Goal: Transaction & Acquisition: Purchase product/service

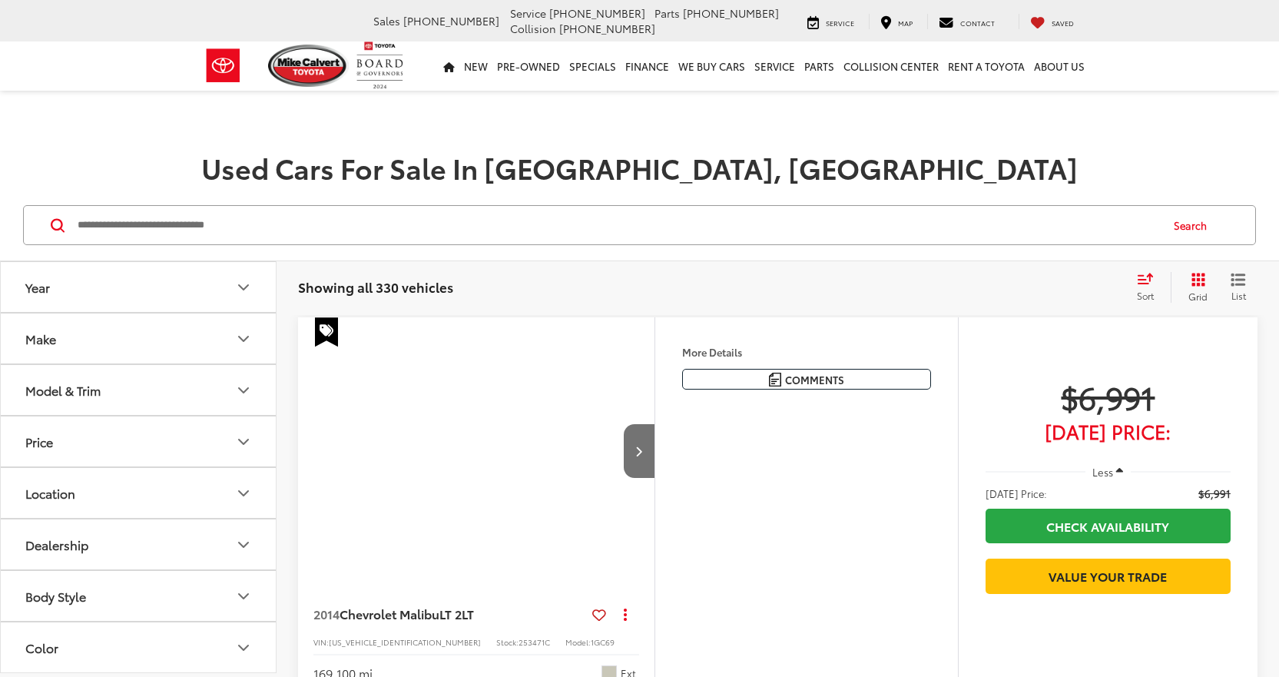
click at [174, 396] on button "Model & Trim" at bounding box center [139, 390] width 277 height 50
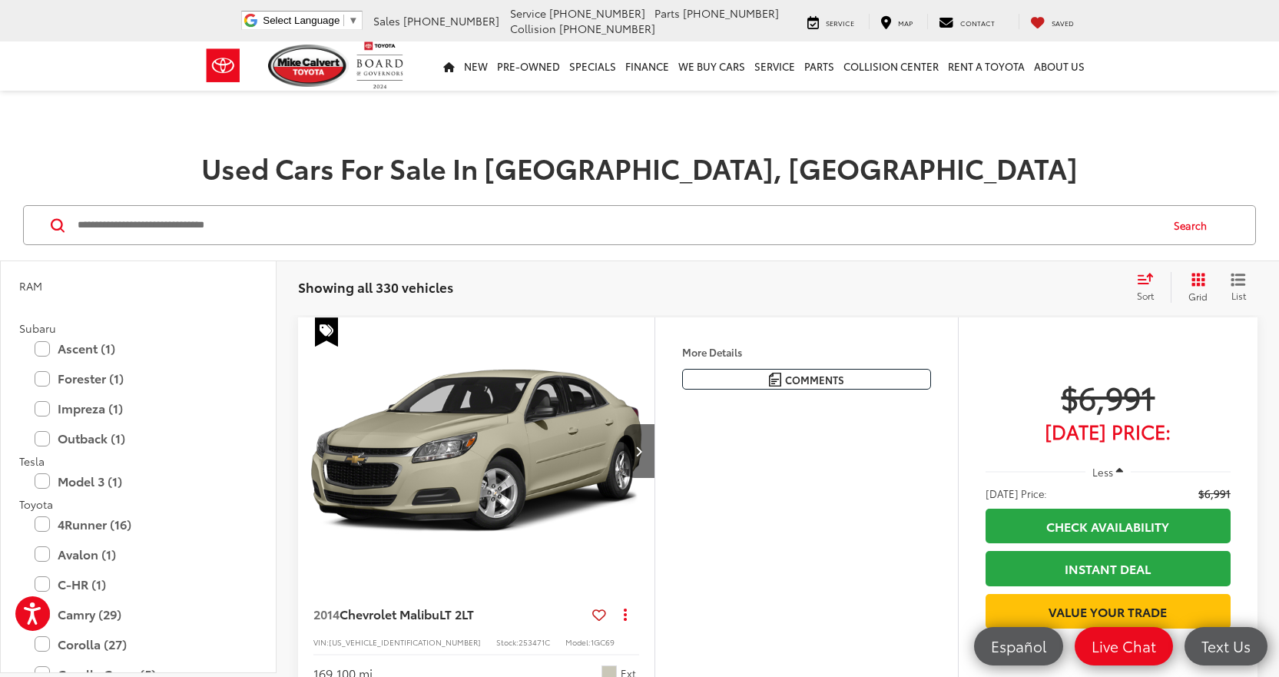
scroll to position [3150, 0]
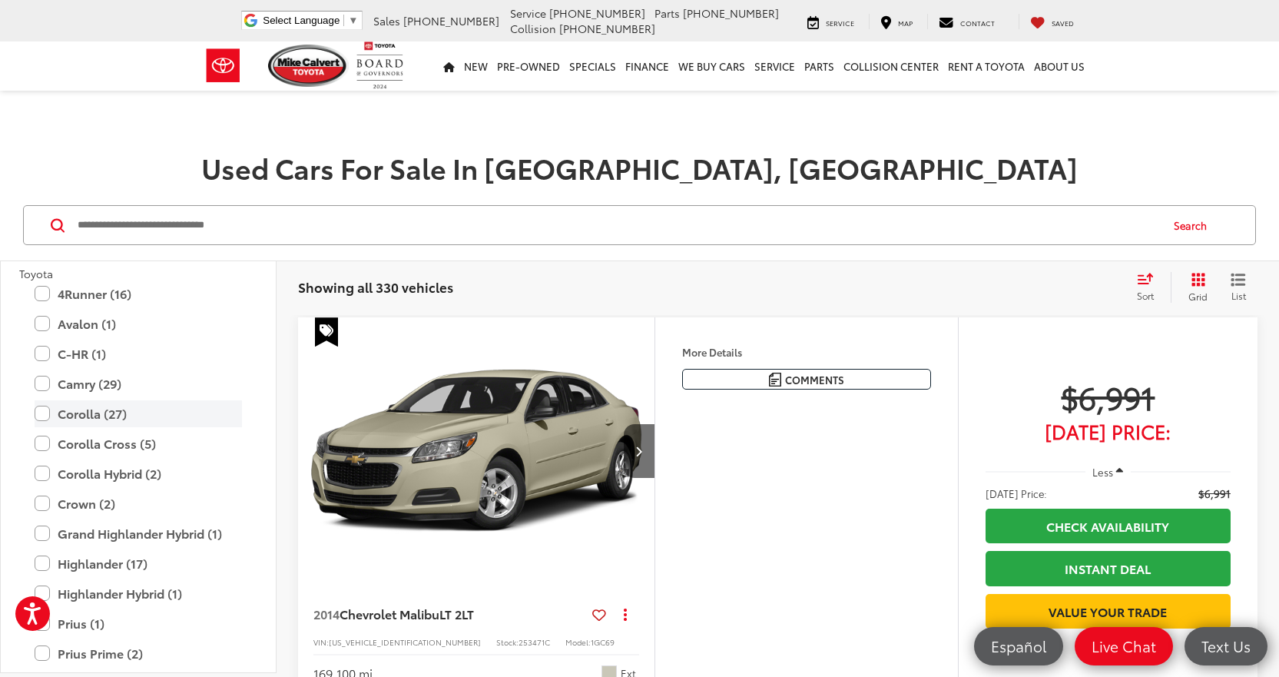
click at [111, 412] on label "Corolla (27)" at bounding box center [138, 413] width 207 height 27
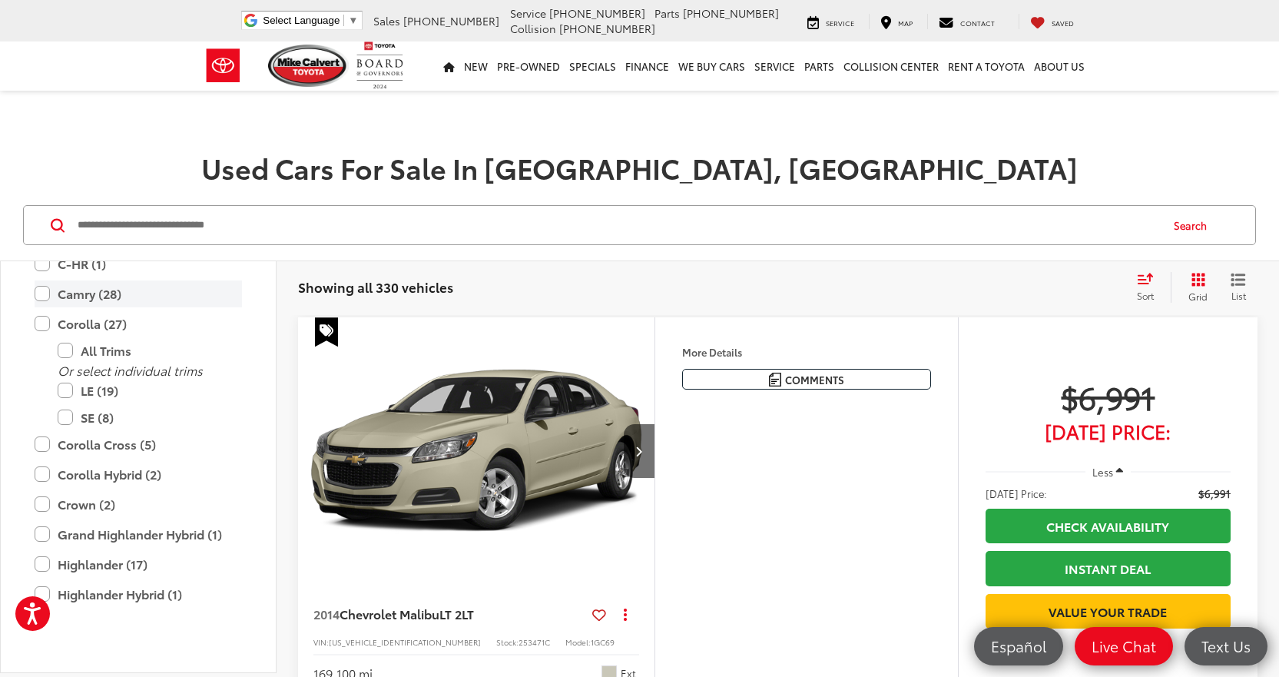
scroll to position [3060, 0]
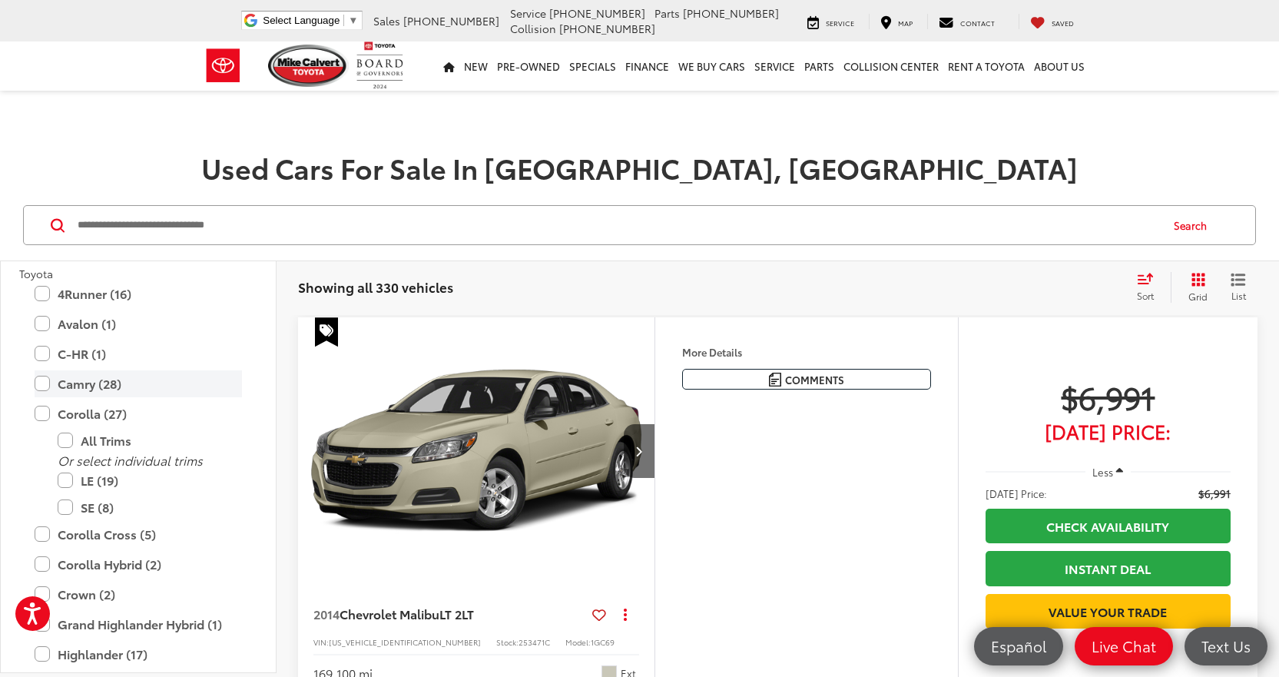
click at [111, 388] on label "Camry (28)" at bounding box center [138, 383] width 207 height 27
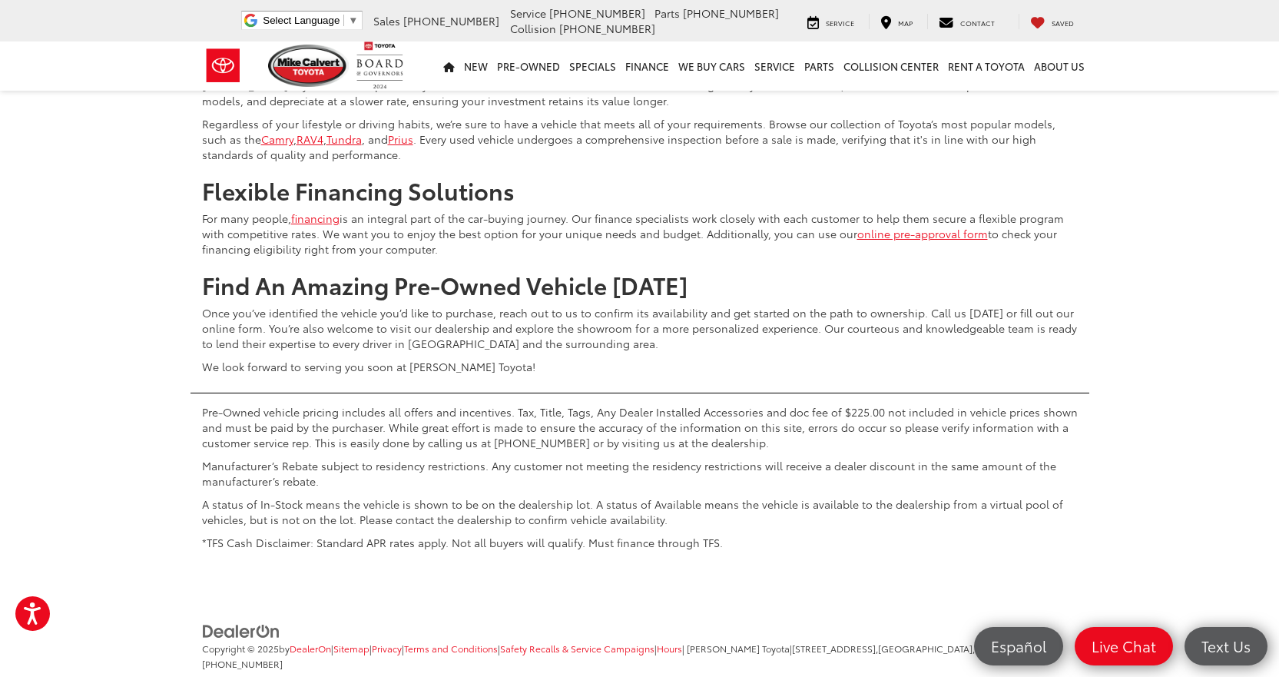
scroll to position [5993, 0]
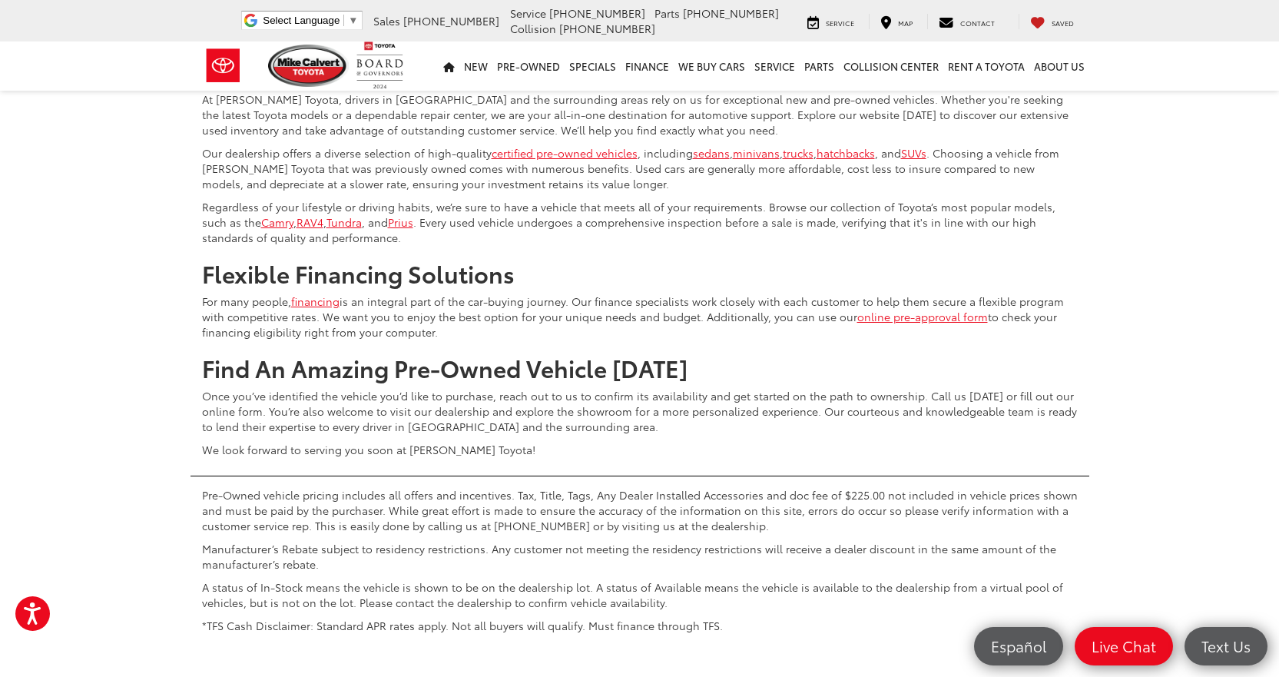
click at [1221, 128] on button "Show: 96" at bounding box center [1215, 114] width 83 height 28
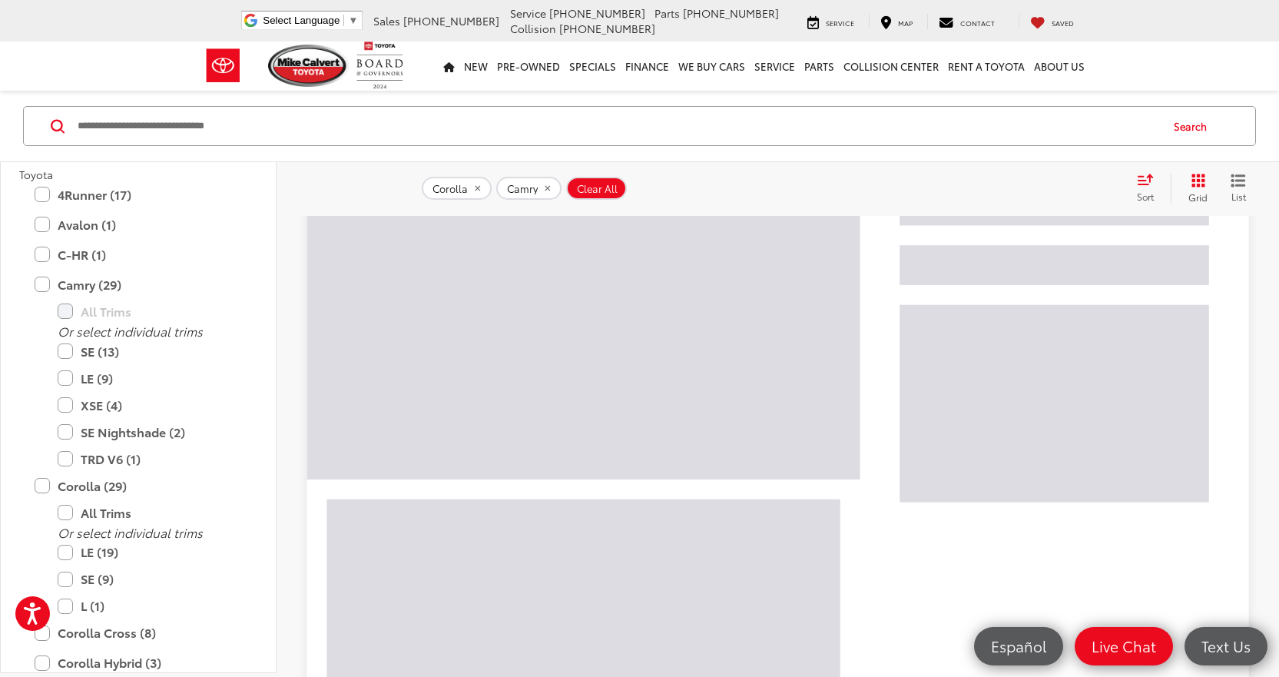
click at [1235, 183] on icon "List View" at bounding box center [1238, 181] width 15 height 14
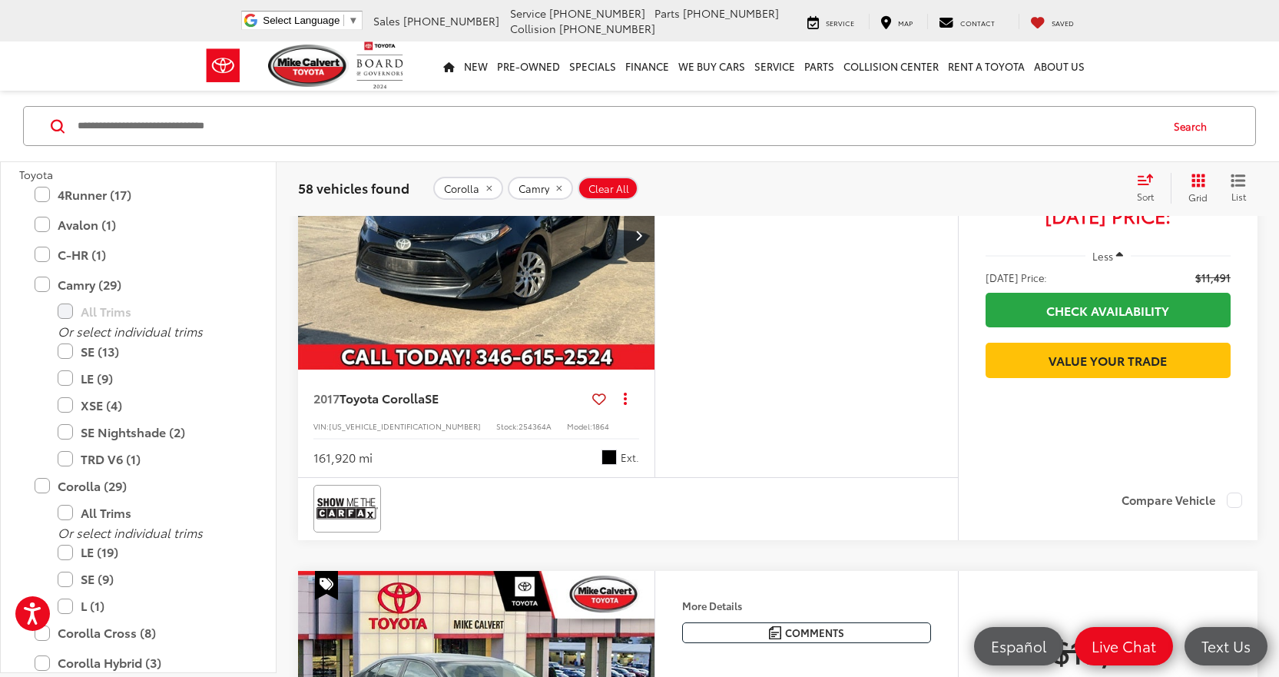
scroll to position [99, 0]
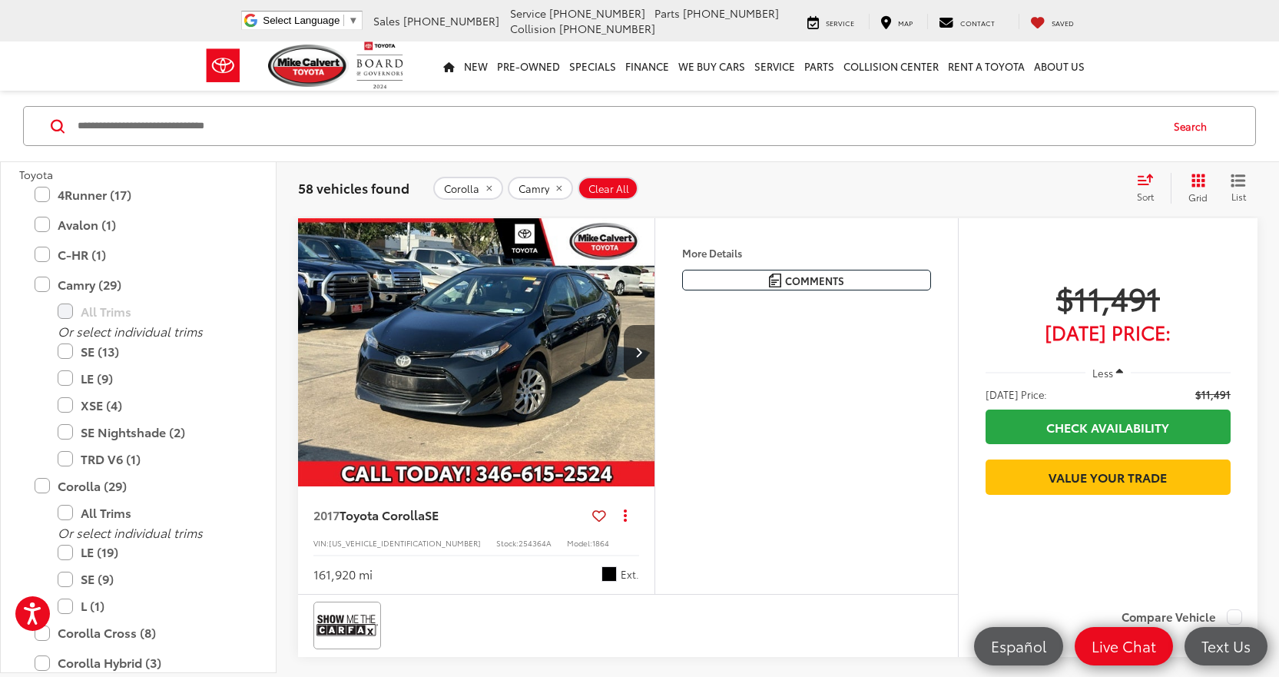
click at [1203, 183] on icon "Grid View" at bounding box center [1199, 181] width 14 height 14
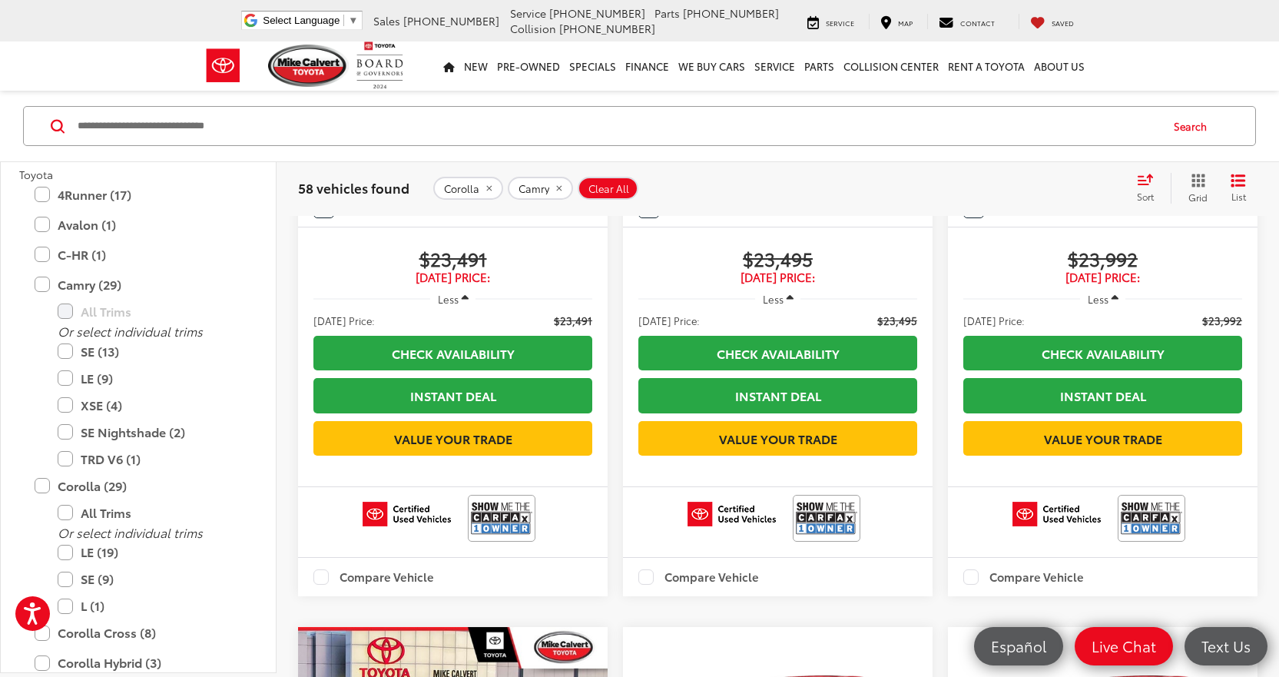
scroll to position [8781, 0]
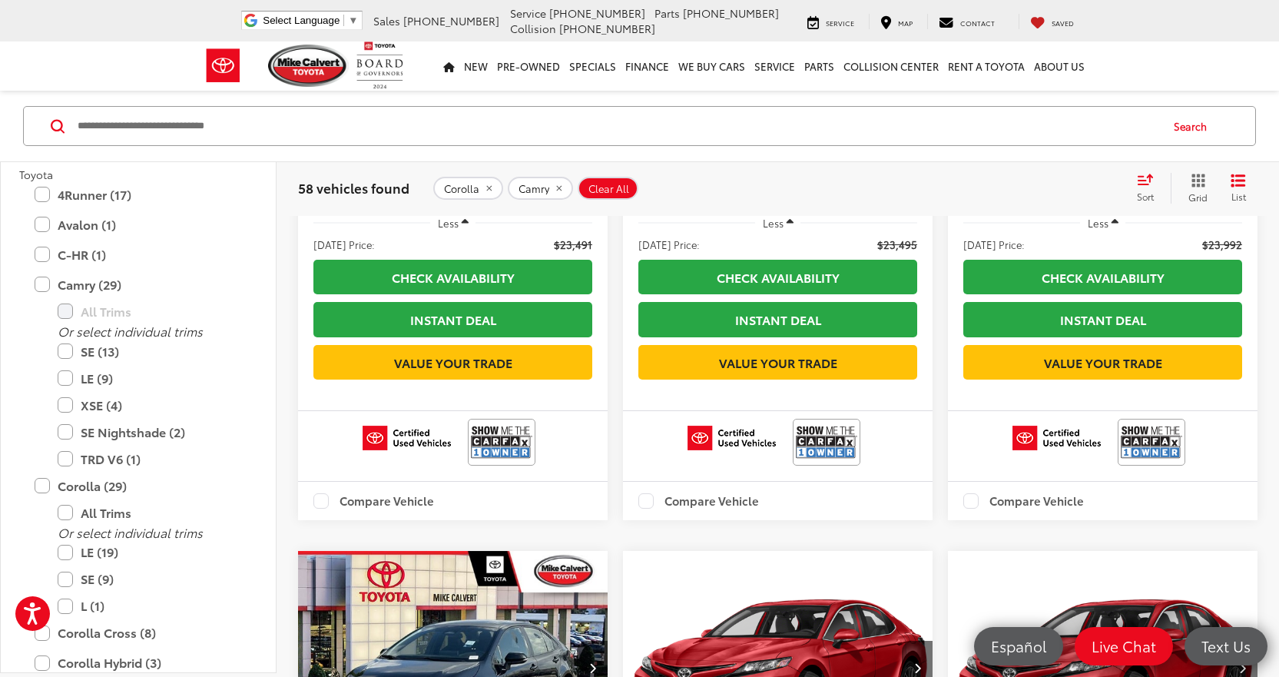
click at [1150, 174] on icon "Select sort value" at bounding box center [1145, 180] width 17 height 12
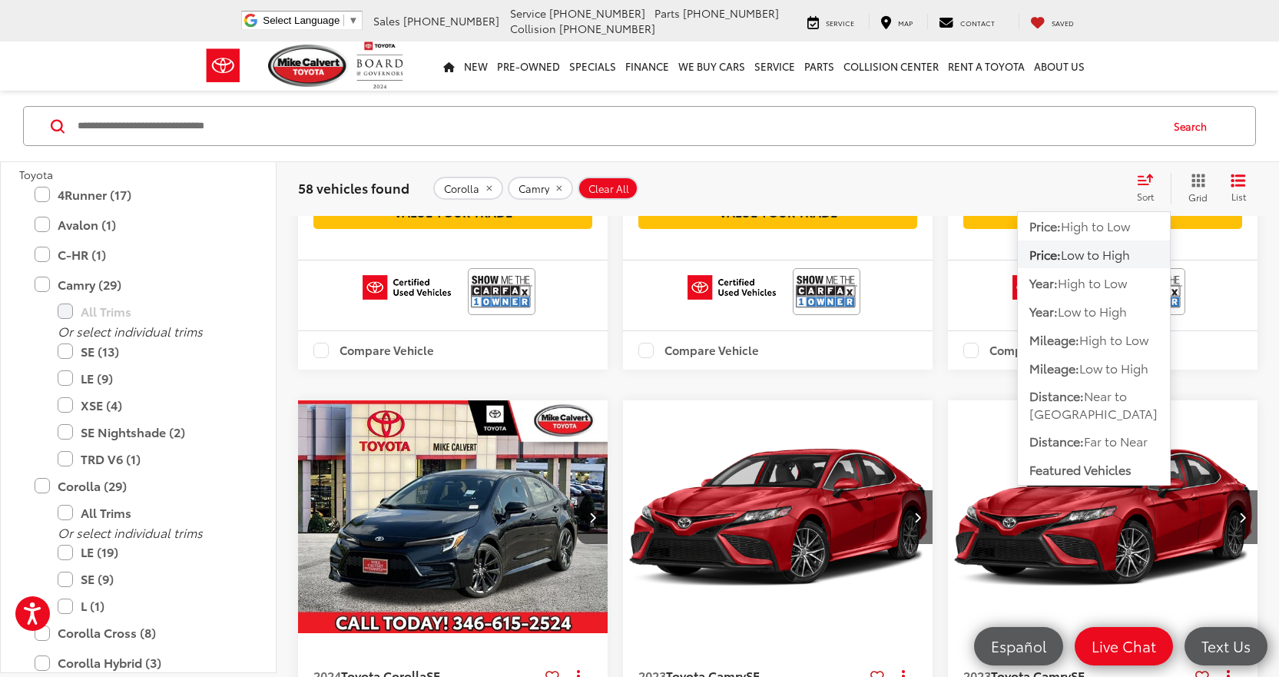
scroll to position [9011, 0]
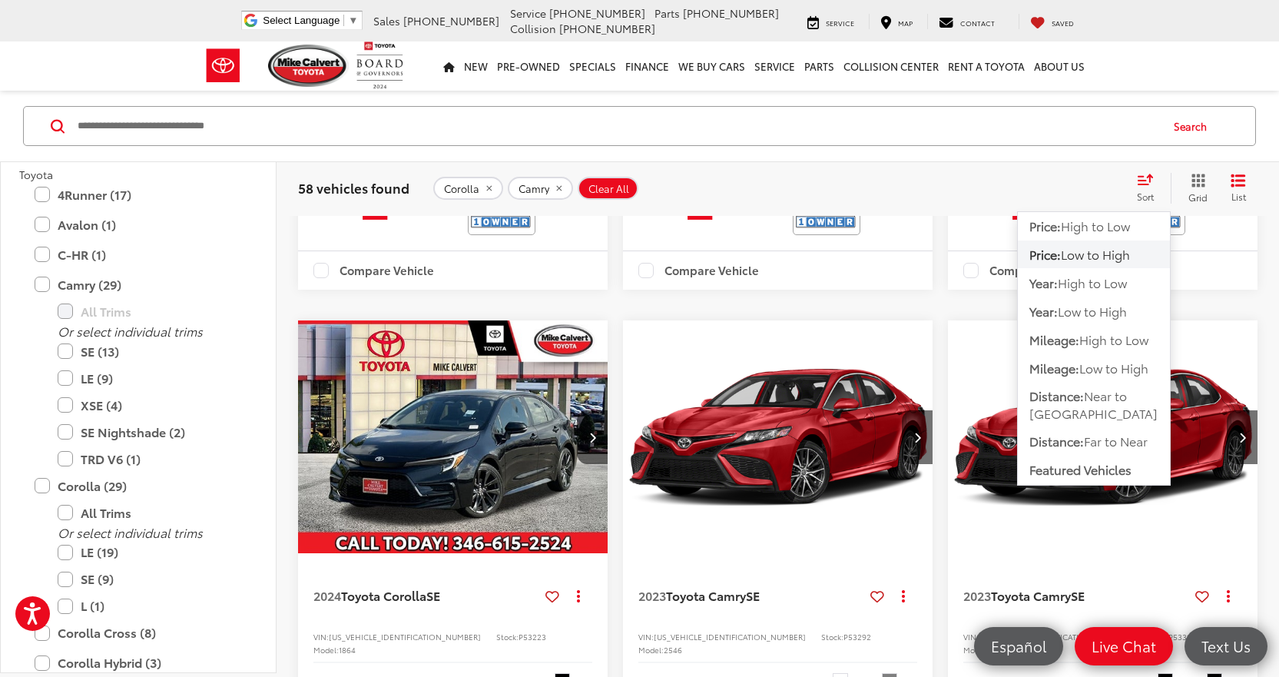
click at [951, 180] on div "Track Price $23,992 Today's Price: Less Today's Price: $23,992 Check Availabili…" at bounding box center [1103, 50] width 310 height 260
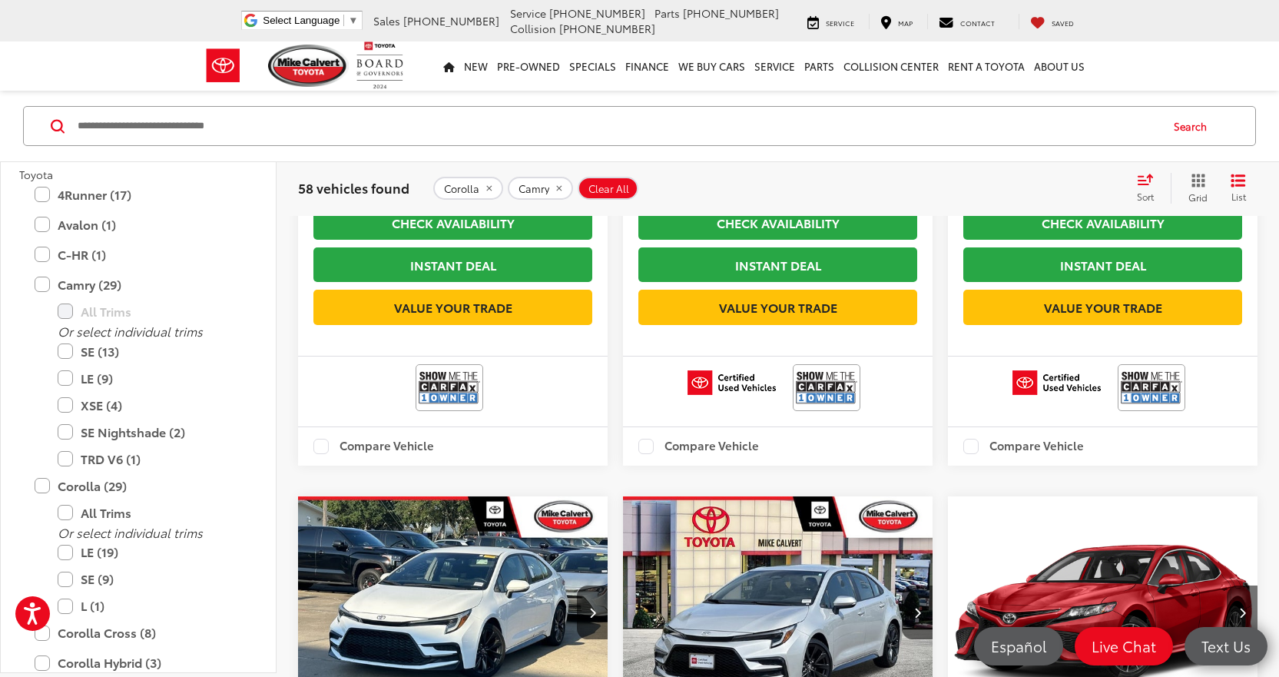
scroll to position [9703, 0]
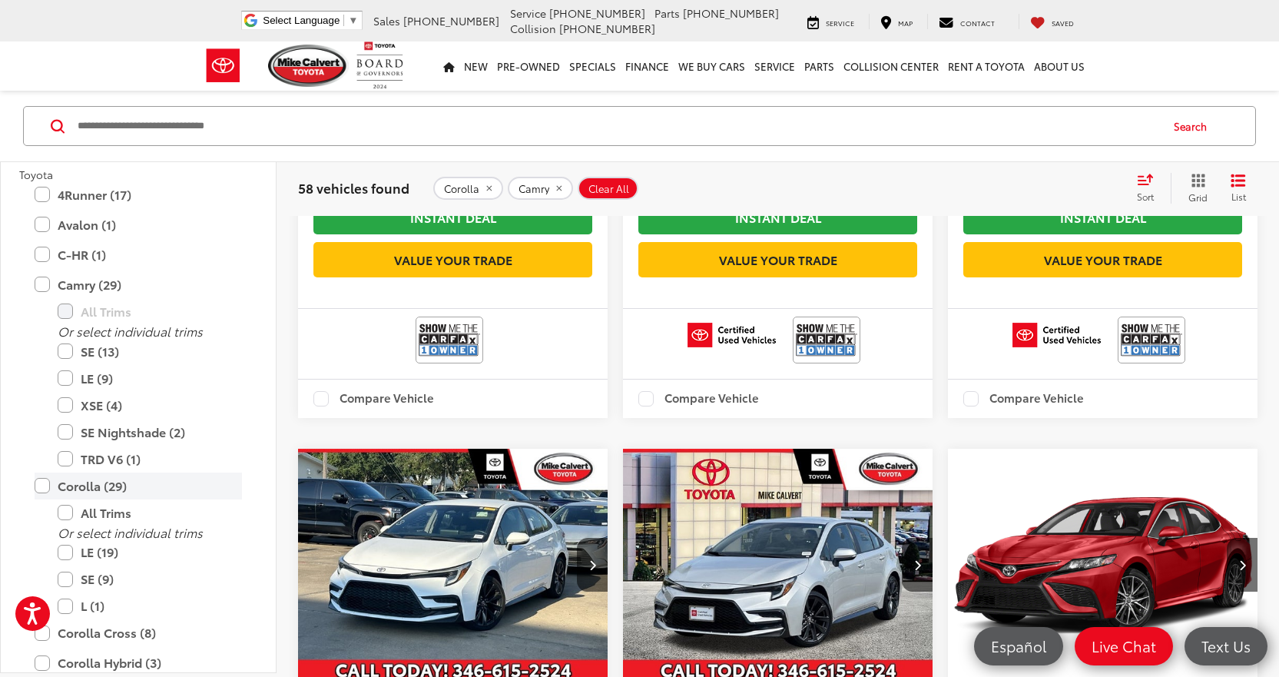
click at [57, 476] on label "Corolla (29)" at bounding box center [138, 485] width 207 height 27
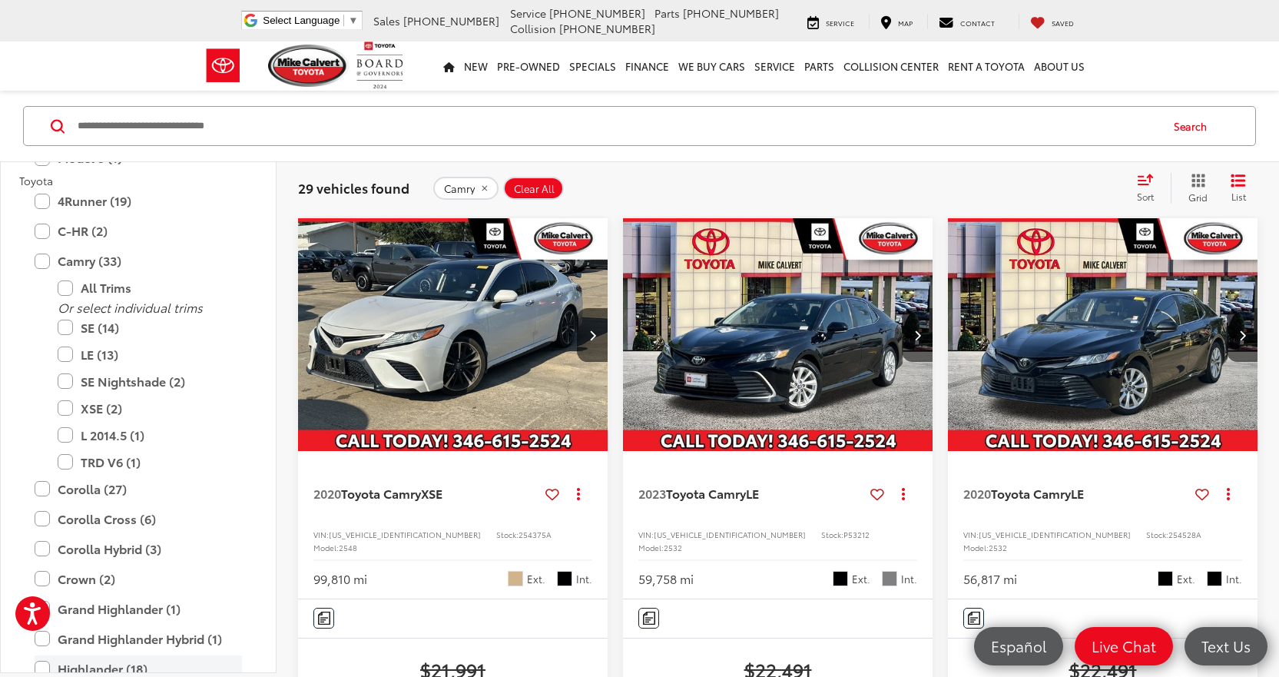
scroll to position [2515, 0]
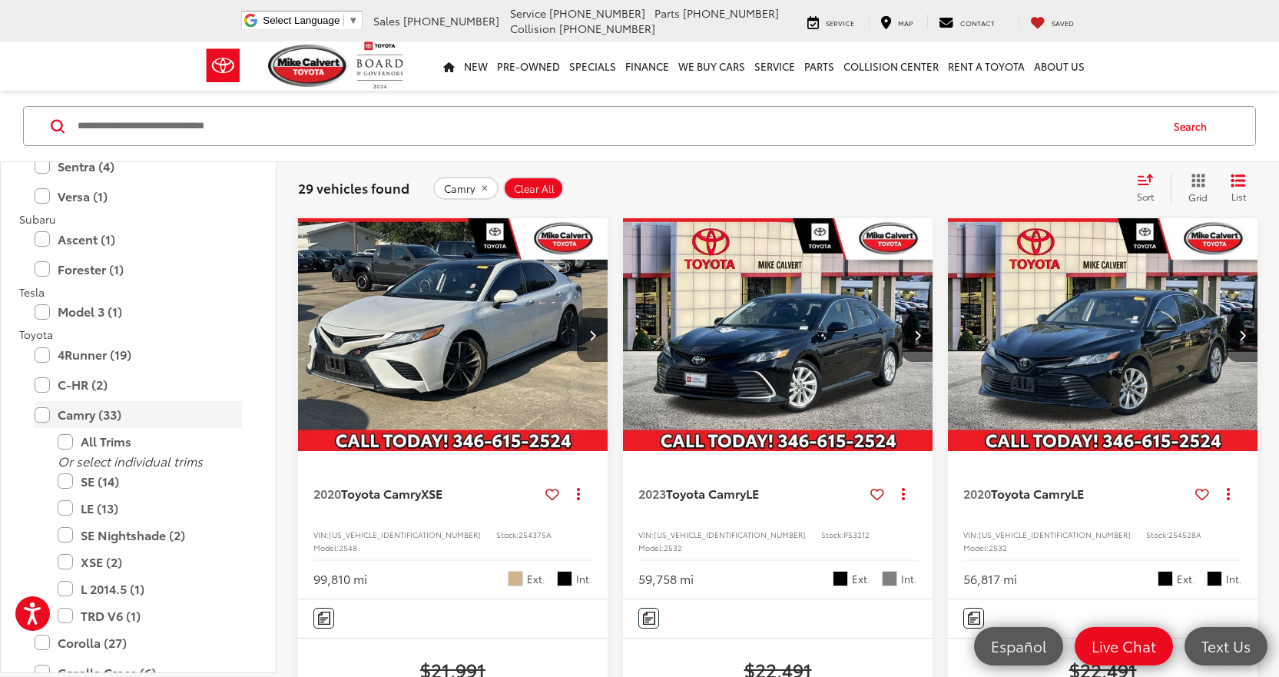
click at [78, 420] on label "Camry (33)" at bounding box center [138, 414] width 207 height 27
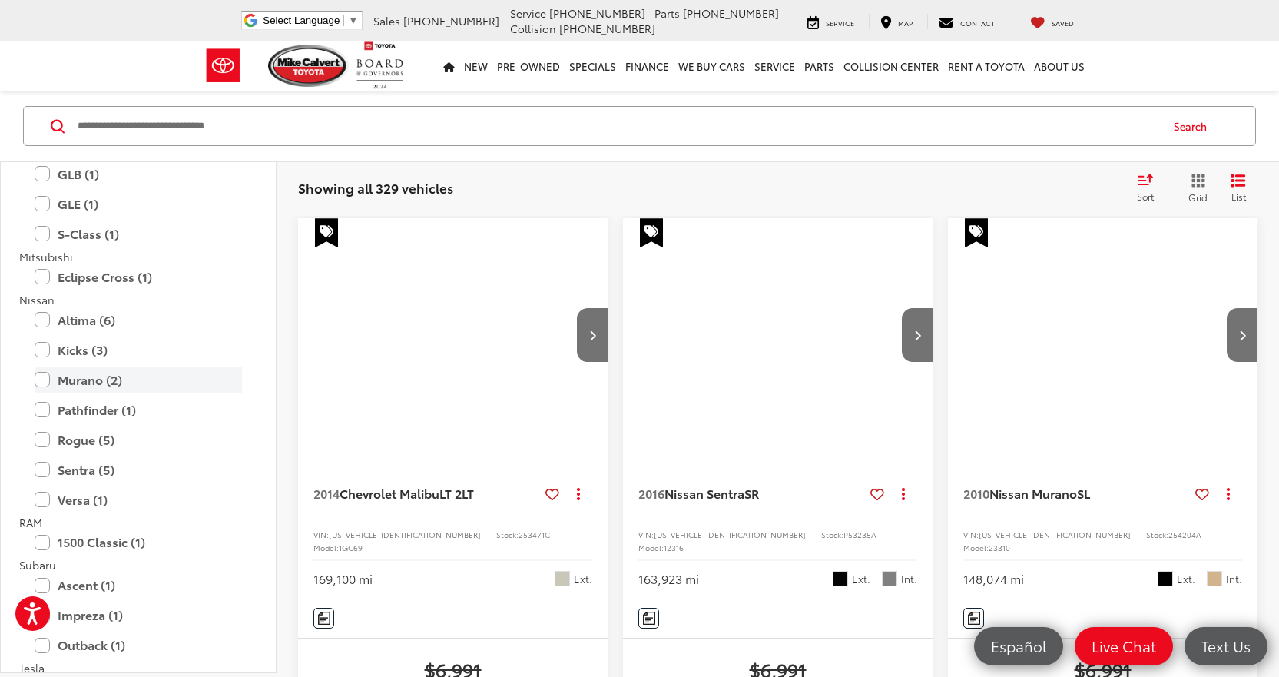
scroll to position [3062, 0]
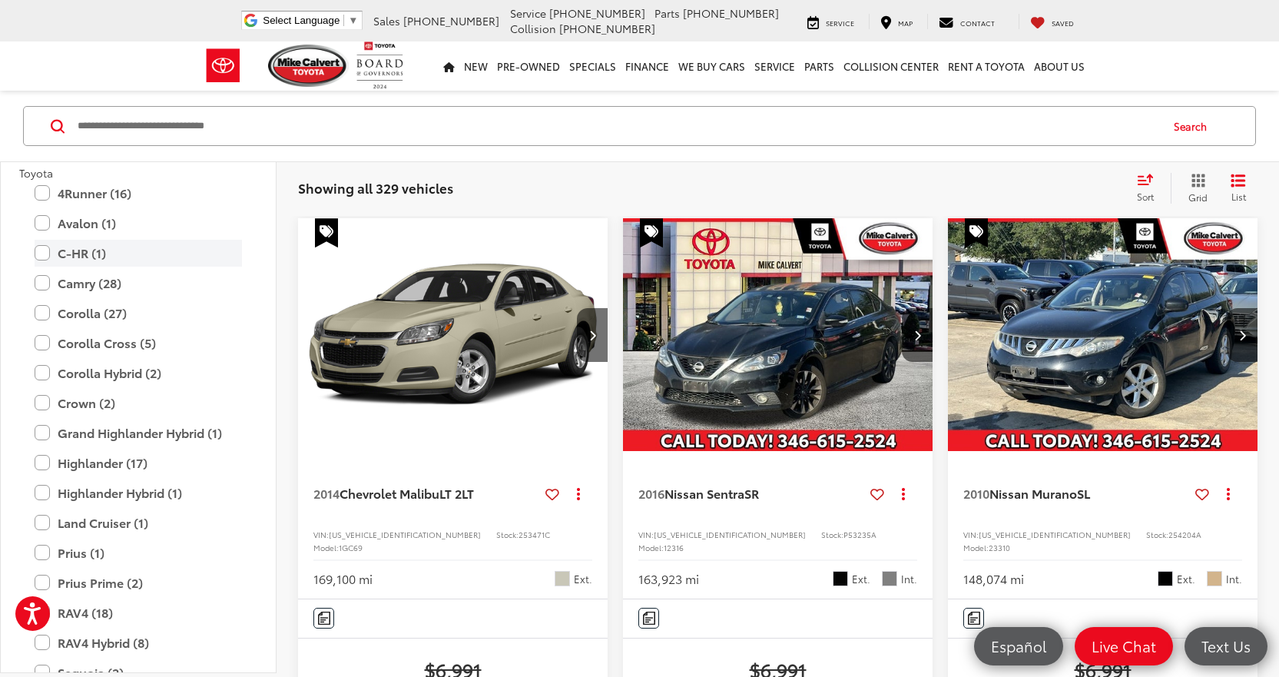
click at [93, 257] on label "C-HR (1)" at bounding box center [138, 253] width 207 height 27
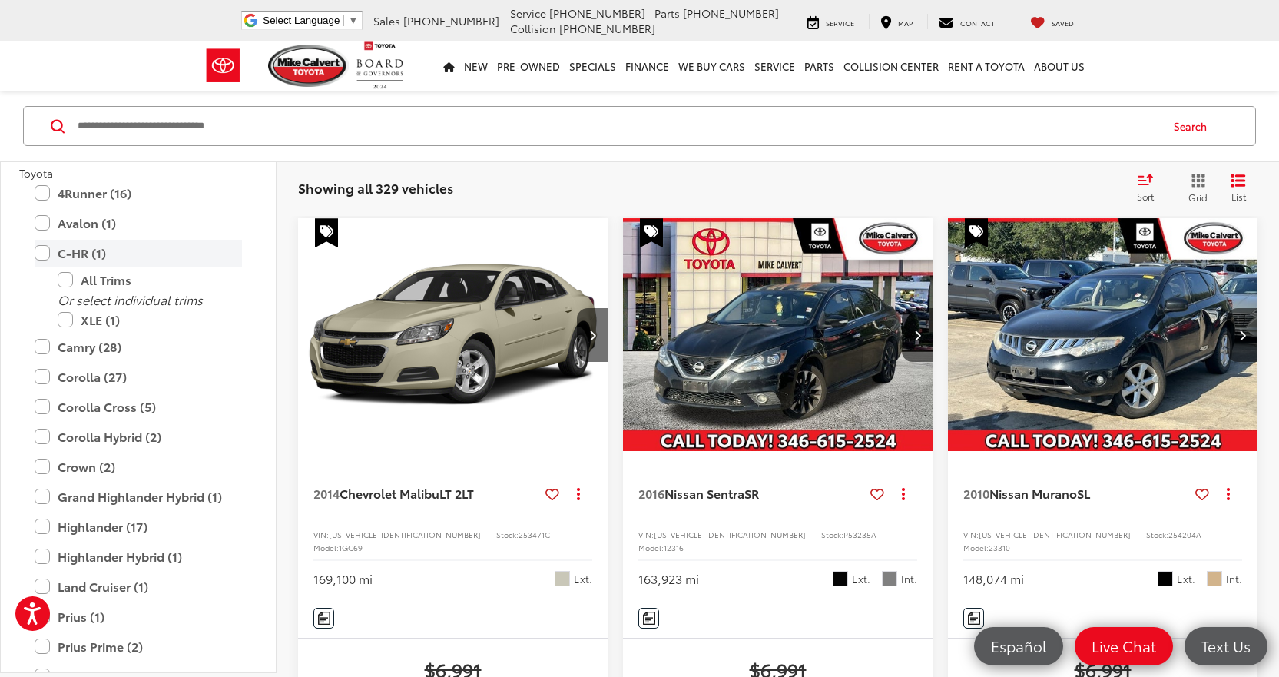
scroll to position [3002, 0]
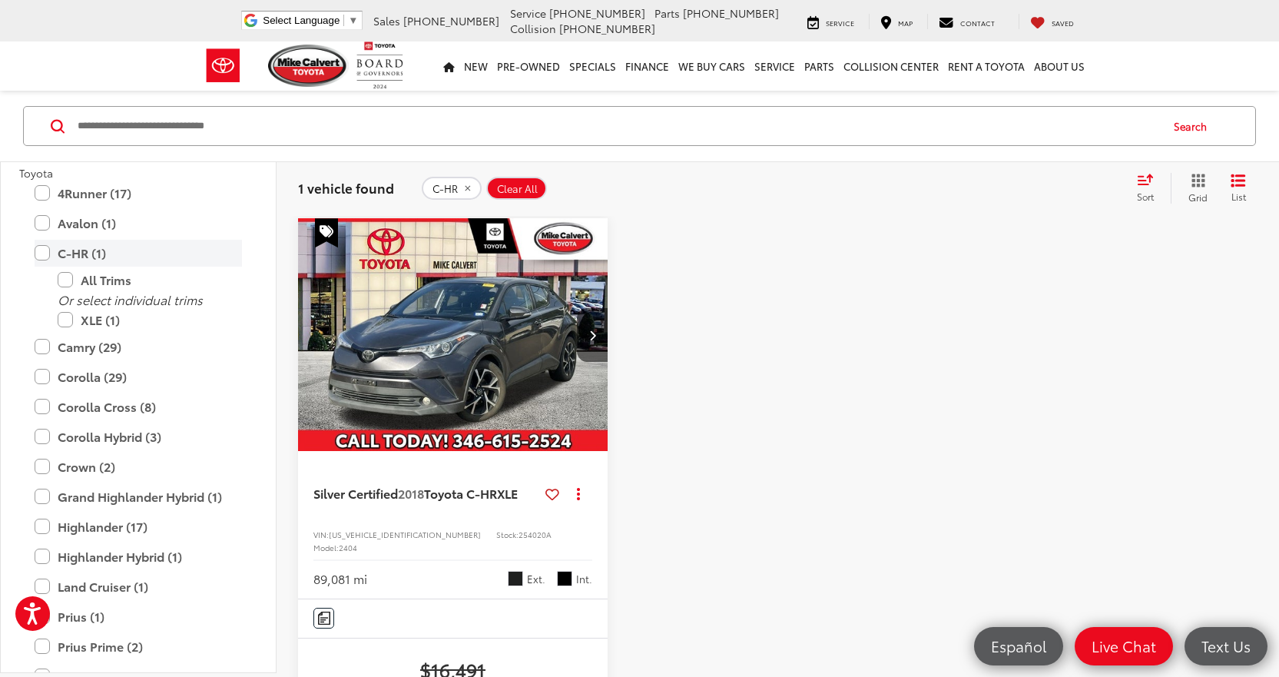
click at [64, 253] on label "C-HR (1)" at bounding box center [138, 253] width 207 height 27
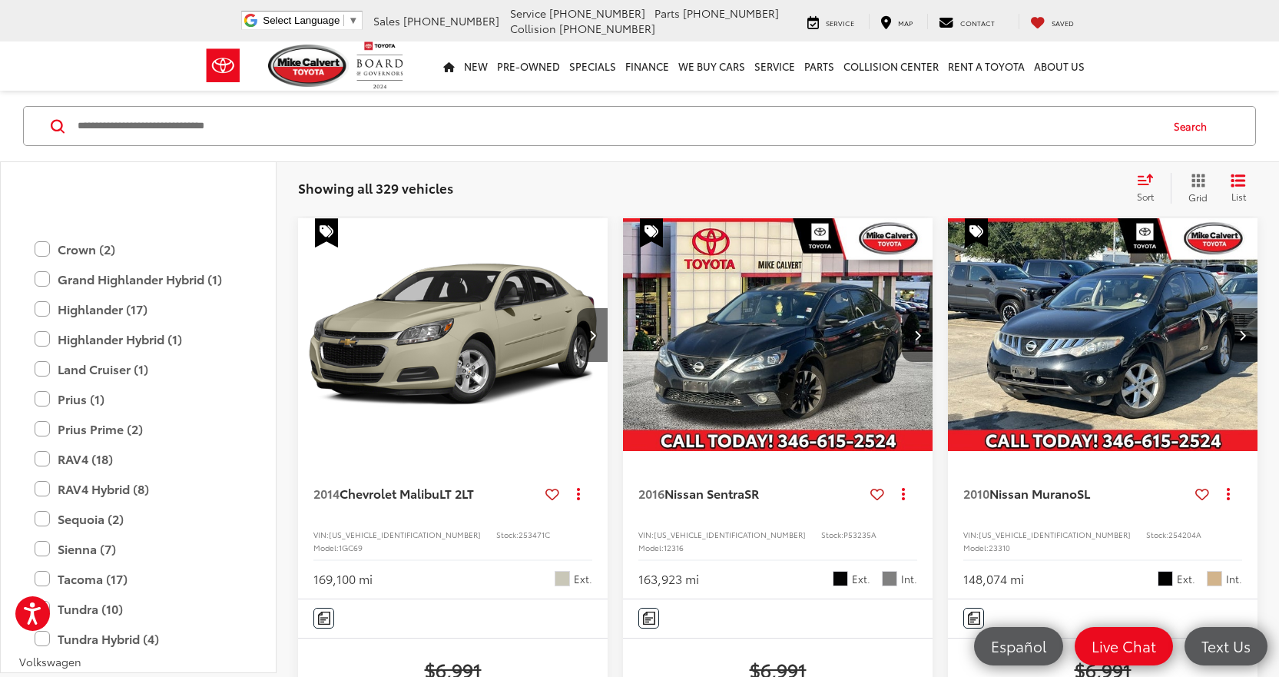
scroll to position [3369, 0]
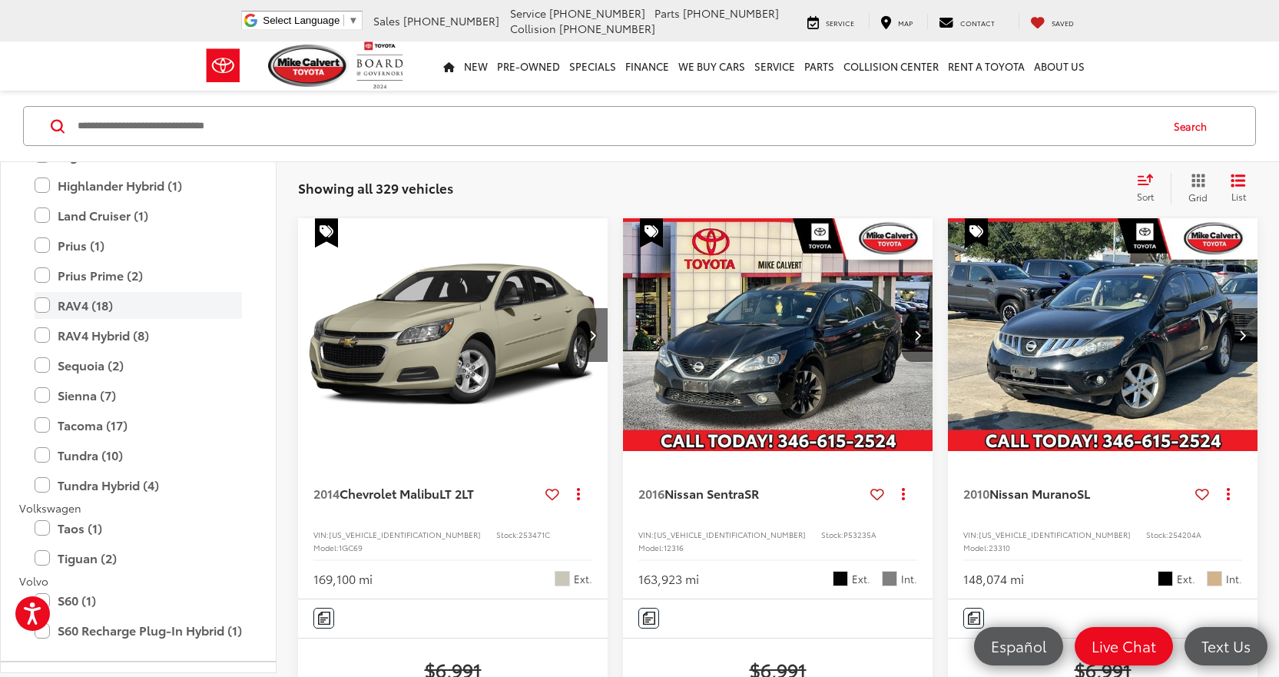
click at [85, 300] on label "RAV4 (18)" at bounding box center [138, 305] width 207 height 27
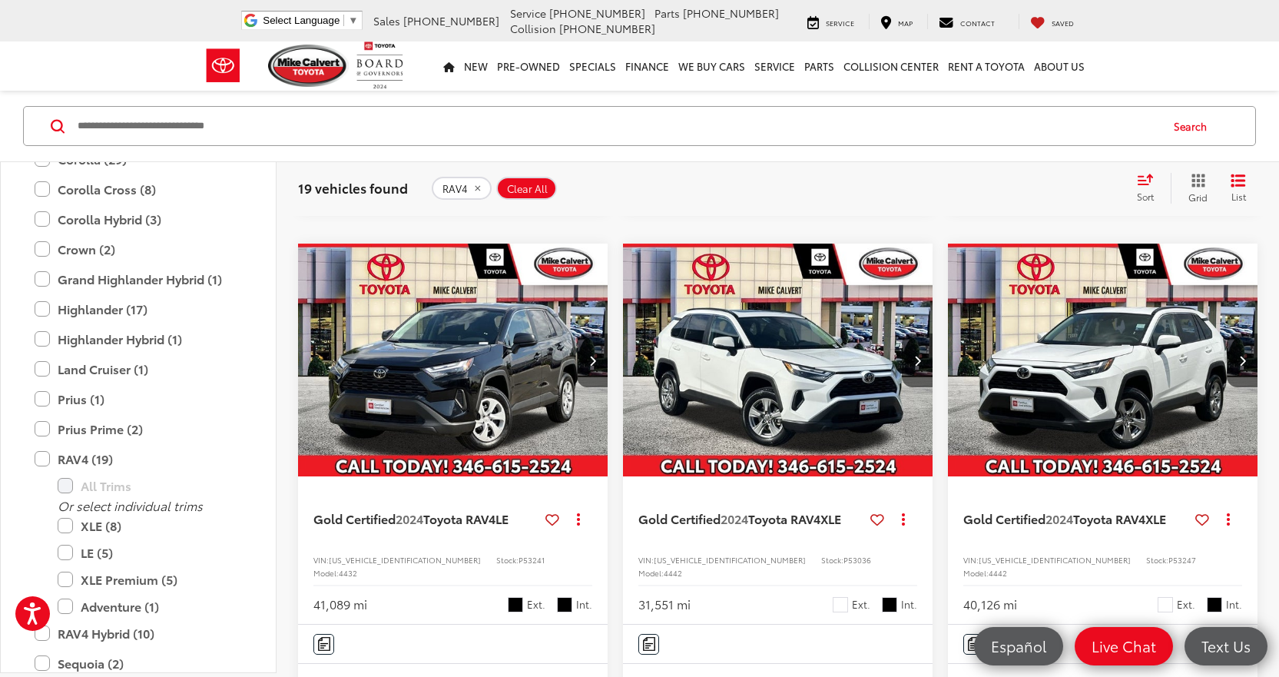
scroll to position [1943, 0]
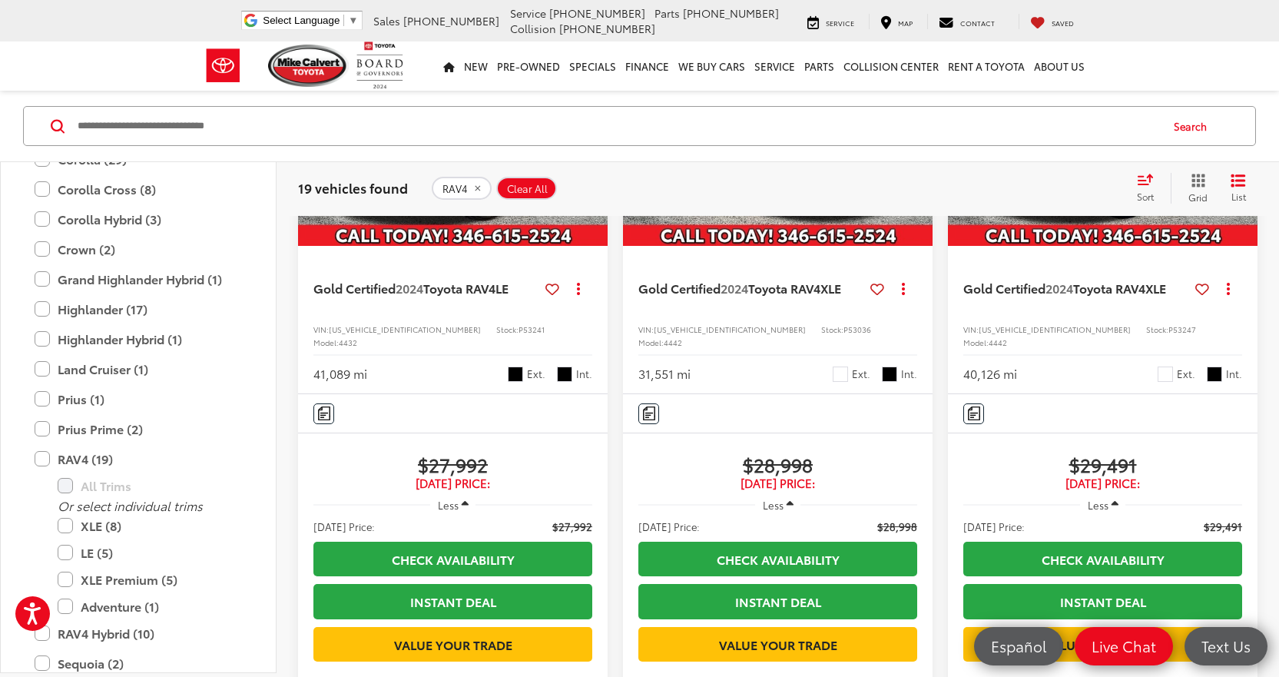
click at [477, 190] on icon "remove RAV4" at bounding box center [478, 188] width 10 height 9
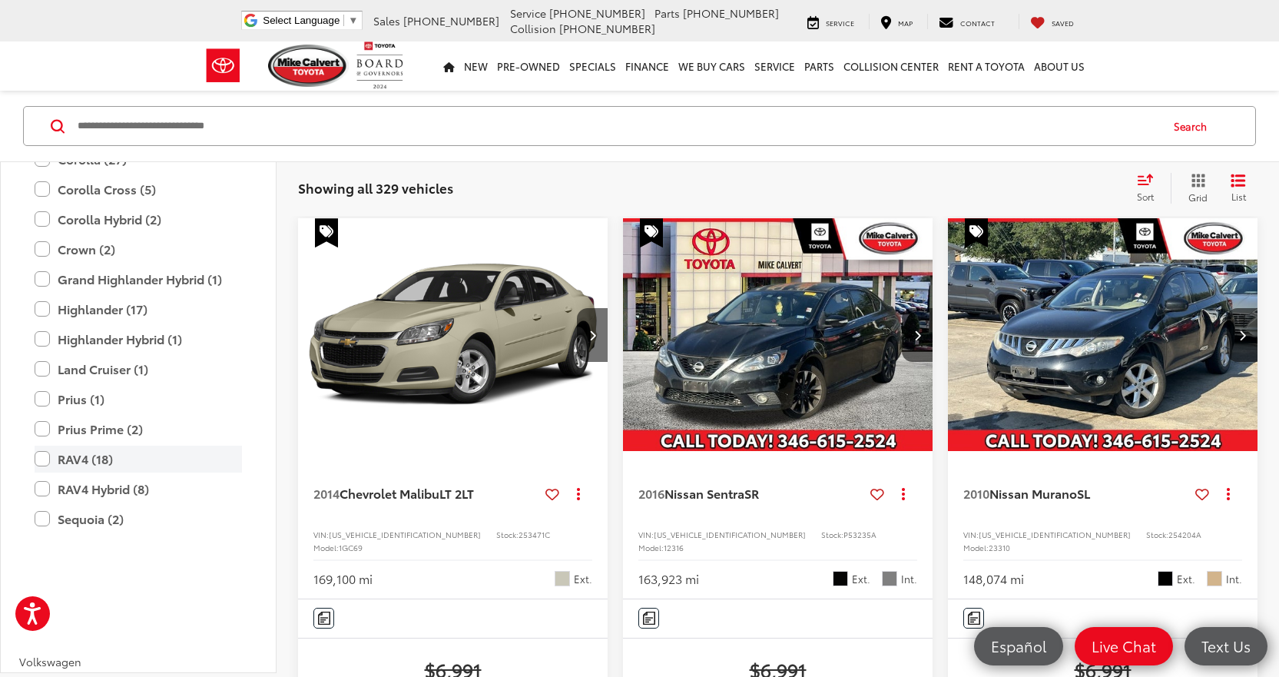
scroll to position [3062, 0]
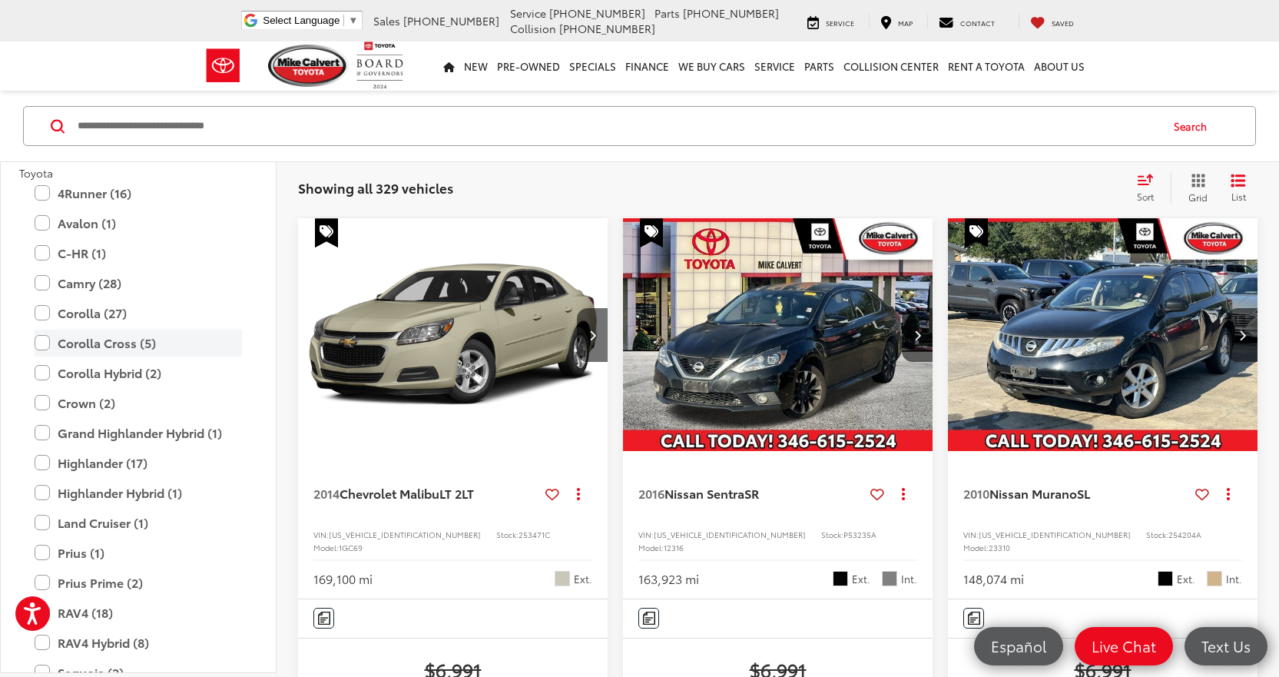
click at [132, 338] on label "Corolla Cross (5)" at bounding box center [138, 343] width 207 height 27
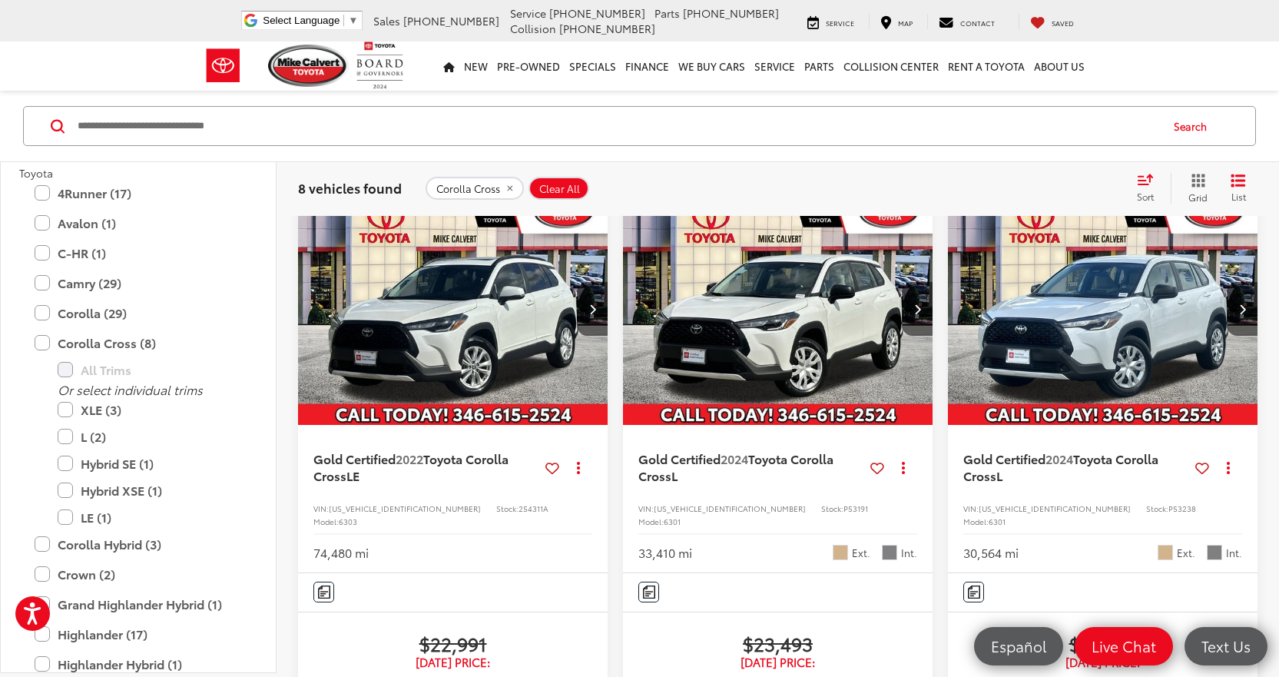
scroll to position [22, 0]
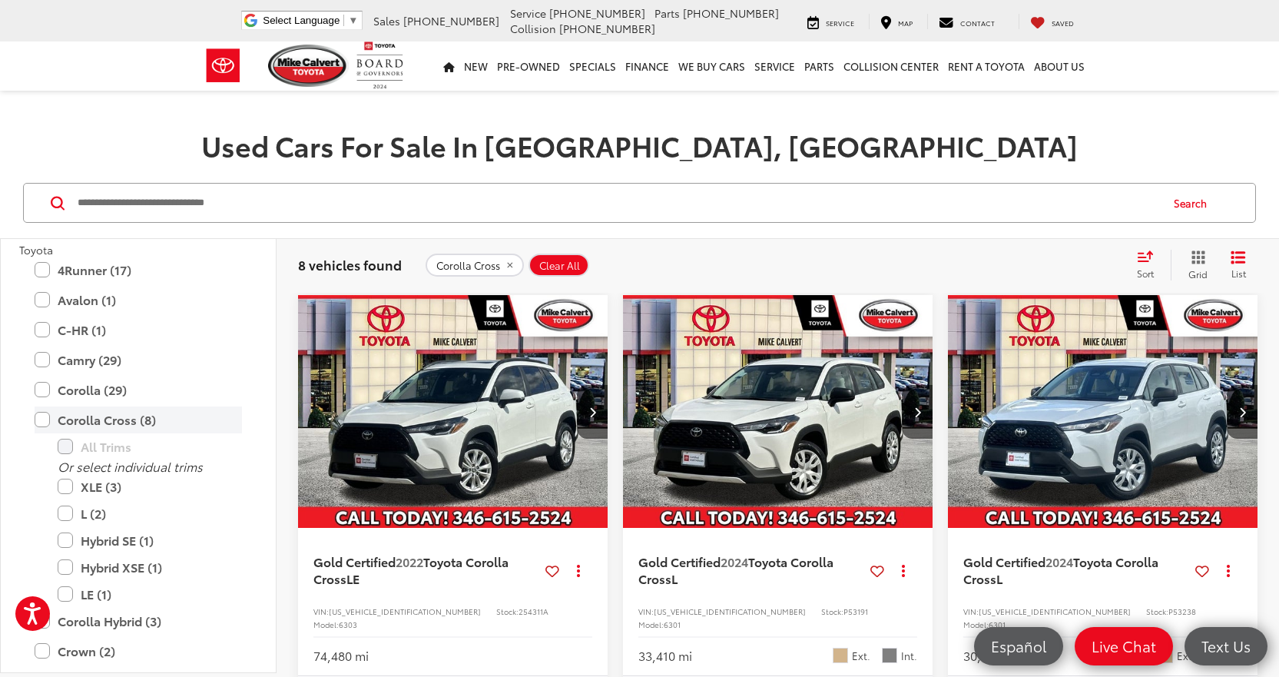
click at [118, 416] on label "Corolla Cross (8)" at bounding box center [138, 419] width 207 height 27
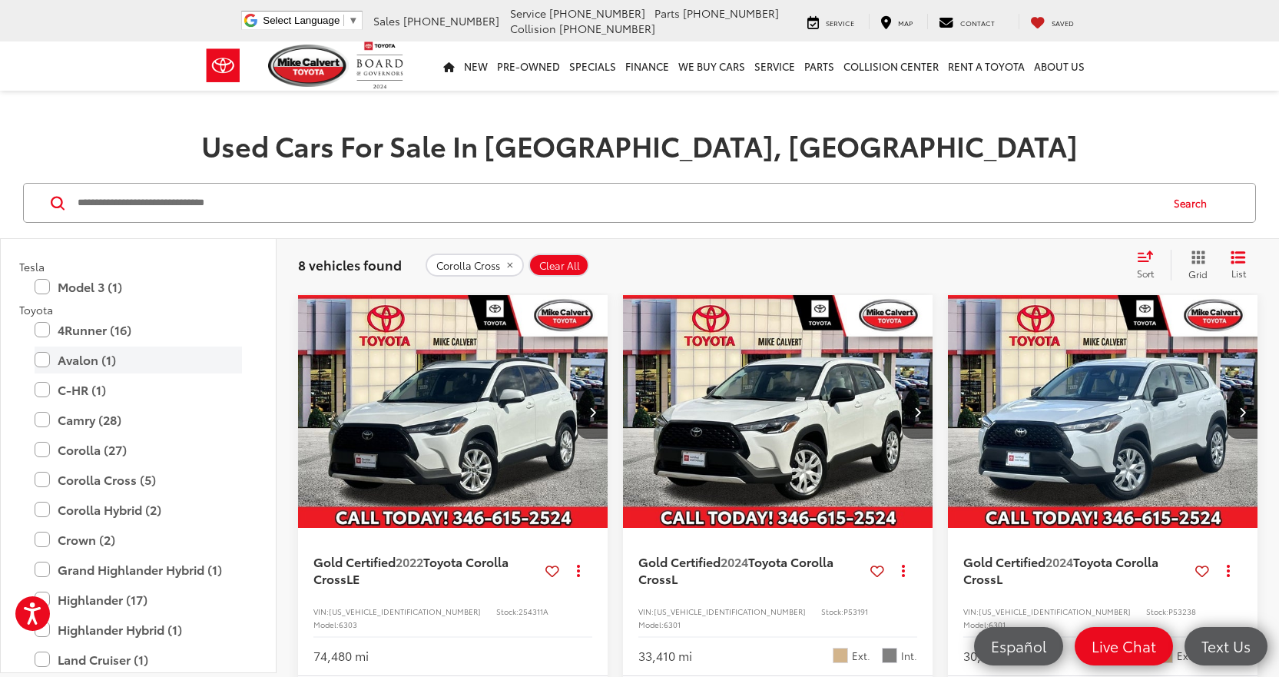
scroll to position [3062, 0]
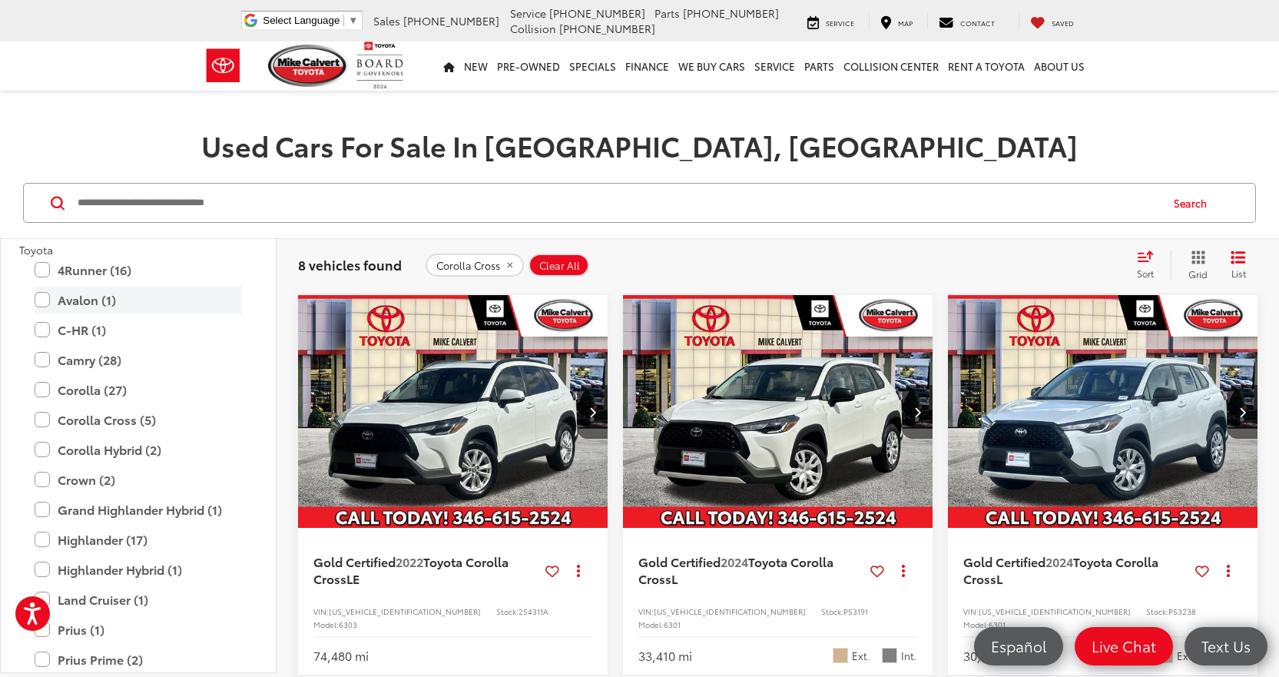
click at [87, 306] on label "Avalon (1)" at bounding box center [138, 300] width 207 height 27
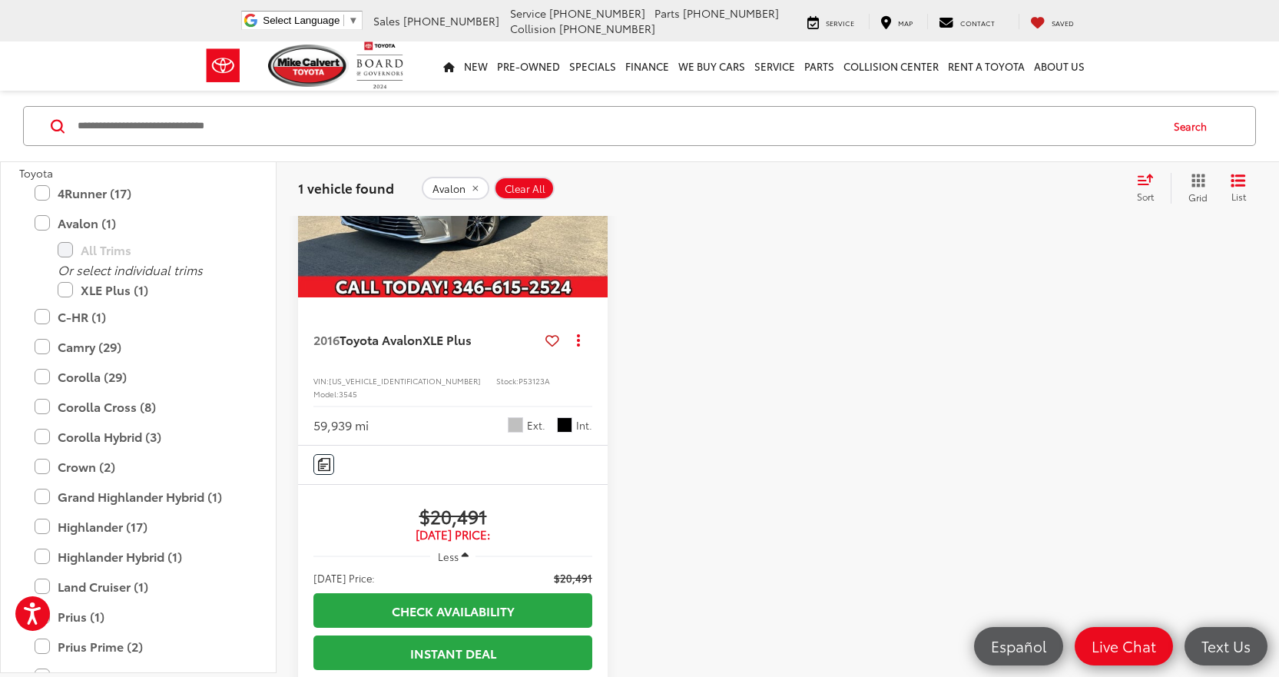
scroll to position [99, 0]
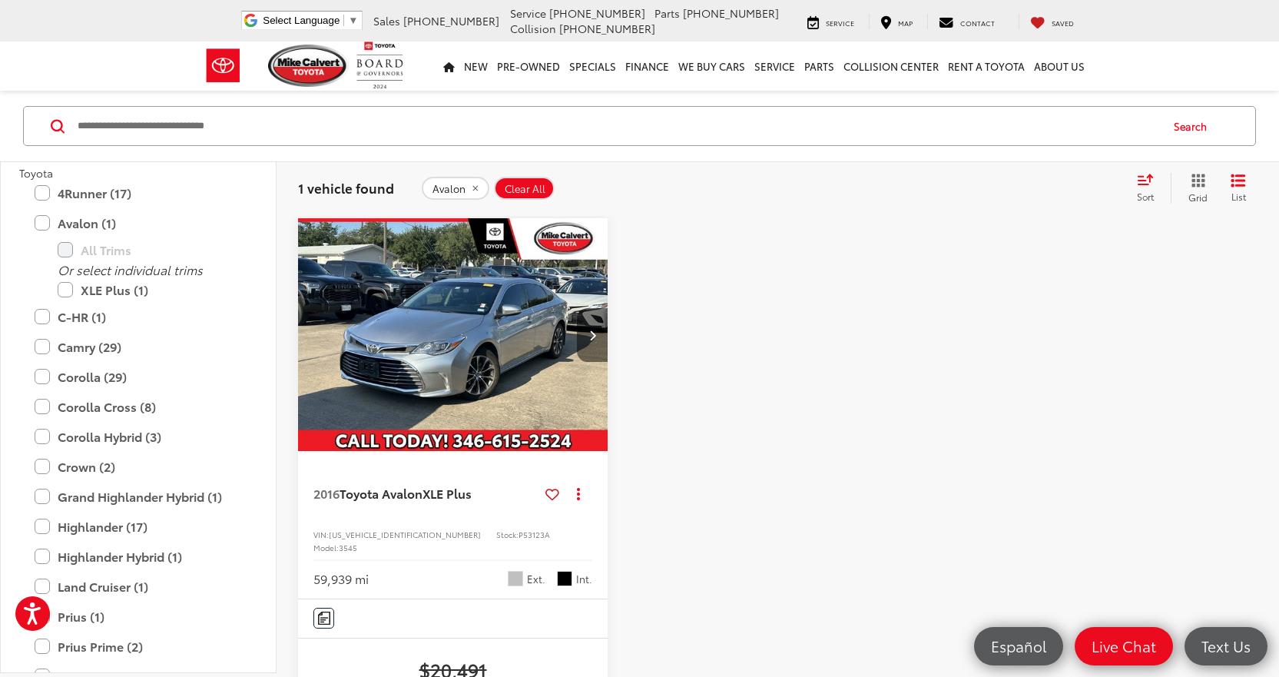
click at [582, 340] on button "Next image" at bounding box center [592, 335] width 31 height 54
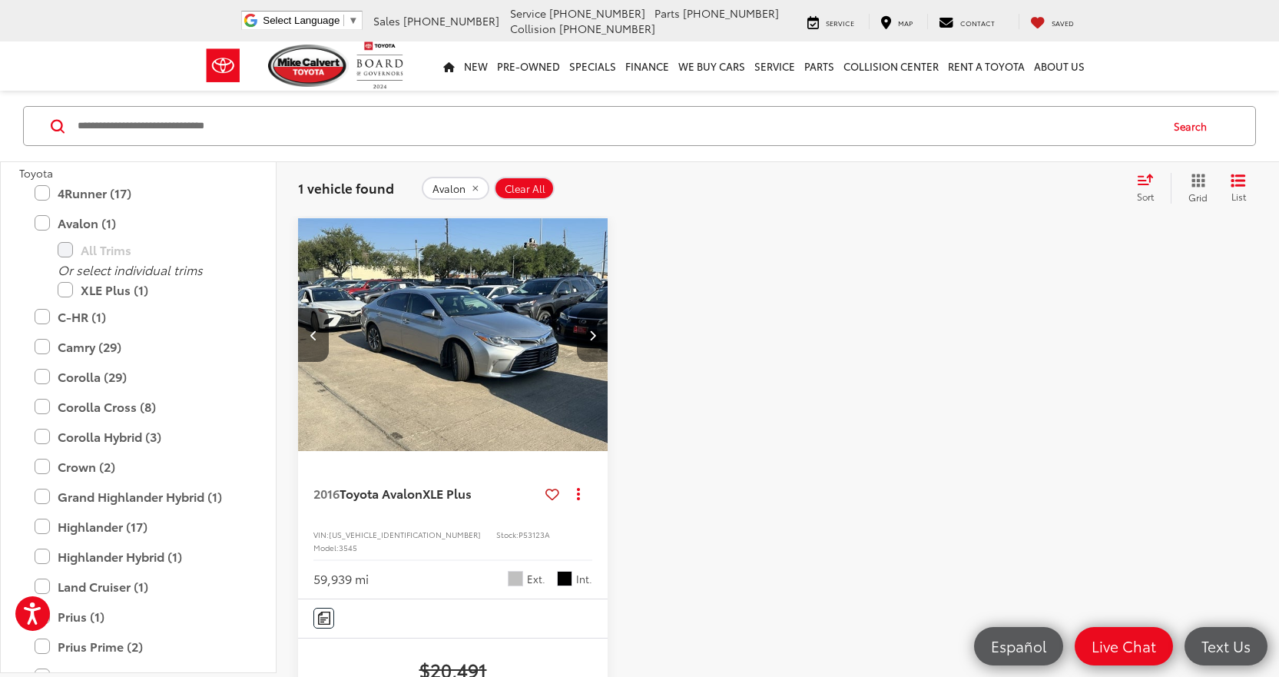
click at [582, 340] on button "Next image" at bounding box center [592, 335] width 31 height 54
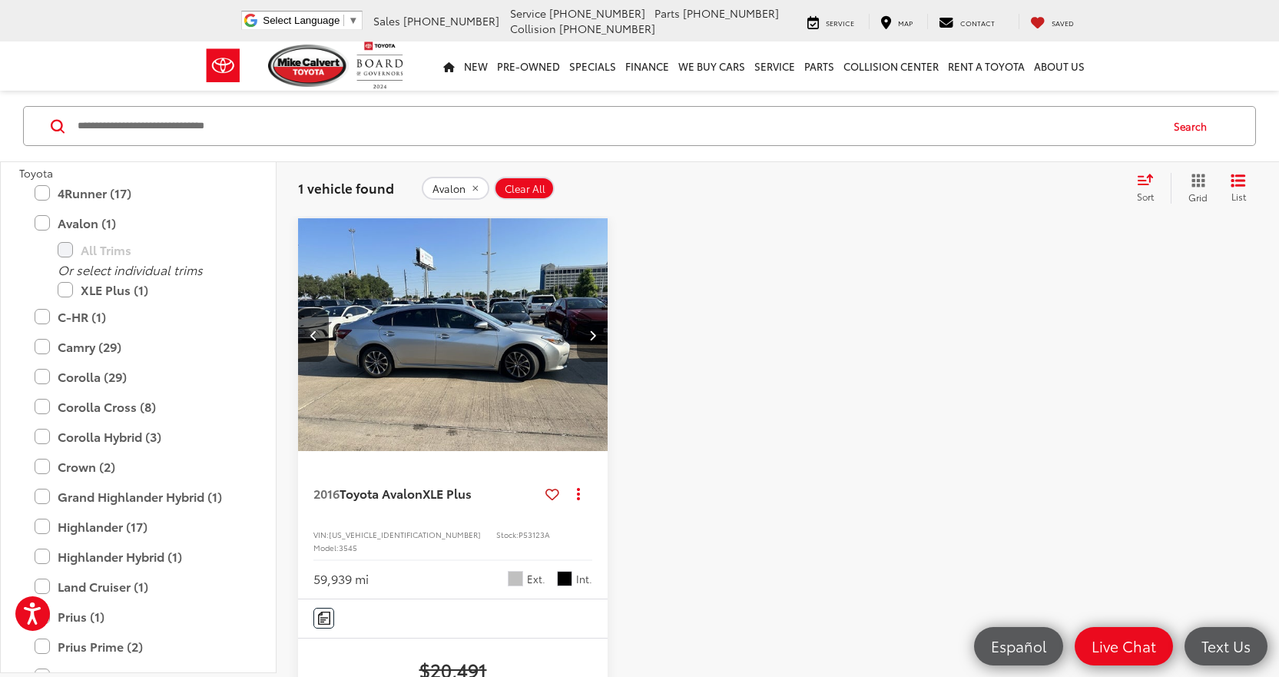
click at [582, 340] on button "Next image" at bounding box center [592, 335] width 31 height 54
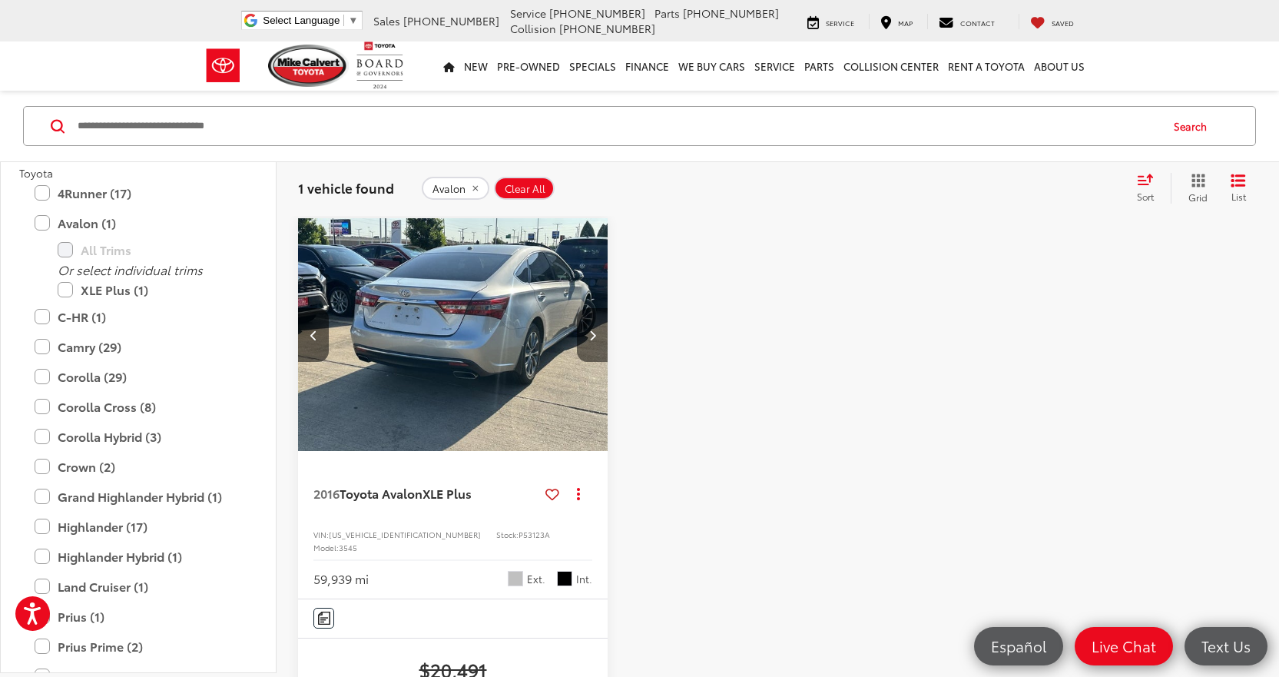
click at [582, 340] on button "Next image" at bounding box center [592, 335] width 31 height 54
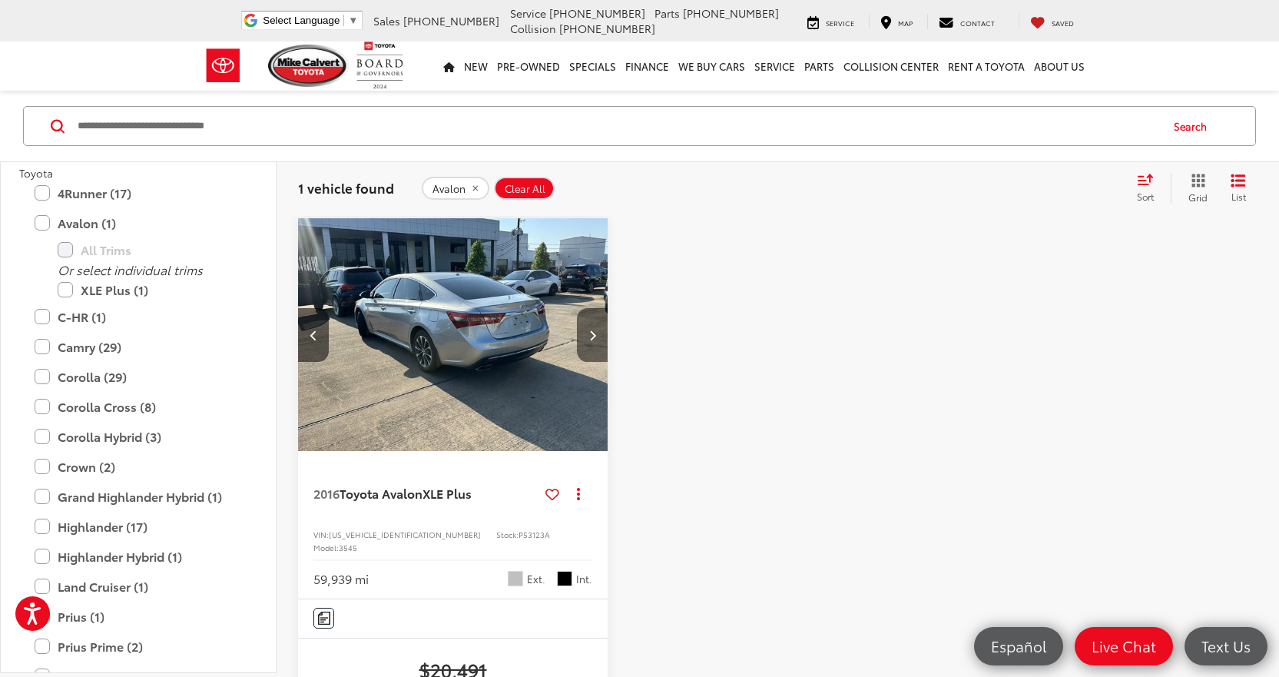
click at [582, 340] on button "Next image" at bounding box center [592, 335] width 31 height 54
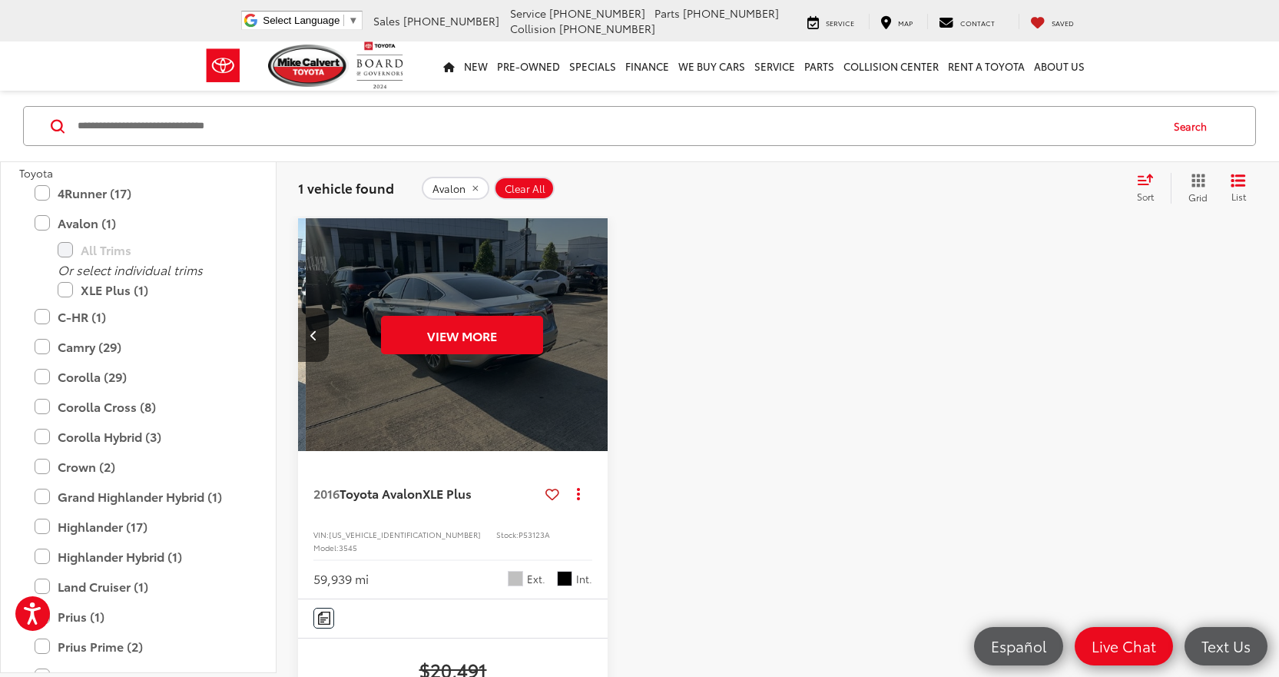
click at [582, 340] on div "View More" at bounding box center [462, 335] width 312 height 234
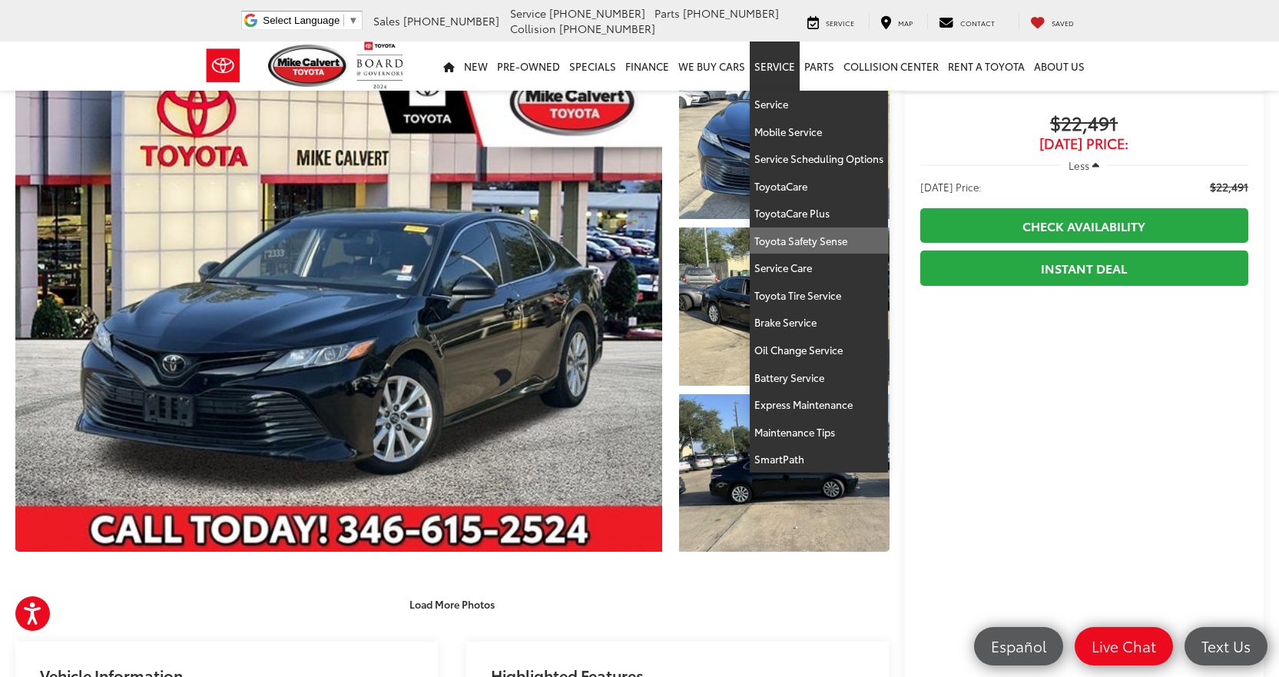
scroll to position [230, 0]
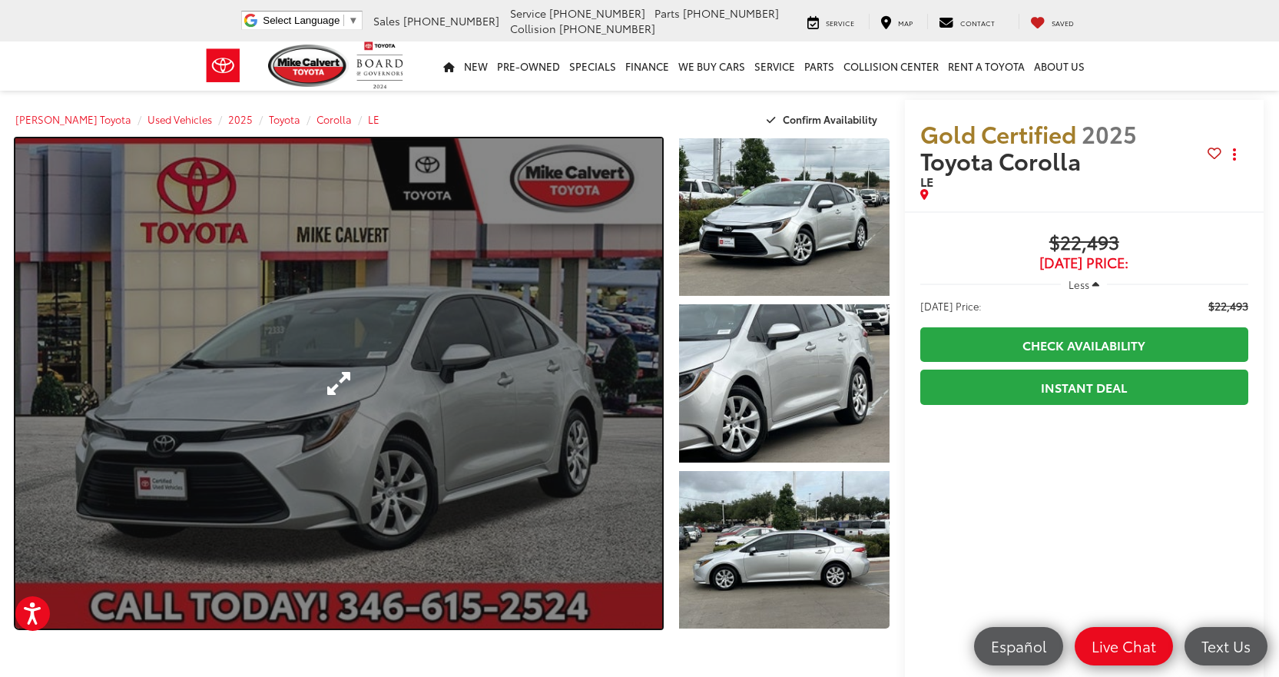
click at [417, 425] on link "Expand Photo 0" at bounding box center [338, 383] width 647 height 490
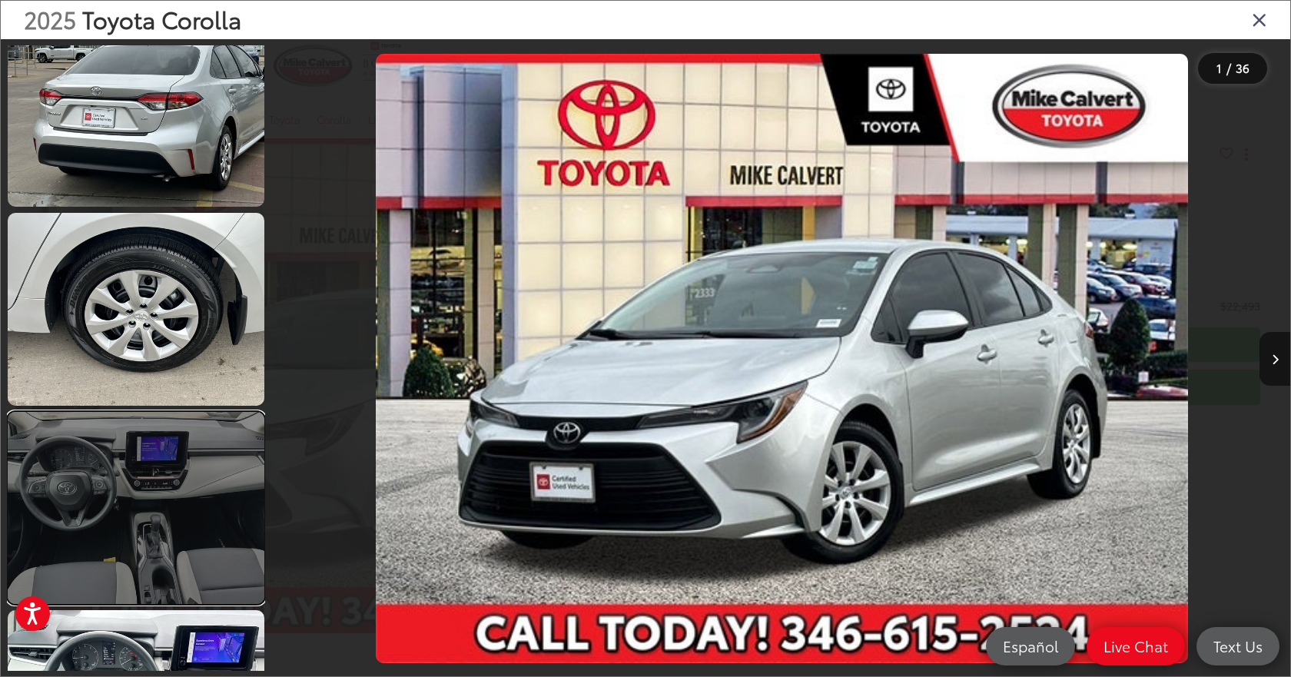
click at [185, 460] on link at bounding box center [136, 508] width 257 height 192
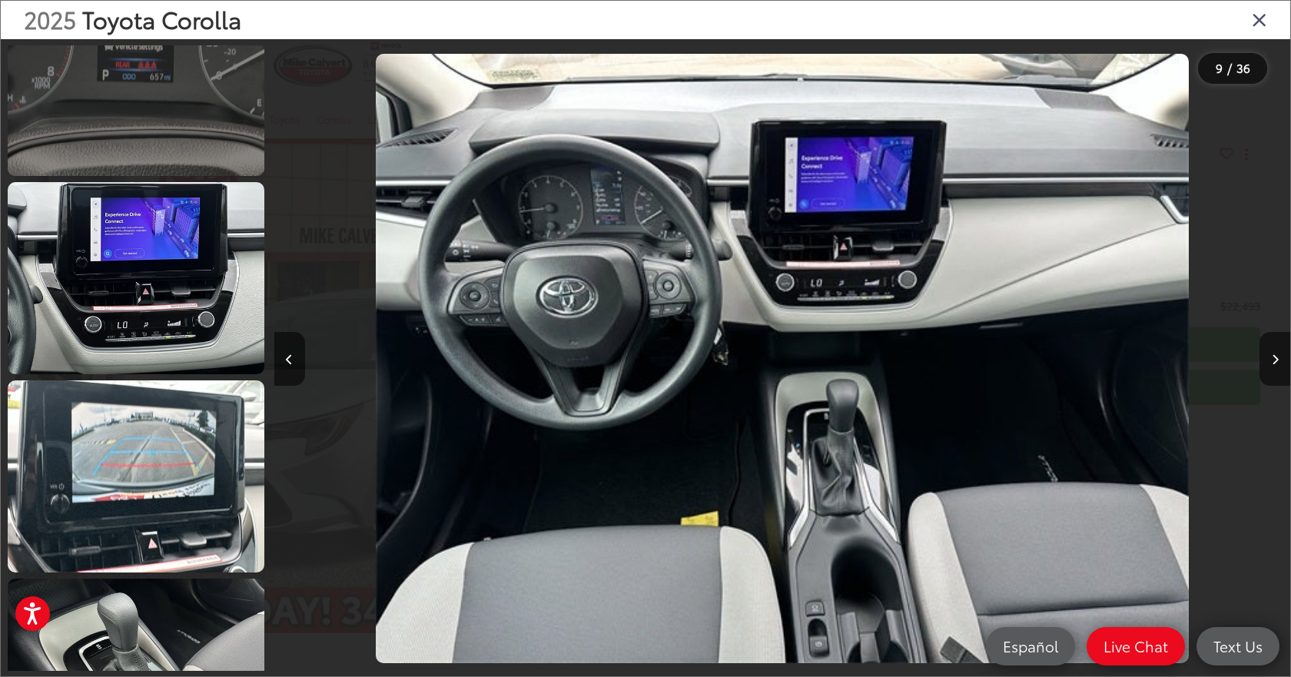
scroll to position [2803, 0]
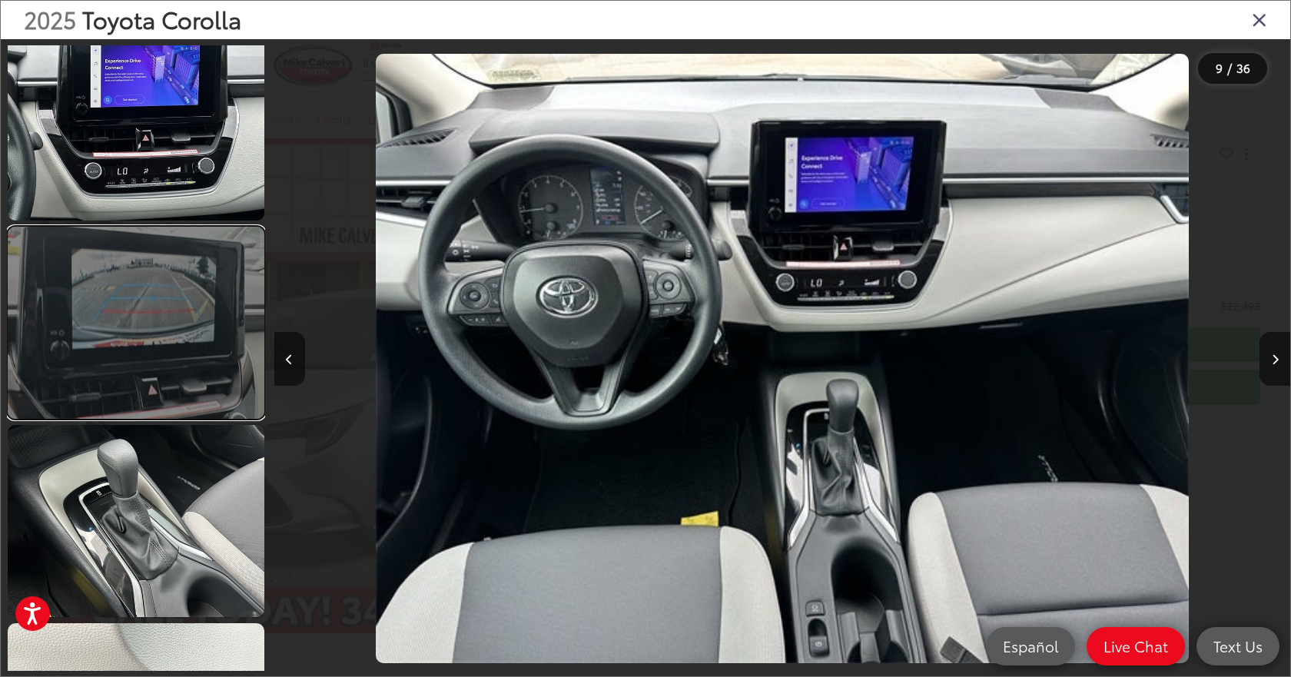
click at [205, 365] on link at bounding box center [136, 323] width 257 height 192
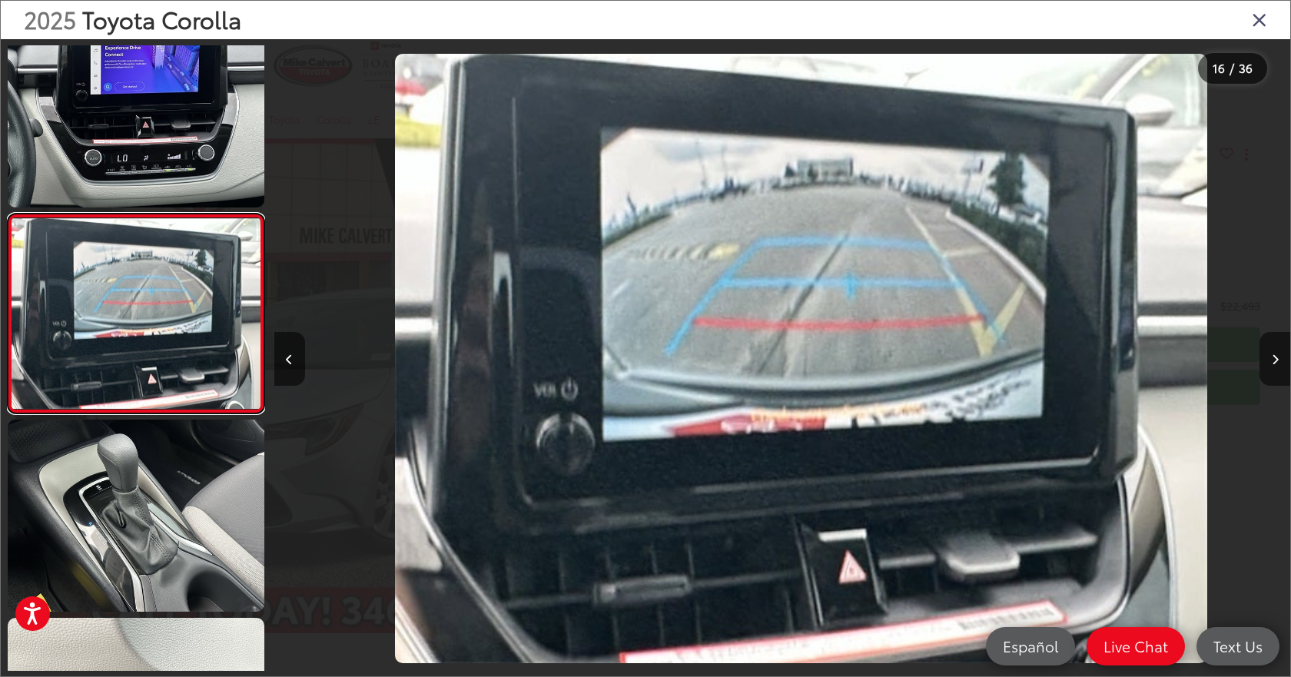
scroll to position [0, 15240]
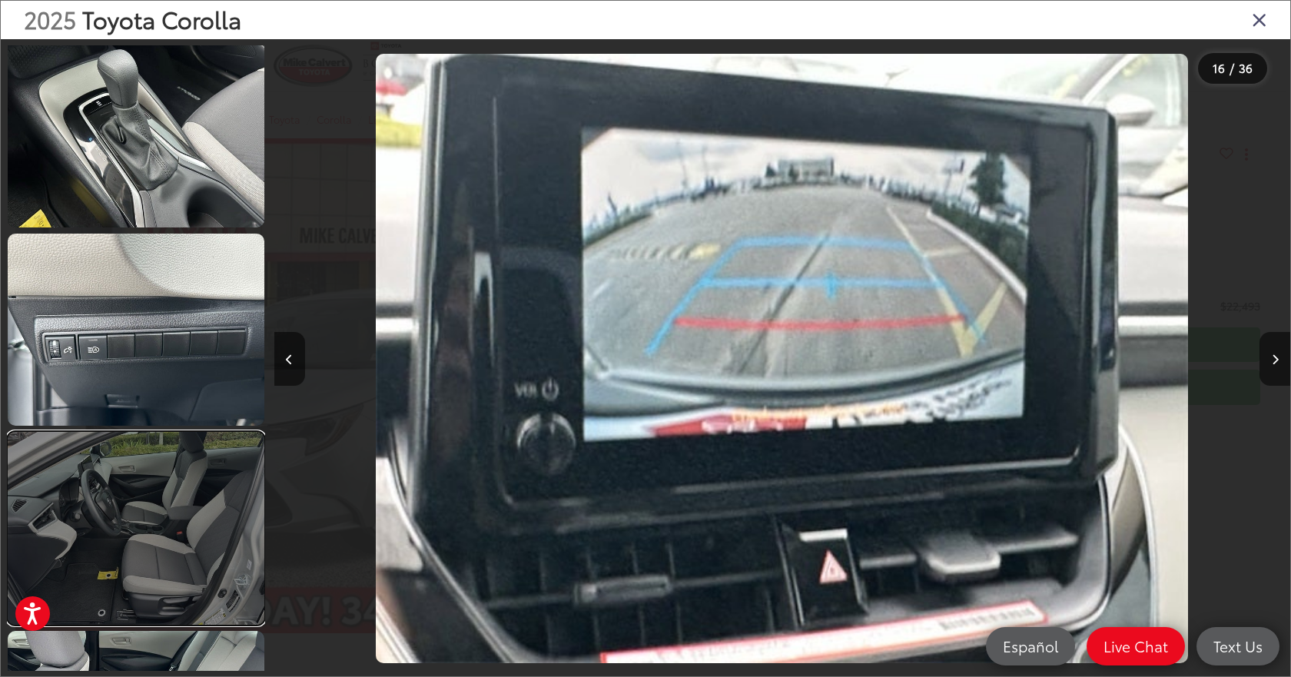
click at [192, 464] on link at bounding box center [136, 528] width 257 height 192
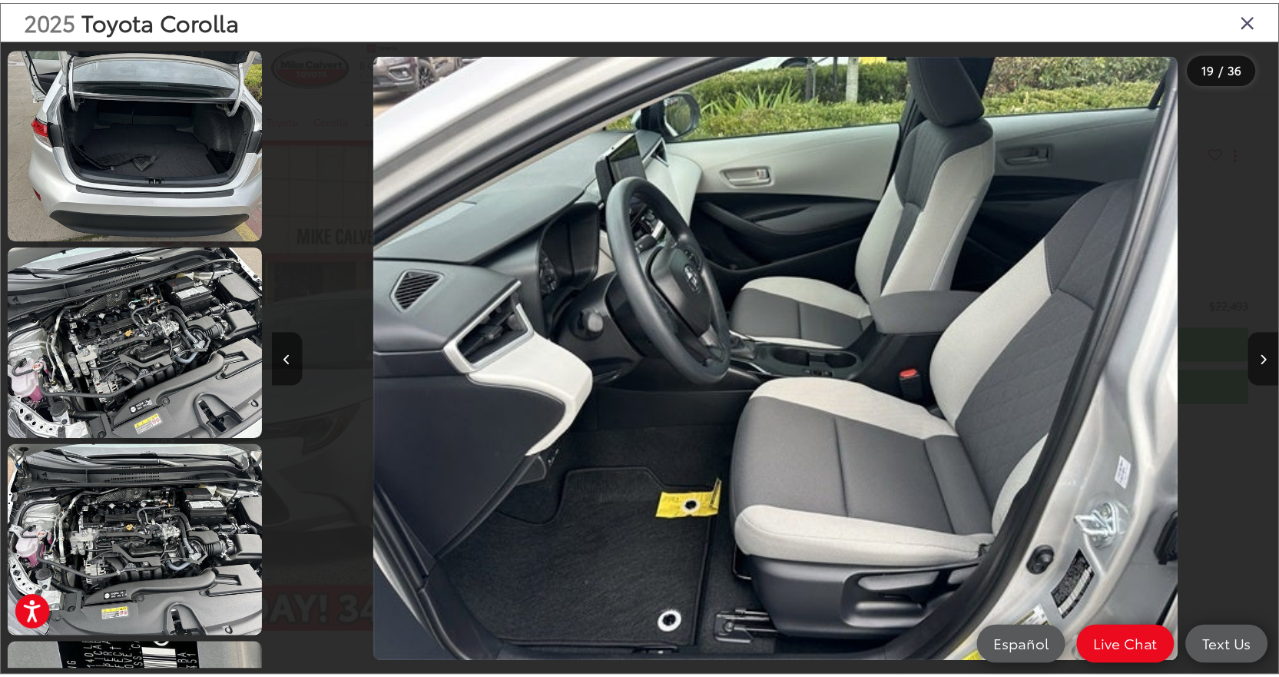
scroll to position [3941, 0]
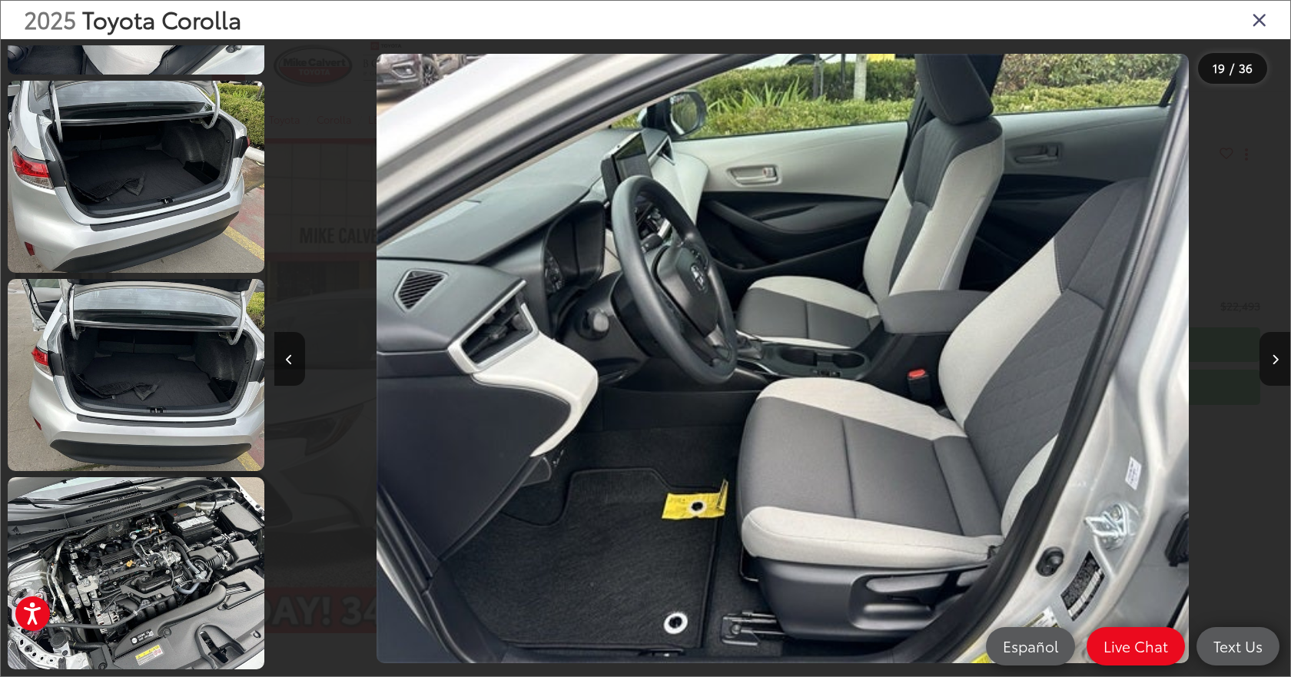
click at [1258, 22] on icon "Close gallery" at bounding box center [1259, 19] width 15 height 20
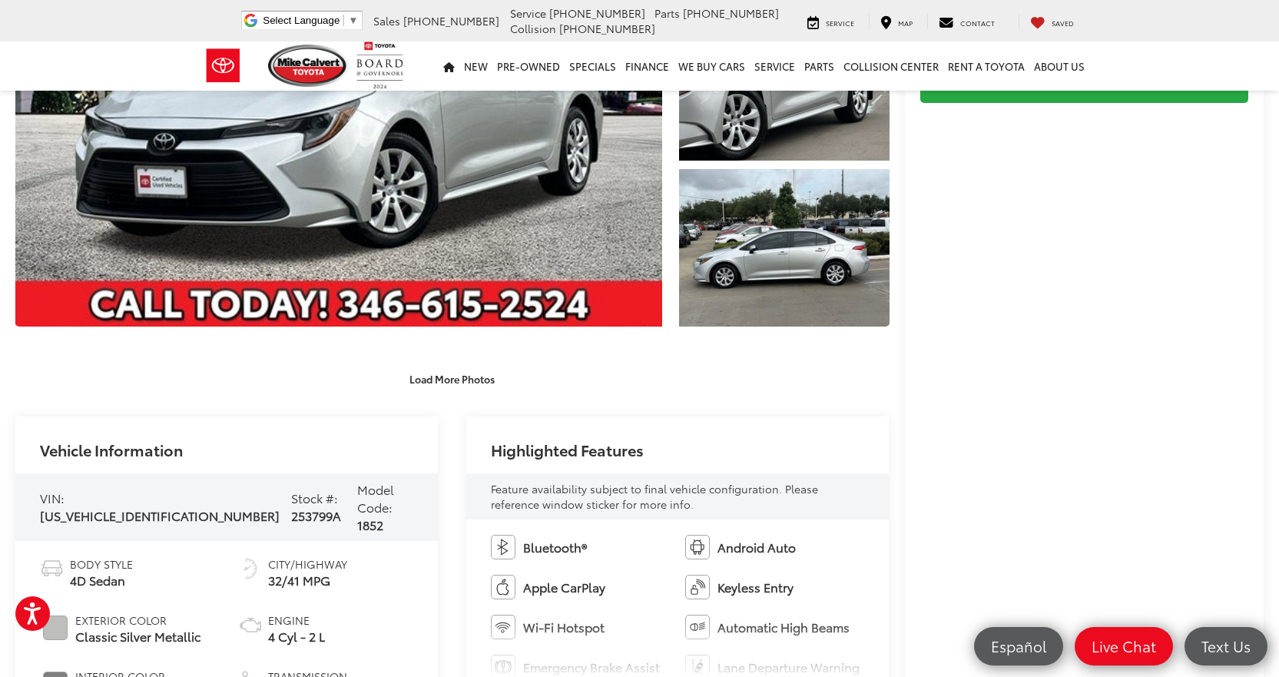
scroll to position [384, 0]
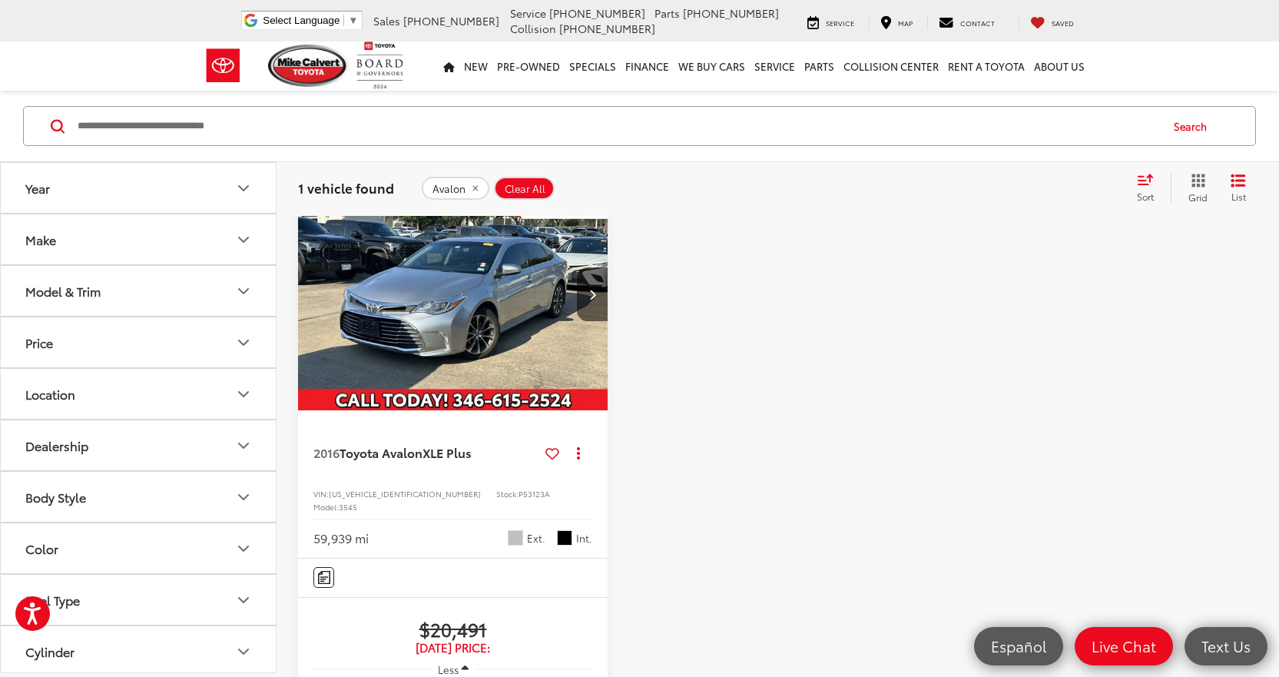
scroll to position [176, 0]
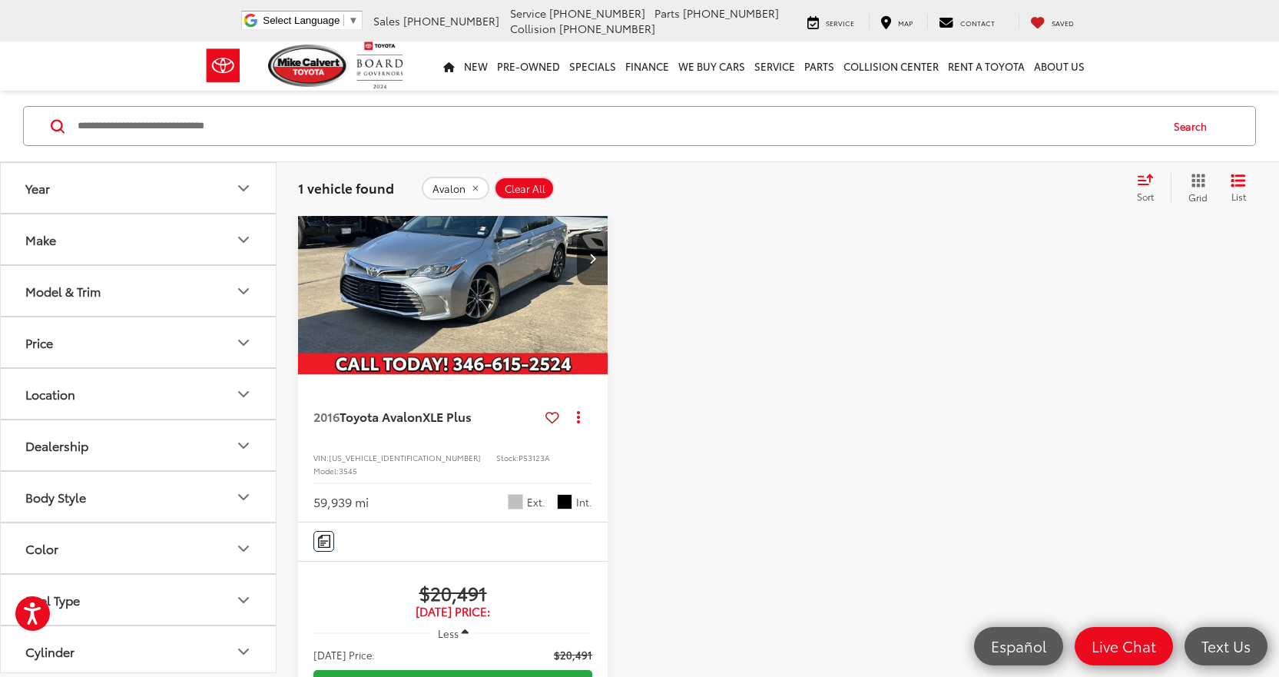
click at [108, 292] on button "Model & Trim" at bounding box center [139, 291] width 277 height 50
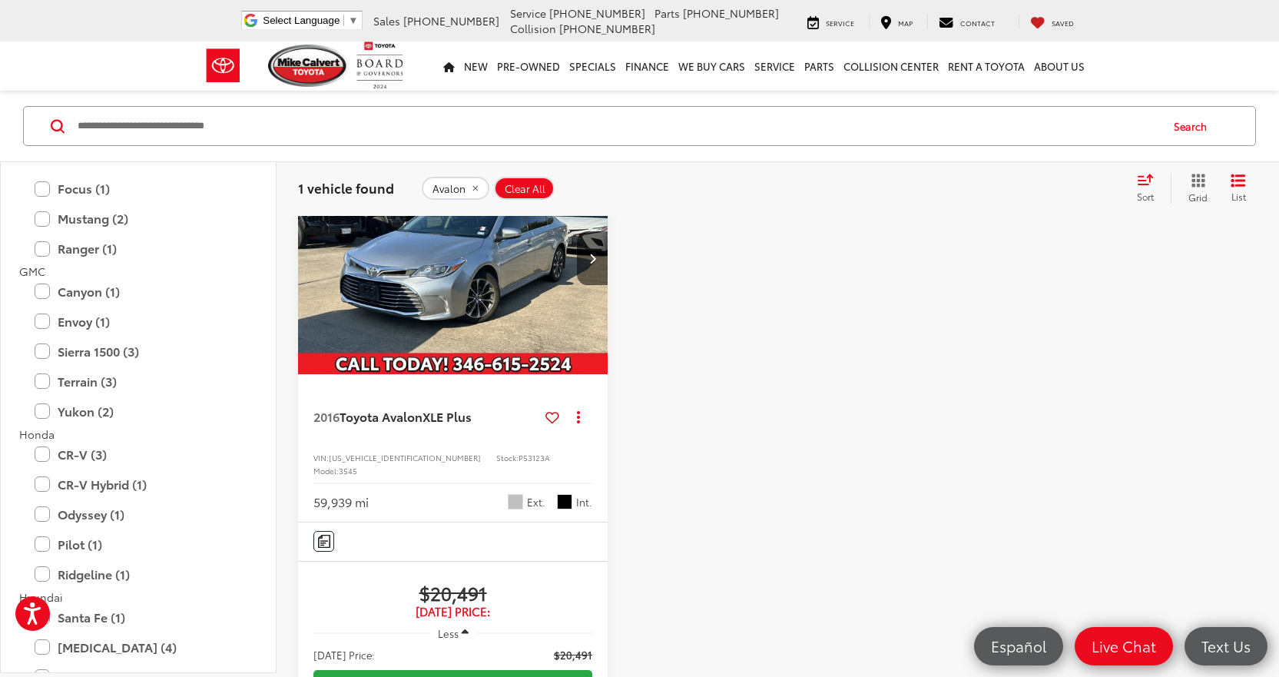
scroll to position [1076, 0]
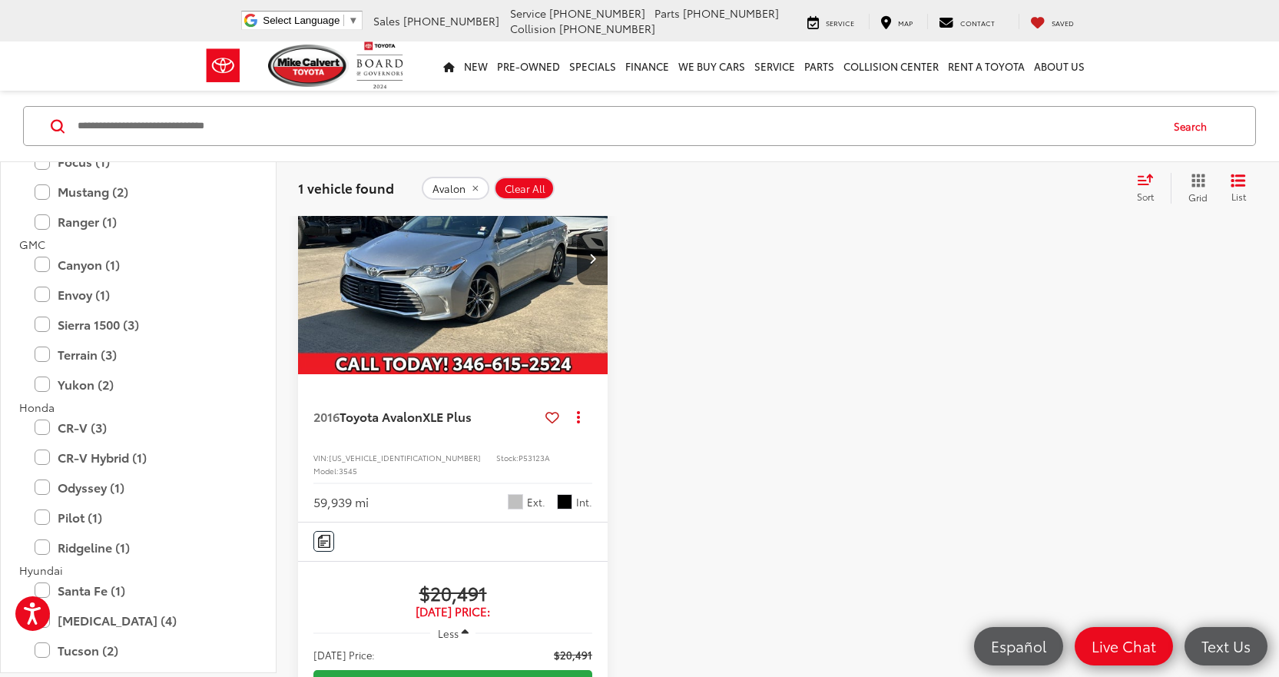
click at [470, 186] on icon "remove Avalon" at bounding box center [475, 188] width 10 height 9
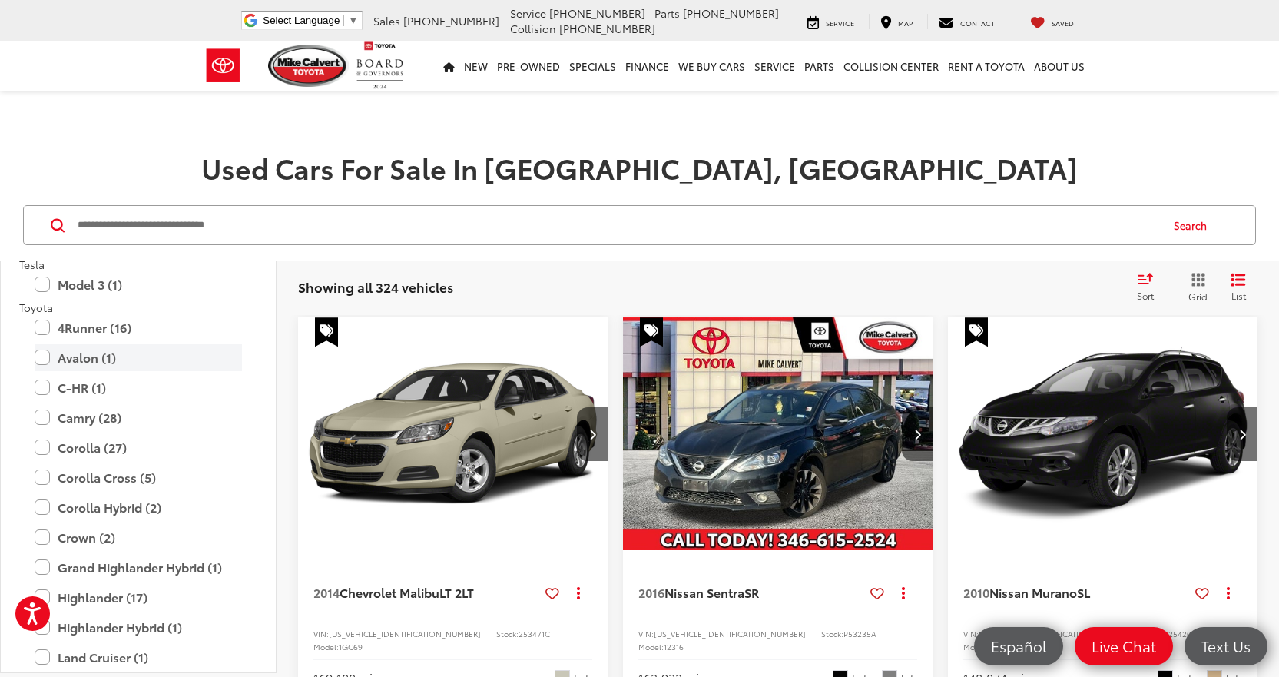
click at [100, 357] on label "Avalon (1)" at bounding box center [138, 357] width 207 height 27
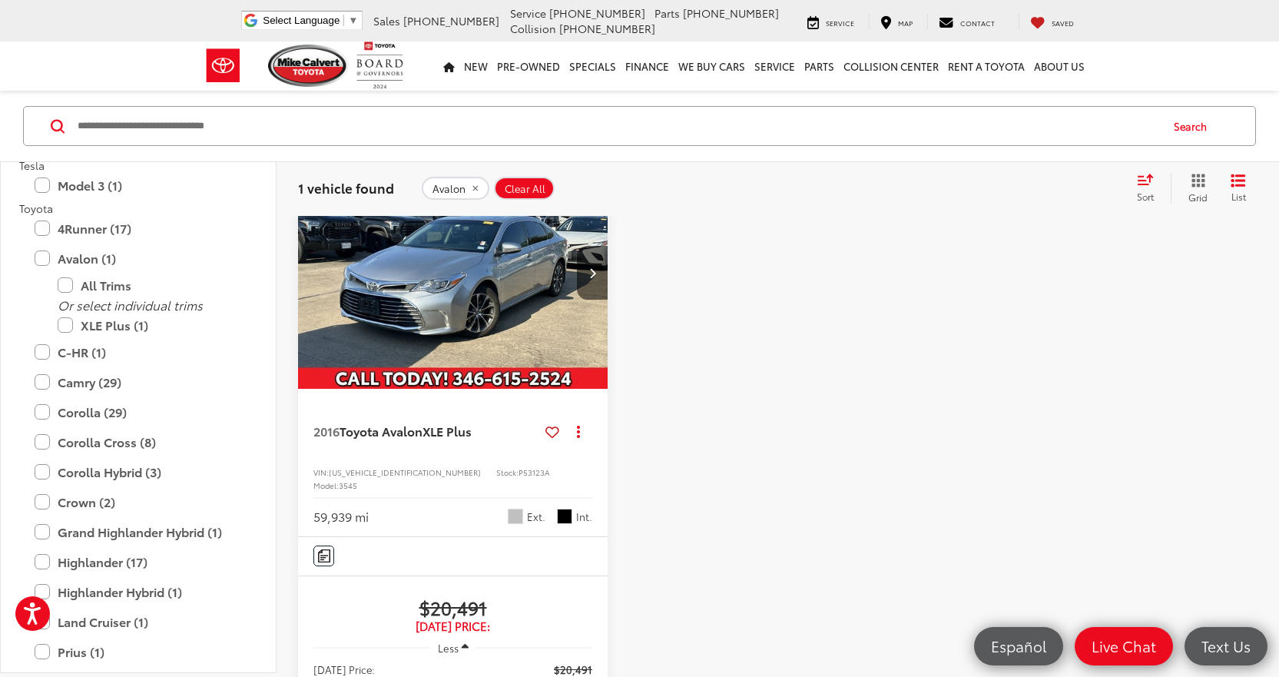
scroll to position [154, 0]
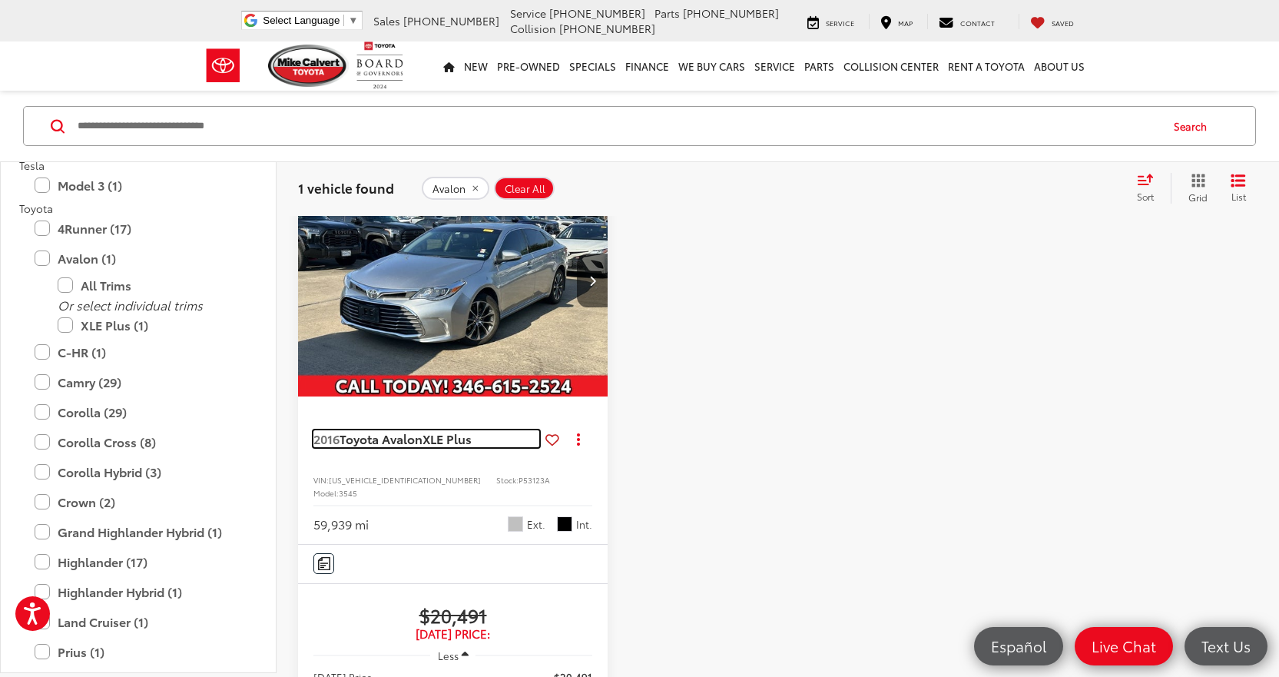
click at [429, 443] on span "XLE Plus" at bounding box center [447, 438] width 49 height 18
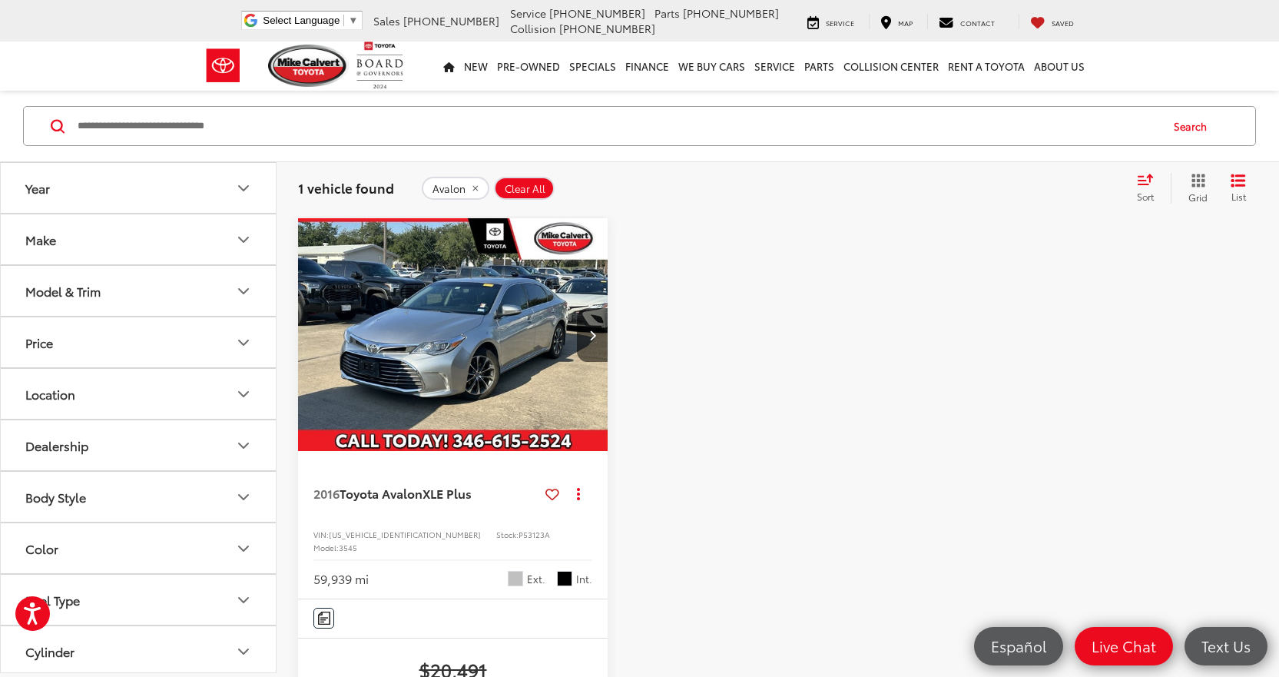
click at [461, 184] on span "Avalon" at bounding box center [449, 189] width 33 height 12
click at [78, 298] on div "Model & Trim" at bounding box center [62, 291] width 75 height 15
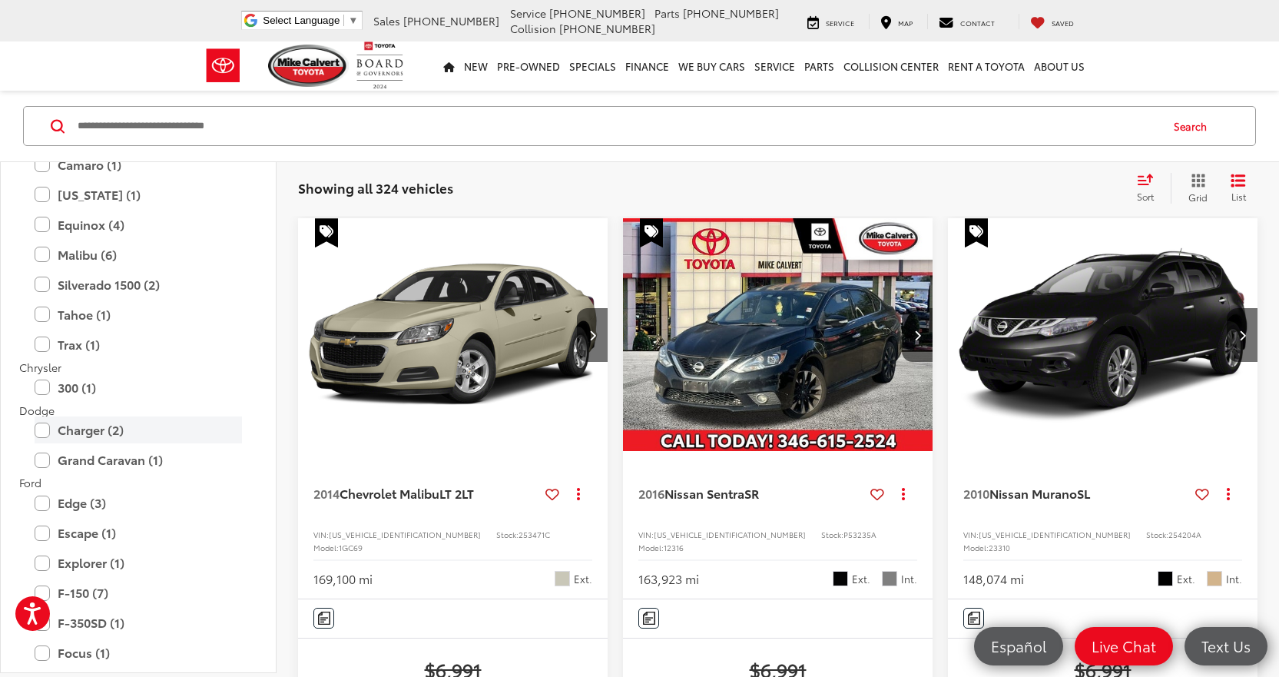
scroll to position [461, 0]
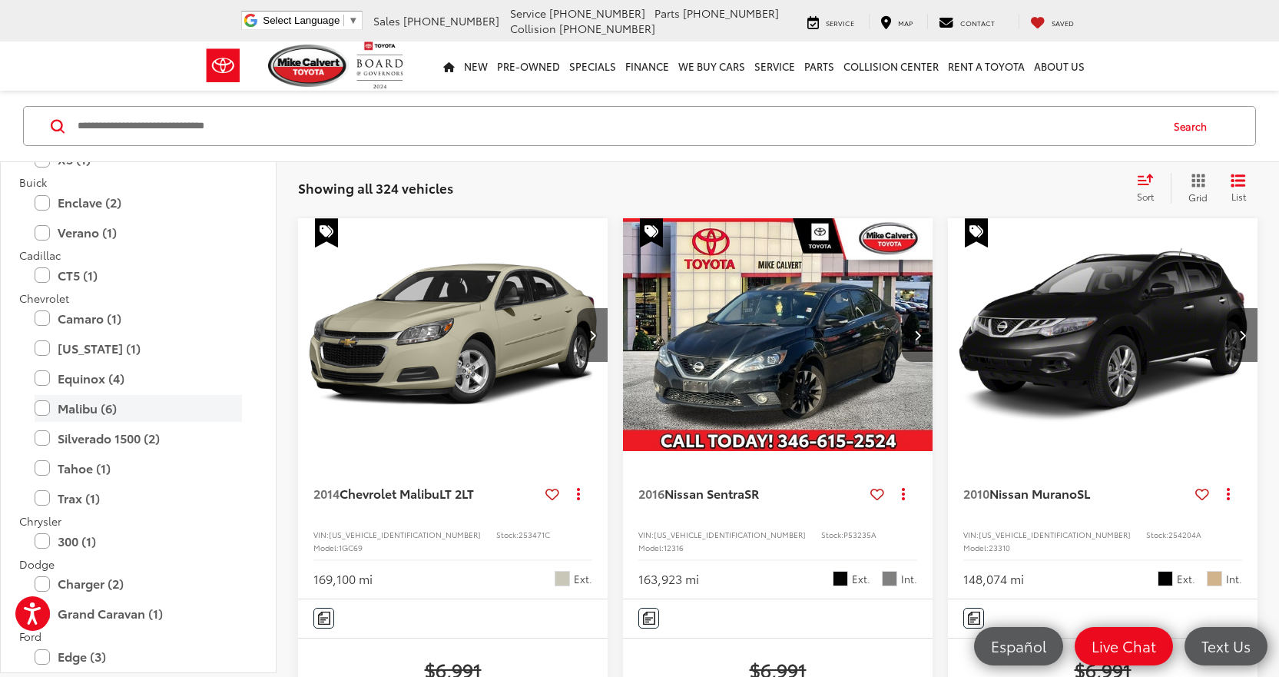
click at [124, 403] on label "Malibu (6)" at bounding box center [138, 408] width 207 height 27
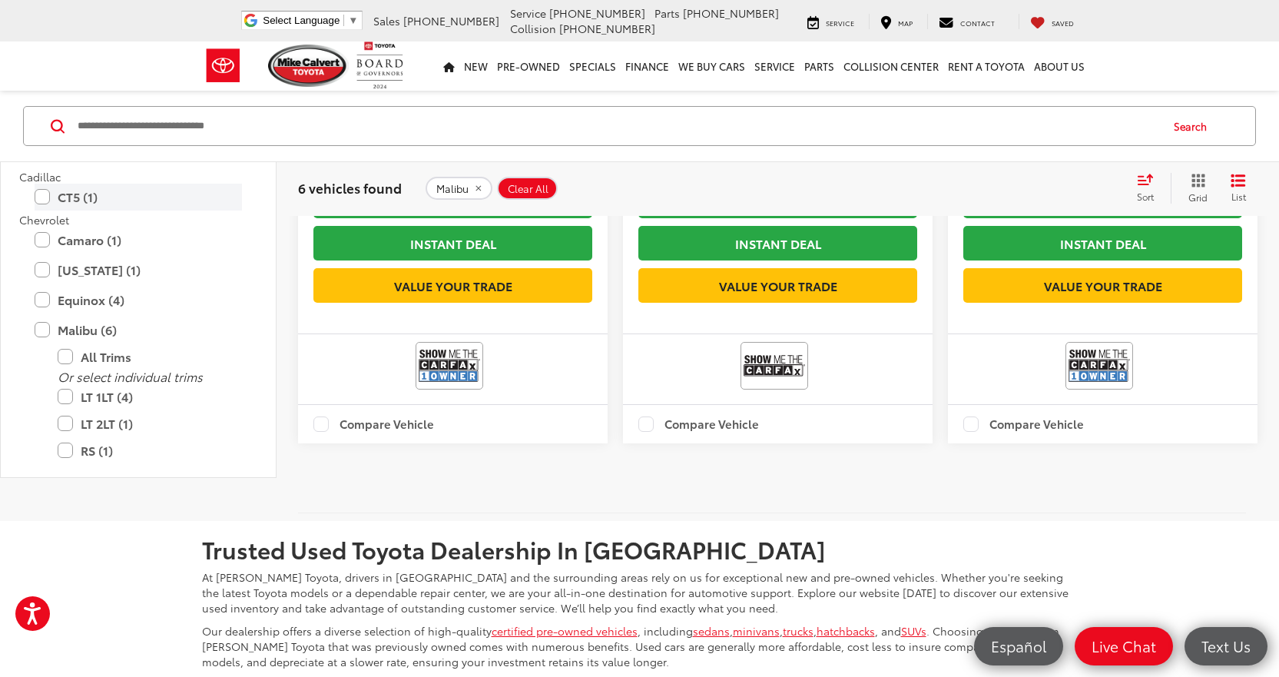
scroll to position [201, 0]
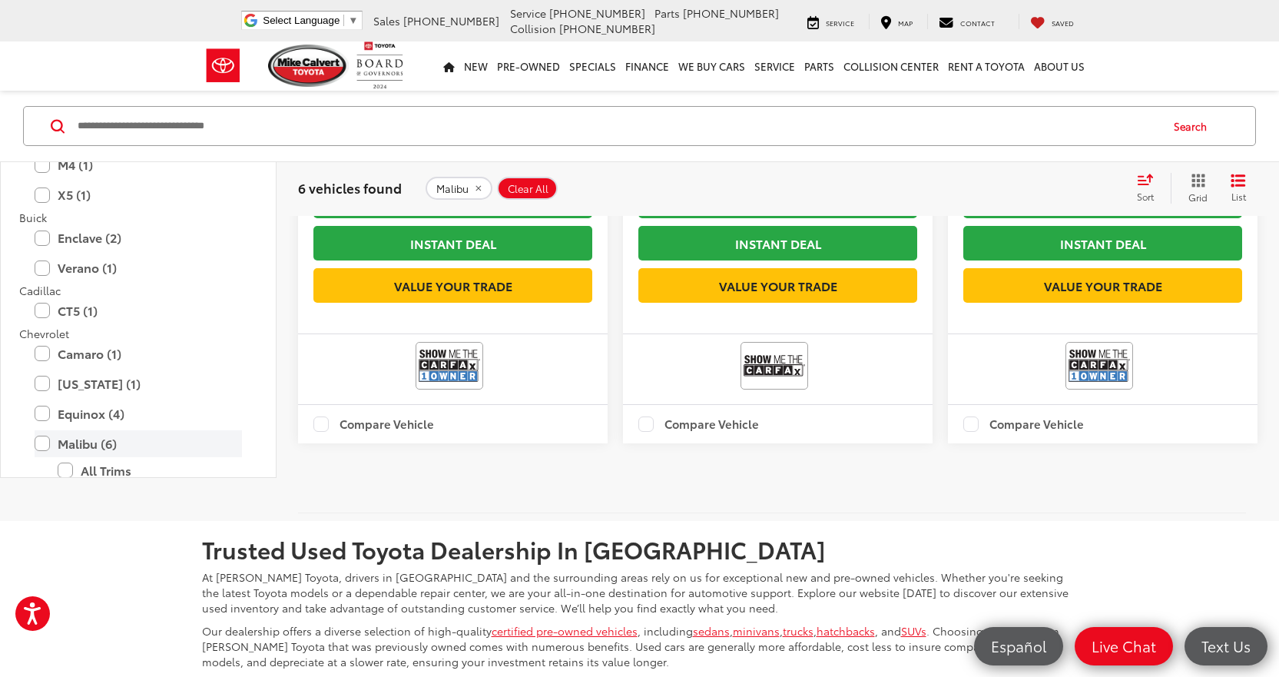
click at [97, 457] on label "Malibu (6)" at bounding box center [138, 443] width 207 height 27
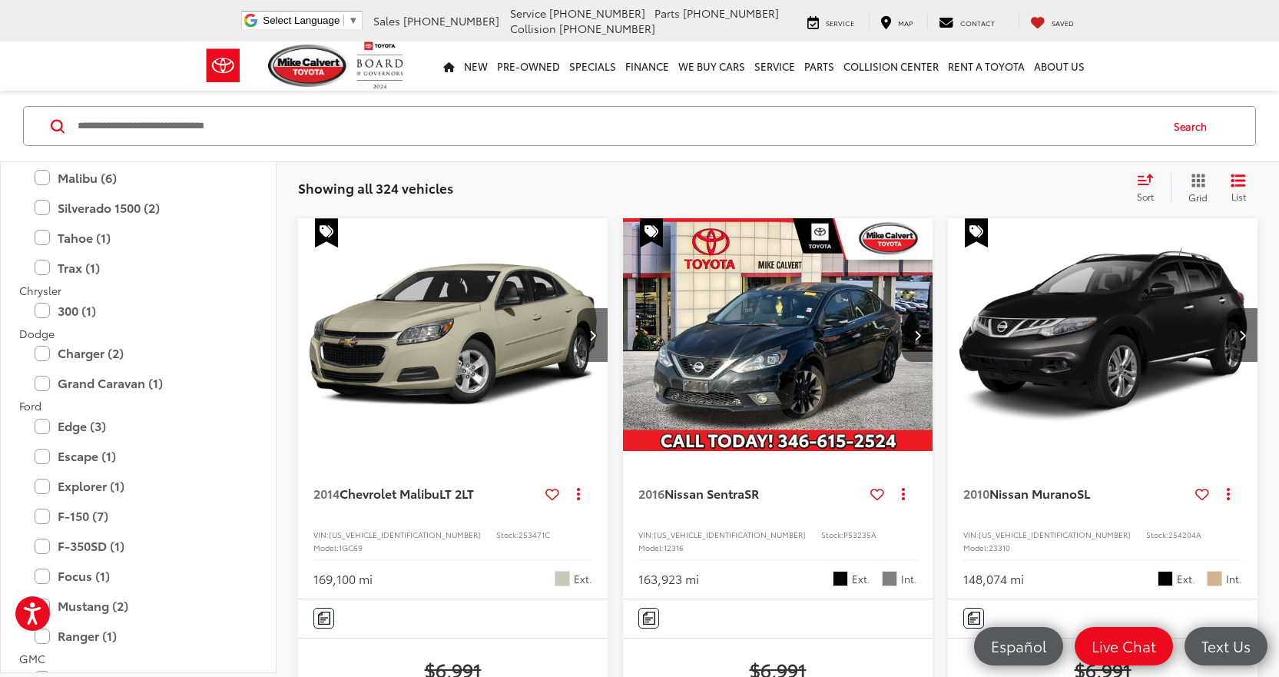
scroll to position [768, 0]
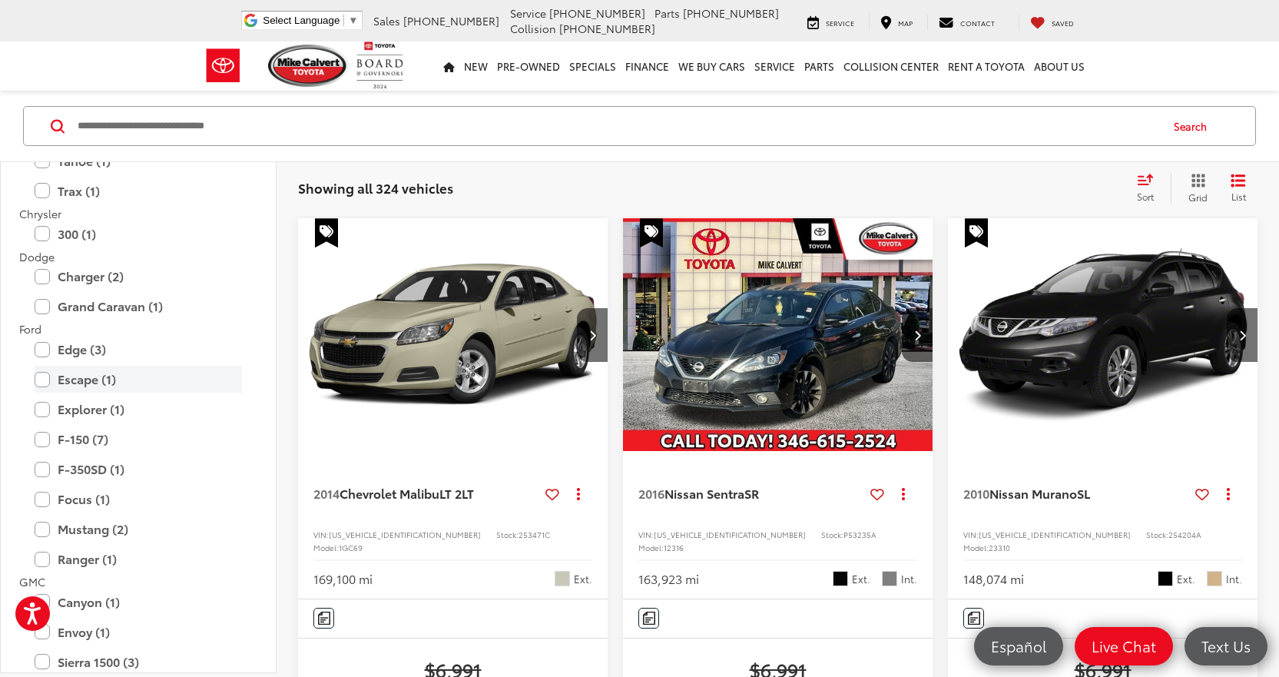
click at [147, 383] on label "Escape (1)" at bounding box center [138, 379] width 207 height 27
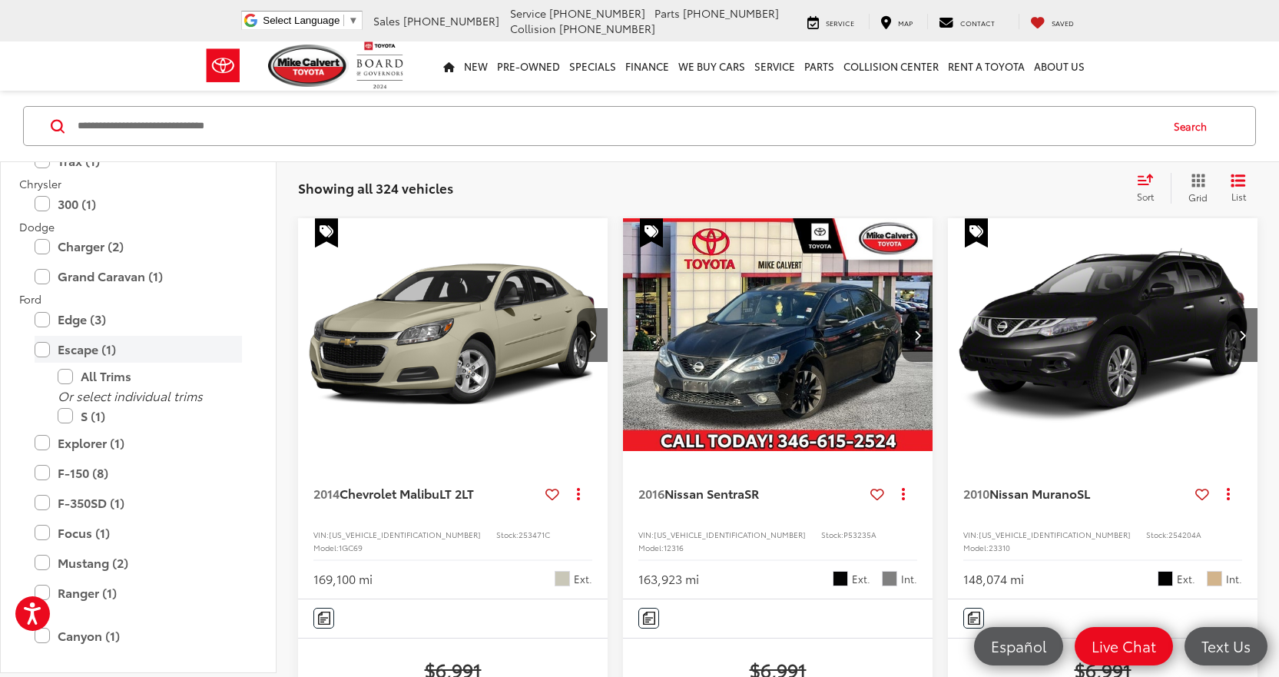
scroll to position [738, 0]
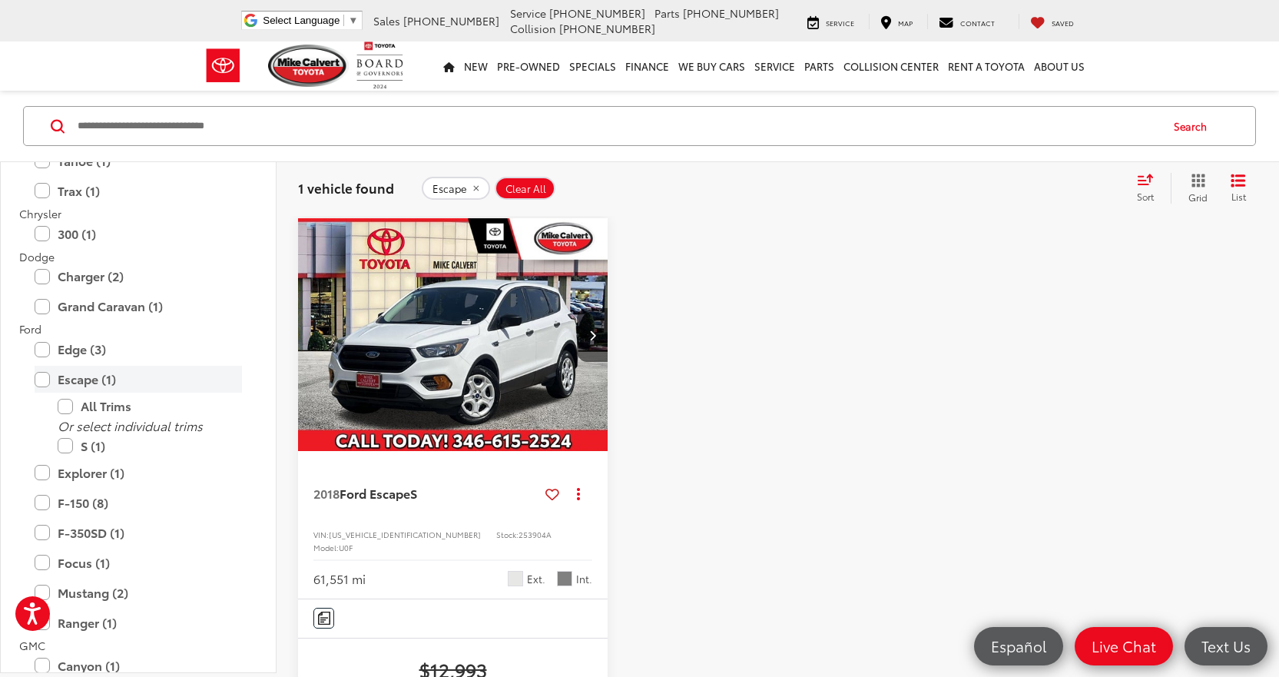
click at [147, 383] on label "Escape (1)" at bounding box center [138, 379] width 207 height 27
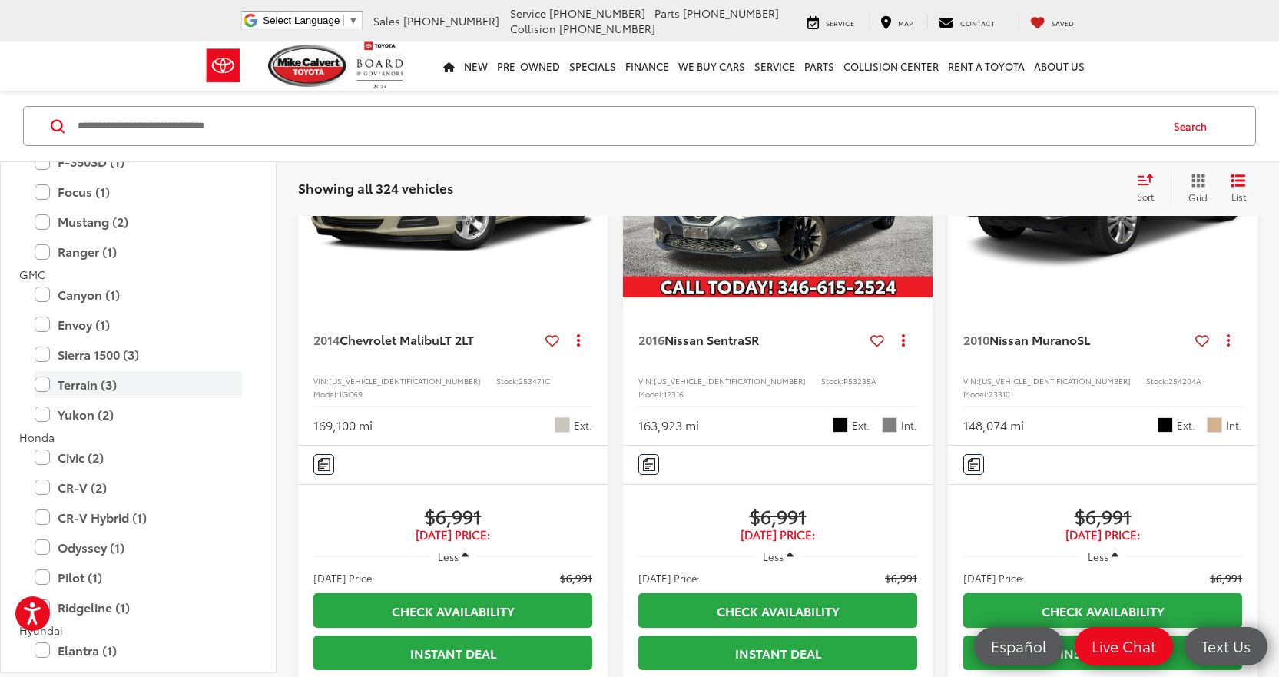
scroll to position [1152, 0]
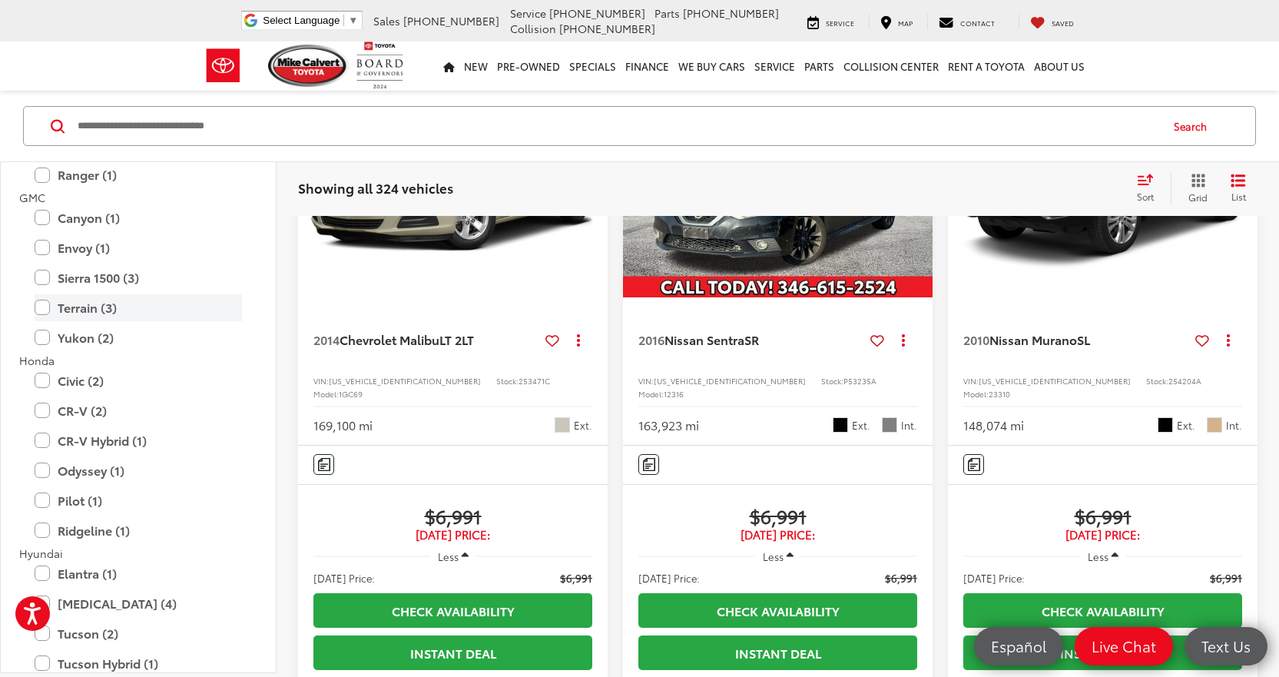
click at [120, 390] on label "Civic (2)" at bounding box center [138, 380] width 207 height 27
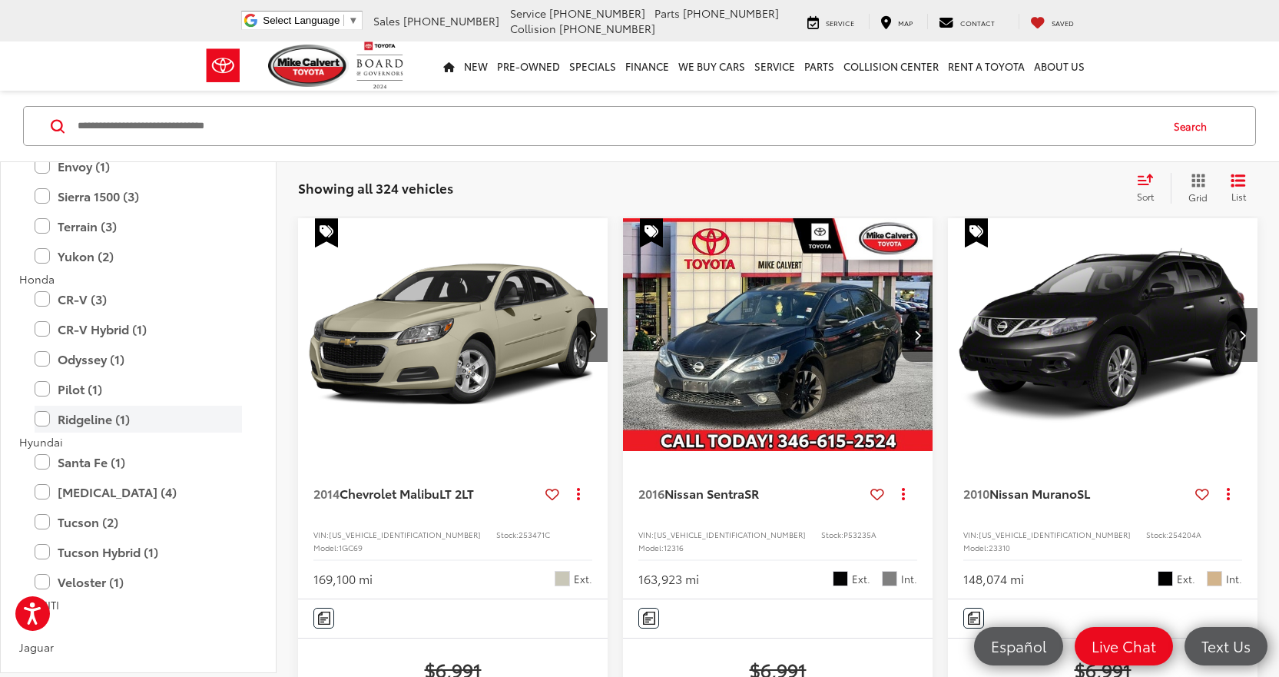
scroll to position [1071, 0]
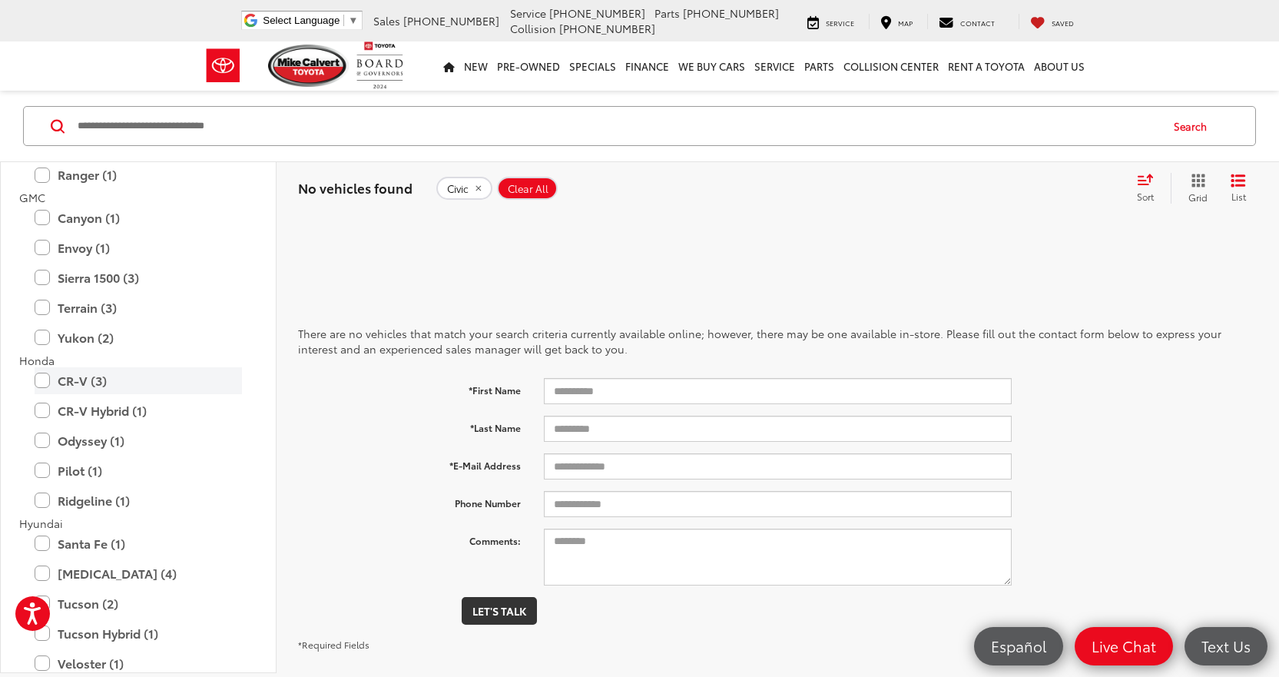
click at [88, 380] on label "CR-V (3)" at bounding box center [138, 380] width 207 height 27
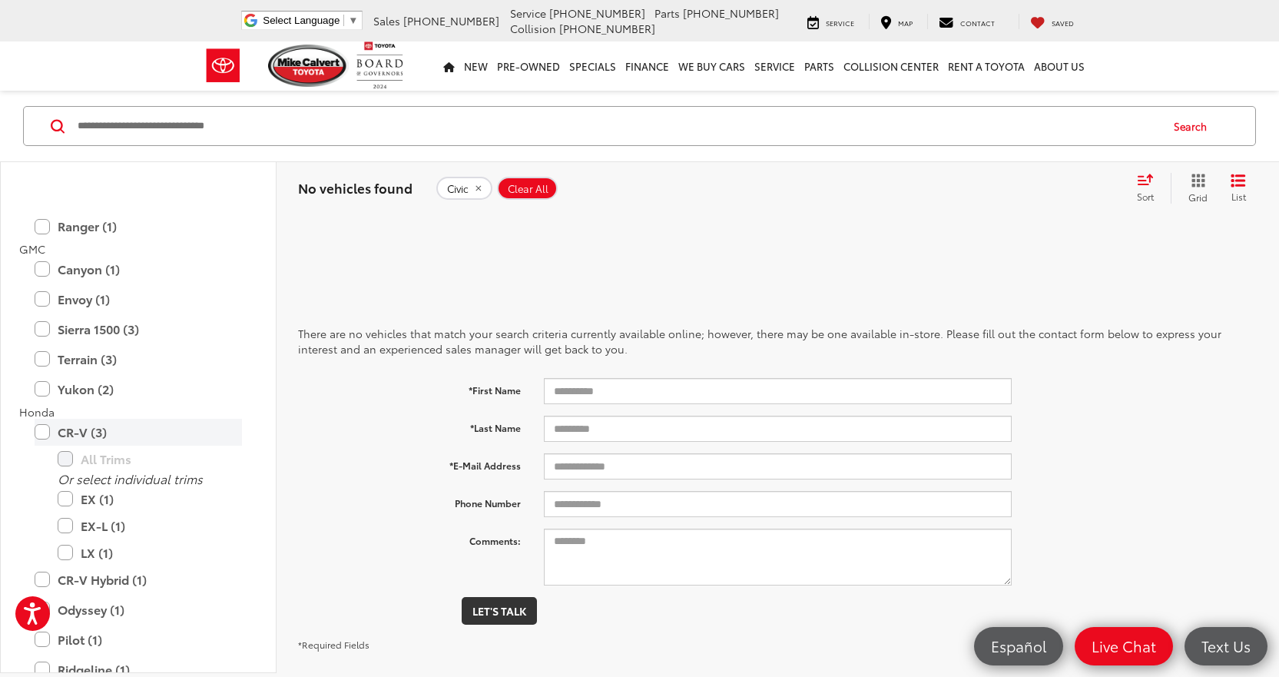
scroll to position [1122, 0]
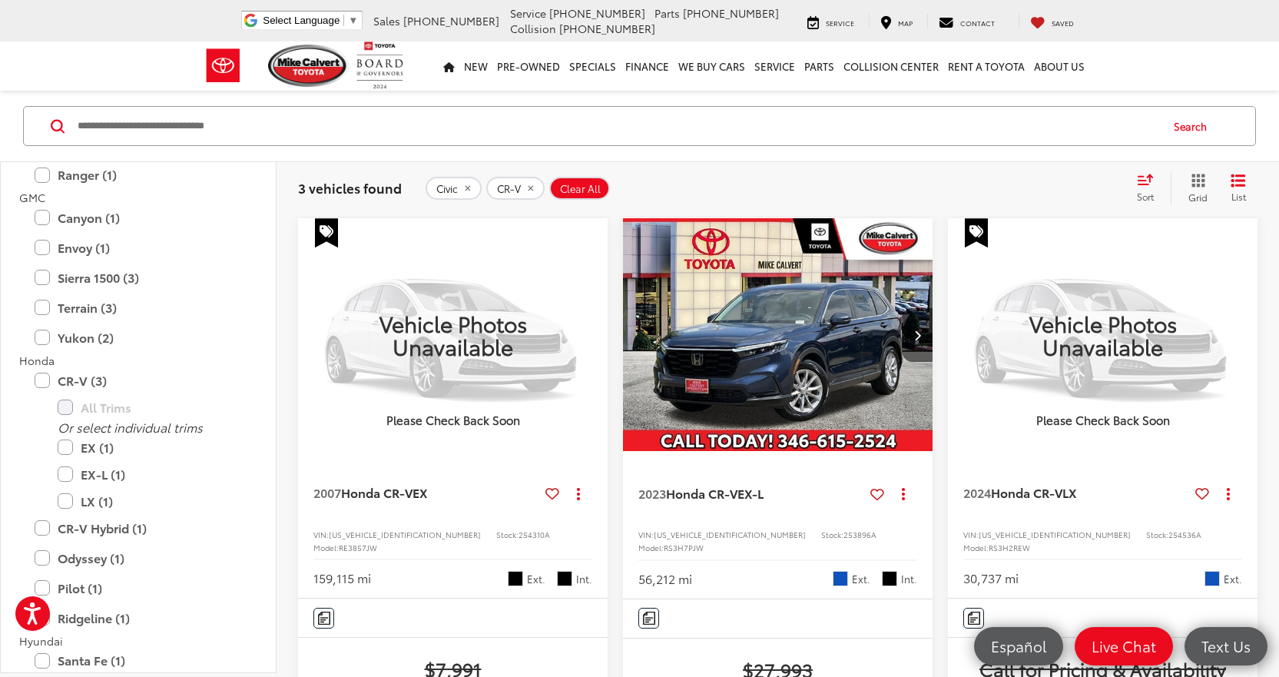
click at [446, 187] on span "Civic" at bounding box center [447, 189] width 22 height 12
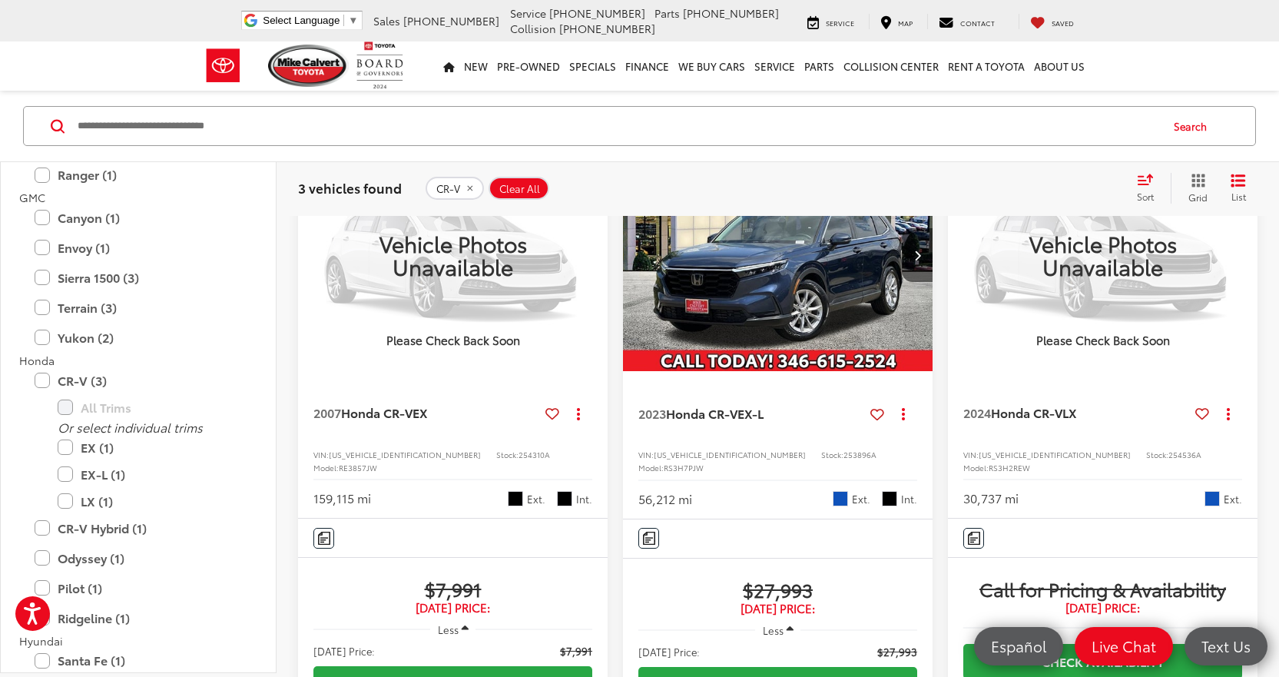
scroll to position [253, 0]
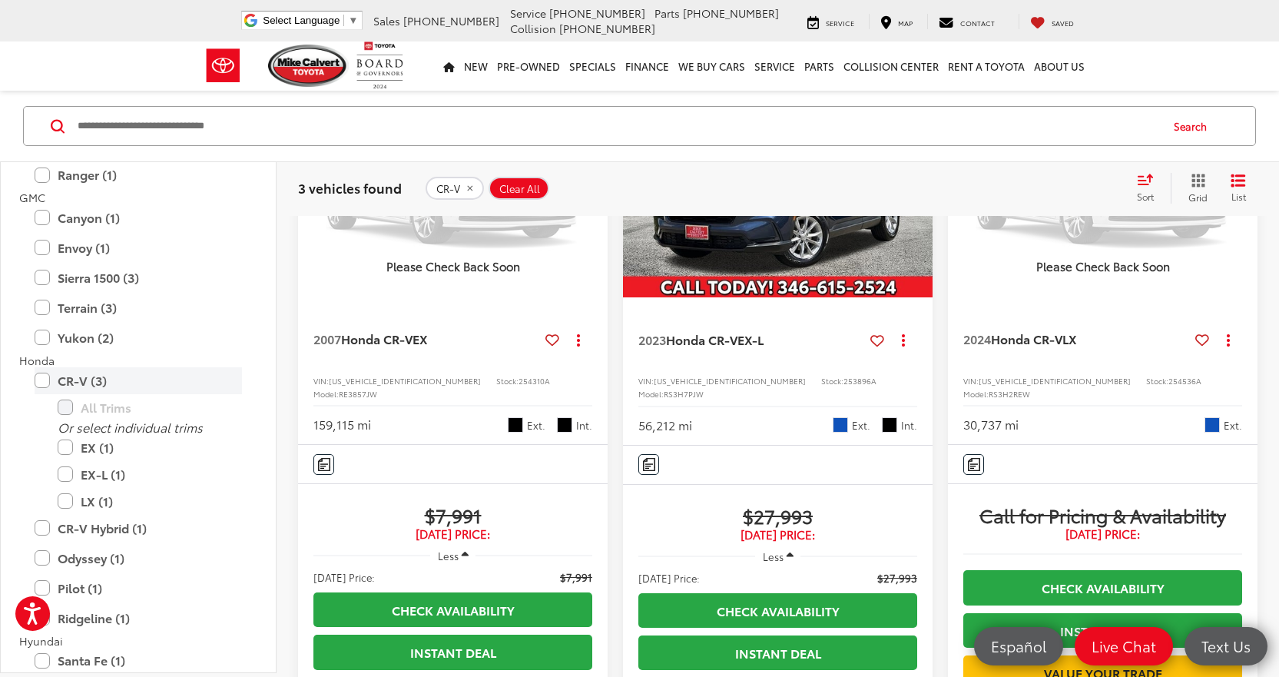
click at [71, 380] on label "CR-V (3)" at bounding box center [138, 380] width 207 height 27
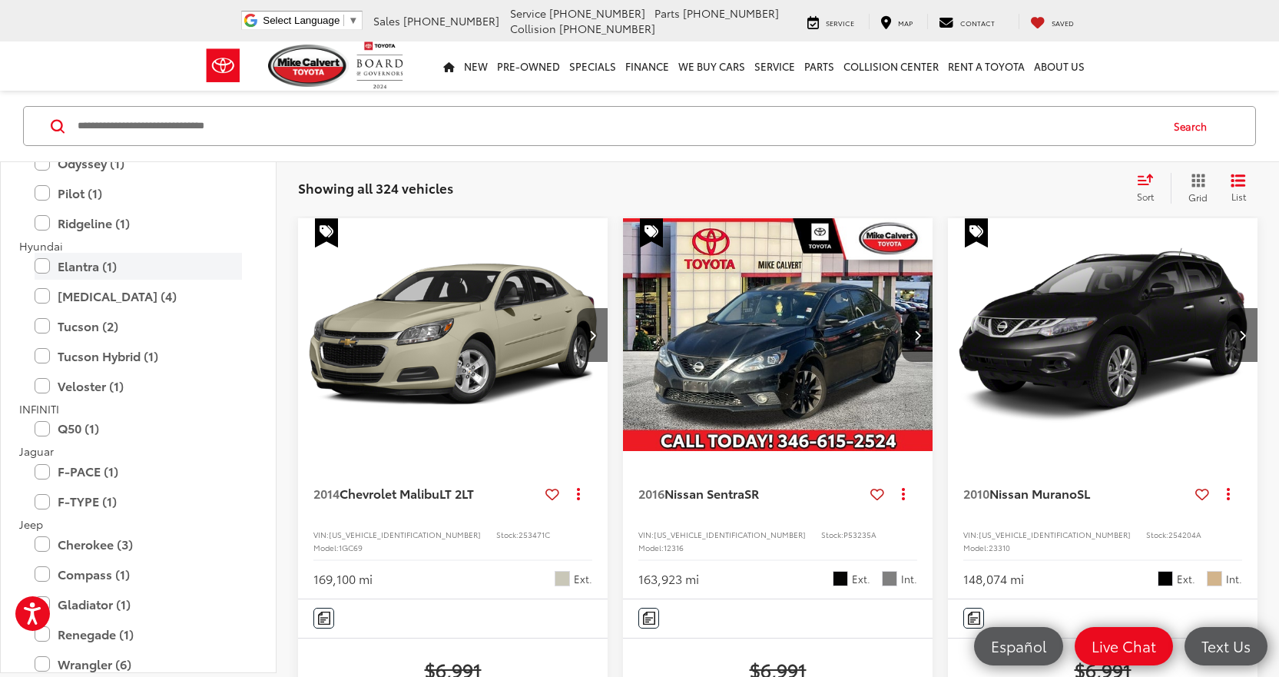
click at [93, 266] on label "Elantra (1)" at bounding box center [138, 266] width 207 height 27
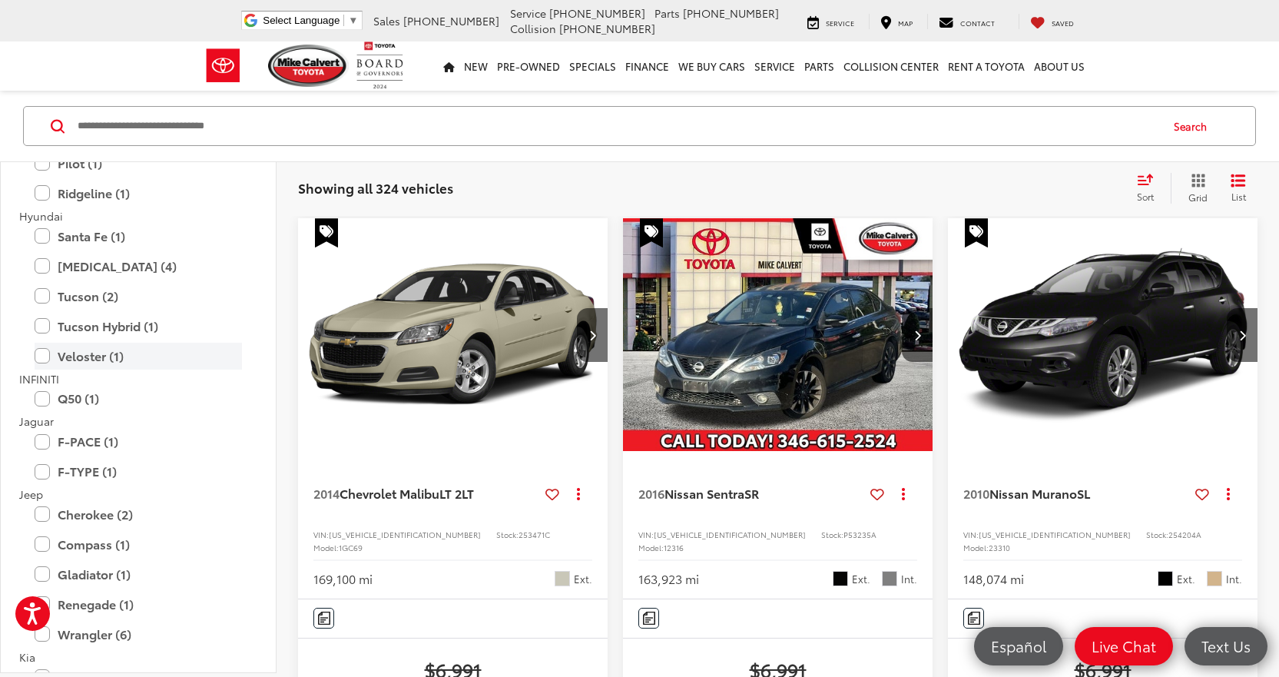
click at [98, 365] on label "Veloster (1)" at bounding box center [138, 356] width 207 height 27
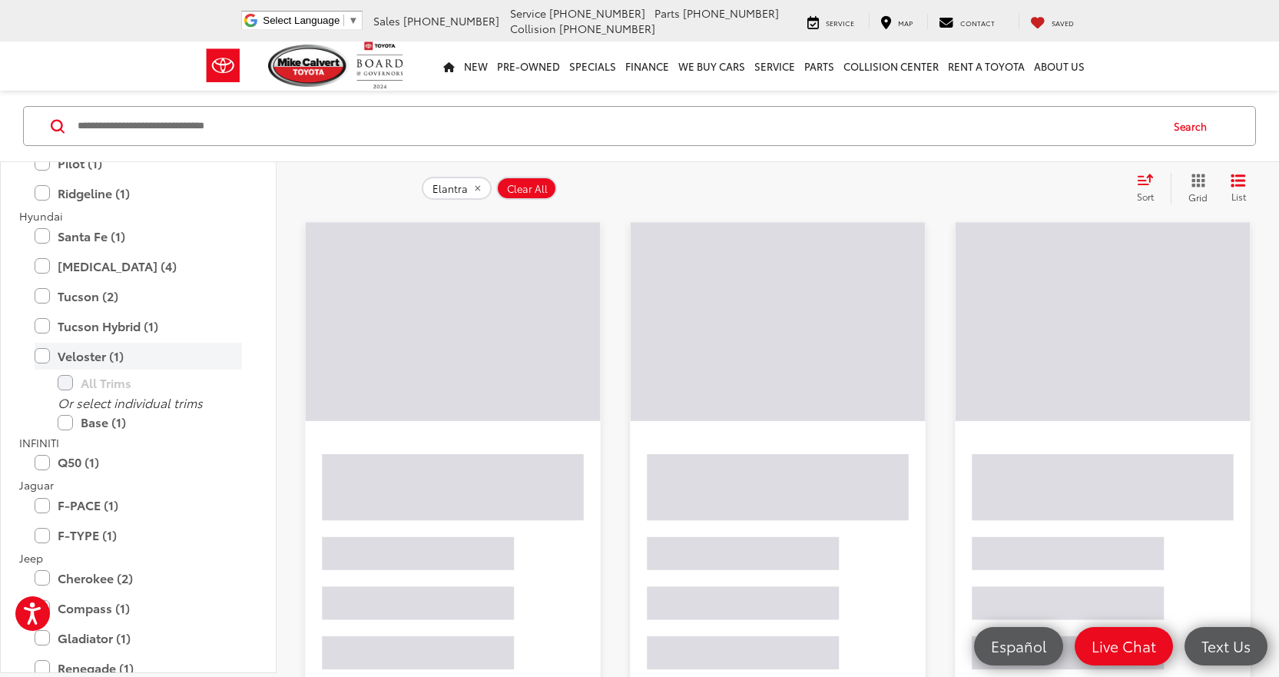
click at [98, 365] on label "Veloster (1)" at bounding box center [138, 356] width 207 height 27
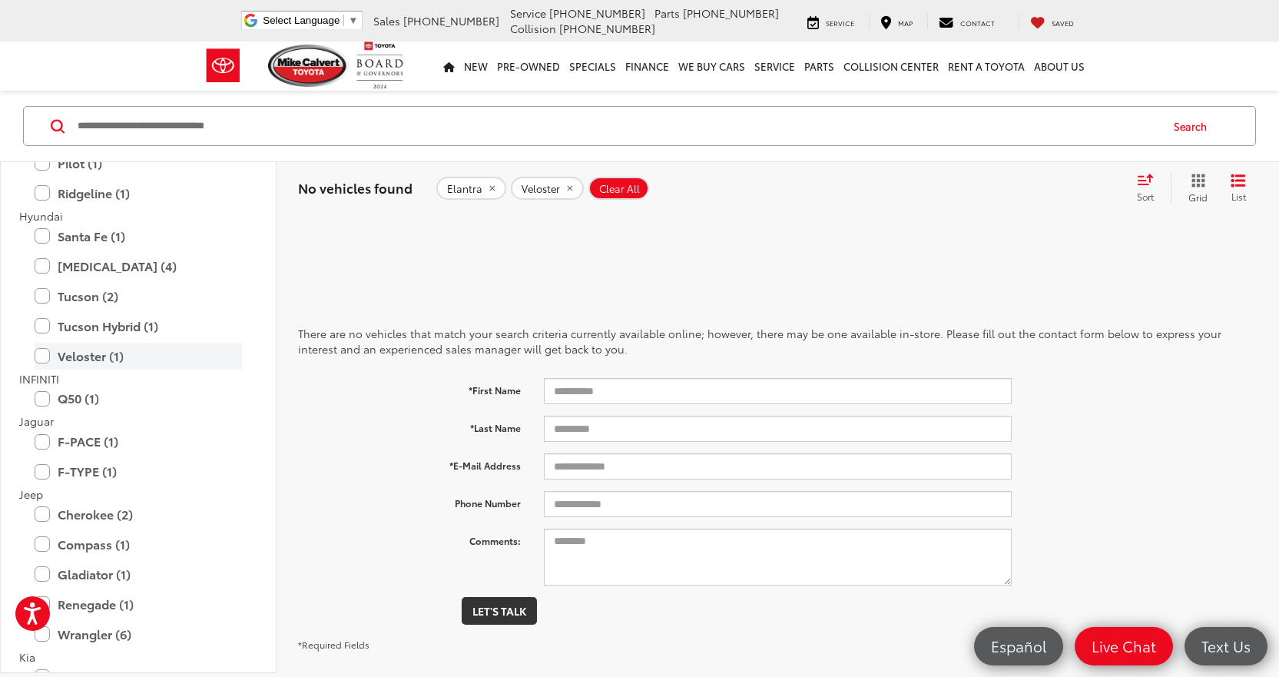
click at [98, 365] on label "Veloster (1)" at bounding box center [138, 356] width 207 height 27
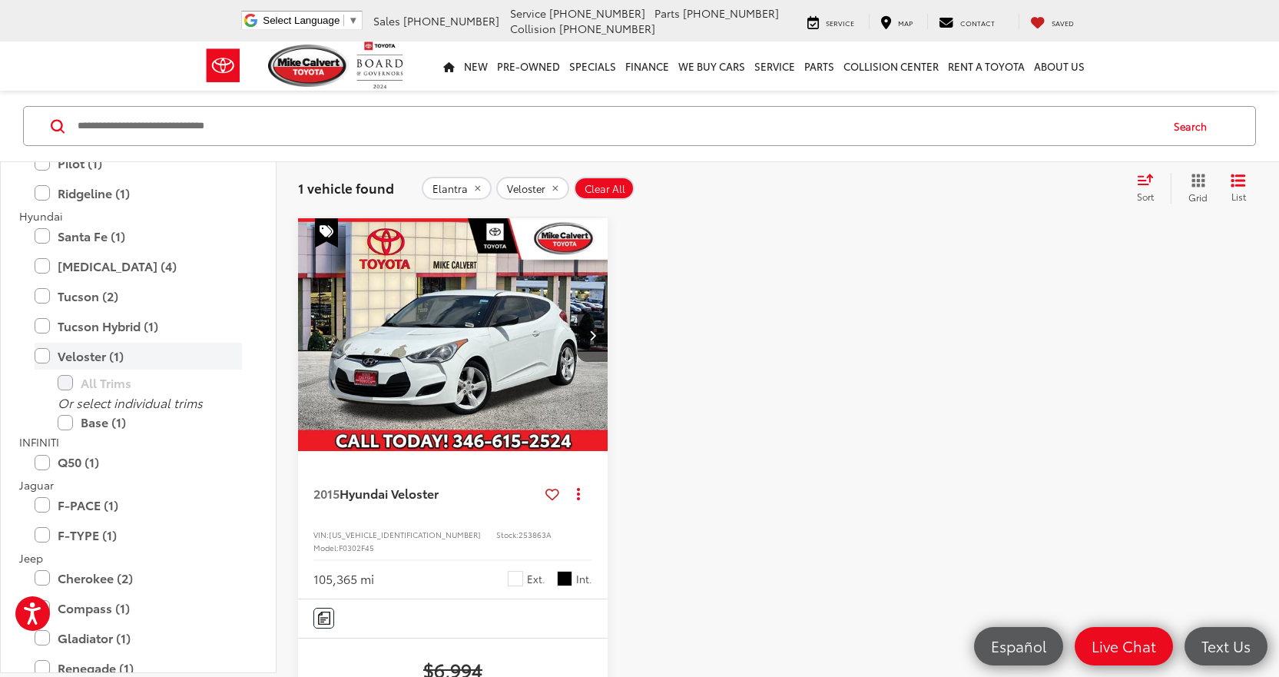
click at [106, 354] on label "Veloster (1)" at bounding box center [138, 356] width 207 height 27
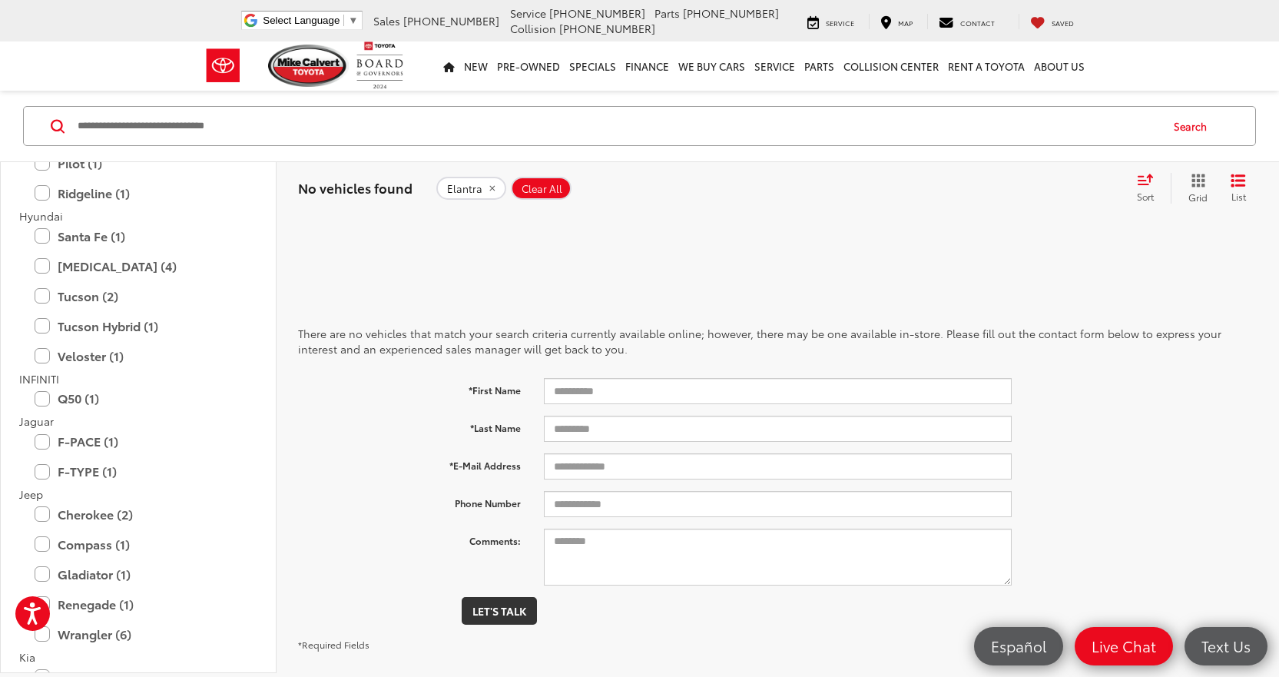
click at [487, 187] on icon "remove Elantra" at bounding box center [492, 188] width 10 height 9
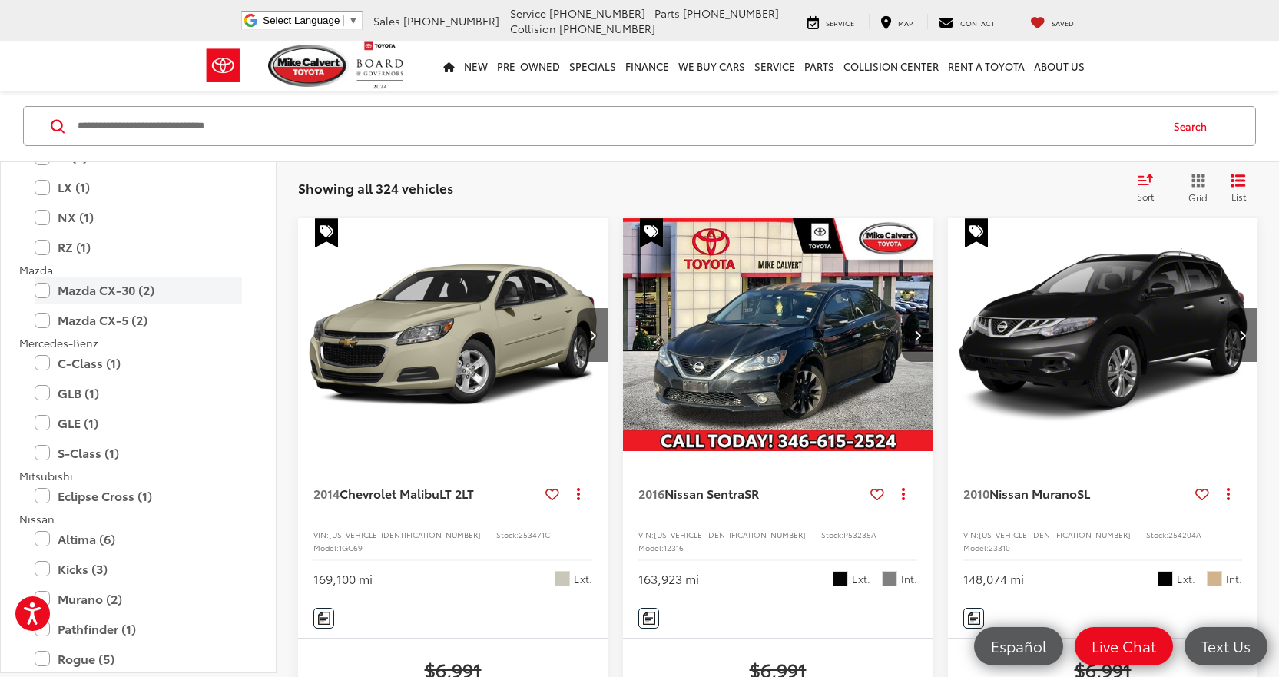
click at [126, 289] on label "Mazda CX-30 (2)" at bounding box center [138, 290] width 207 height 27
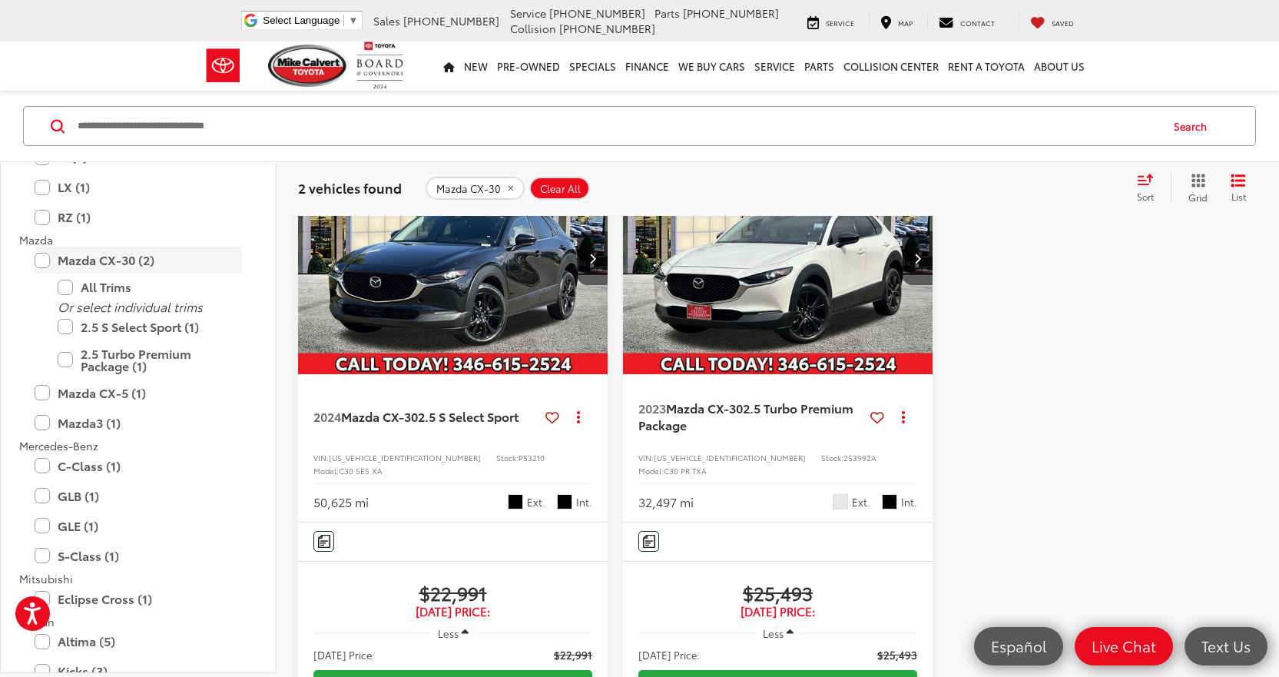
click at [111, 265] on label "Mazda CX-30 (2)" at bounding box center [138, 260] width 207 height 27
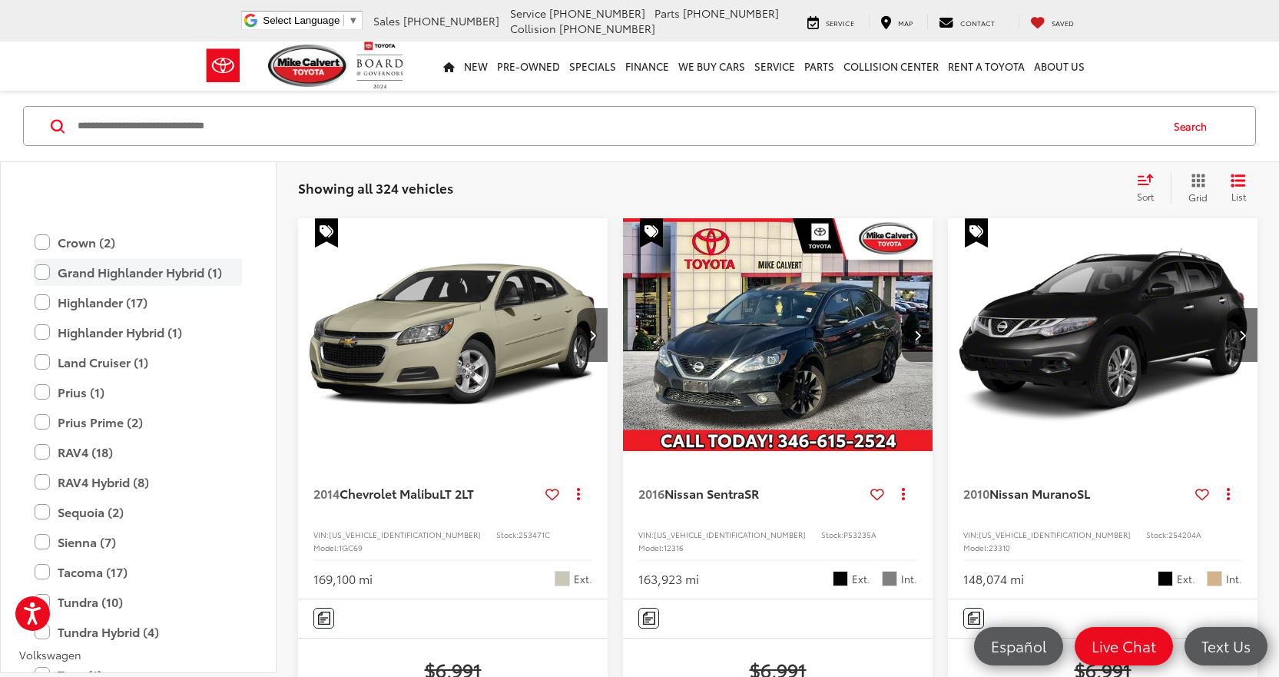
scroll to position [3150, 0]
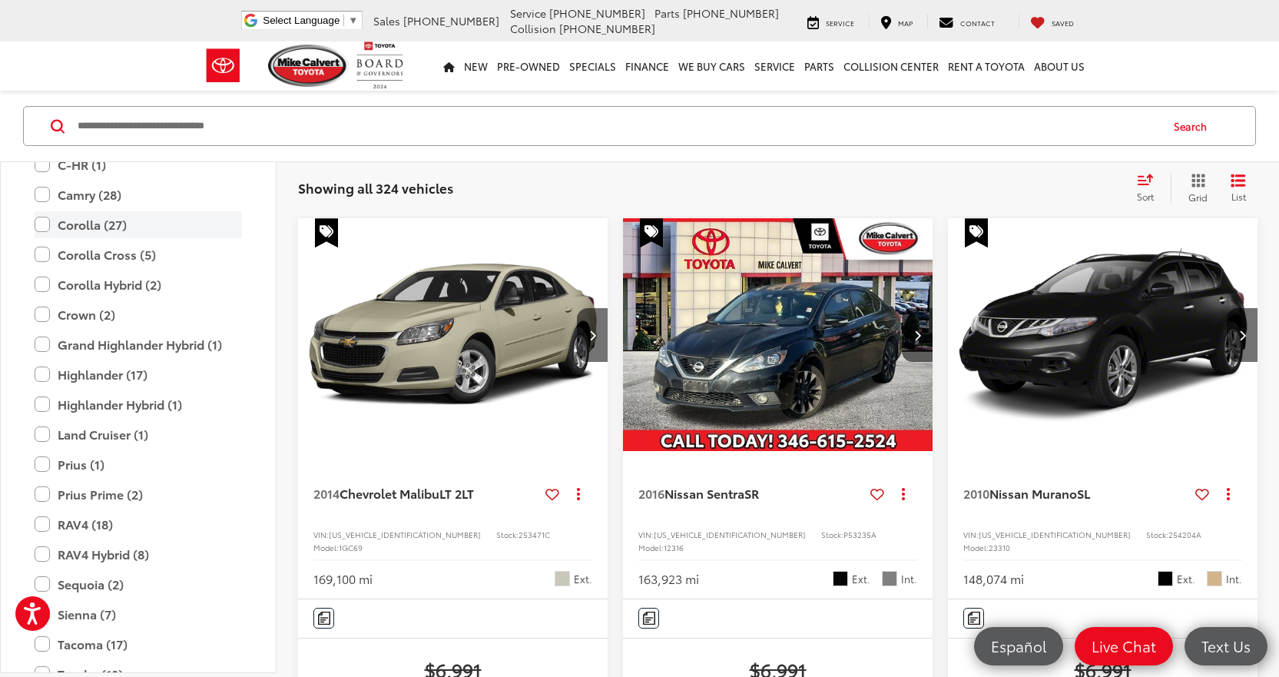
click at [103, 223] on label "Corolla (27)" at bounding box center [138, 224] width 207 height 27
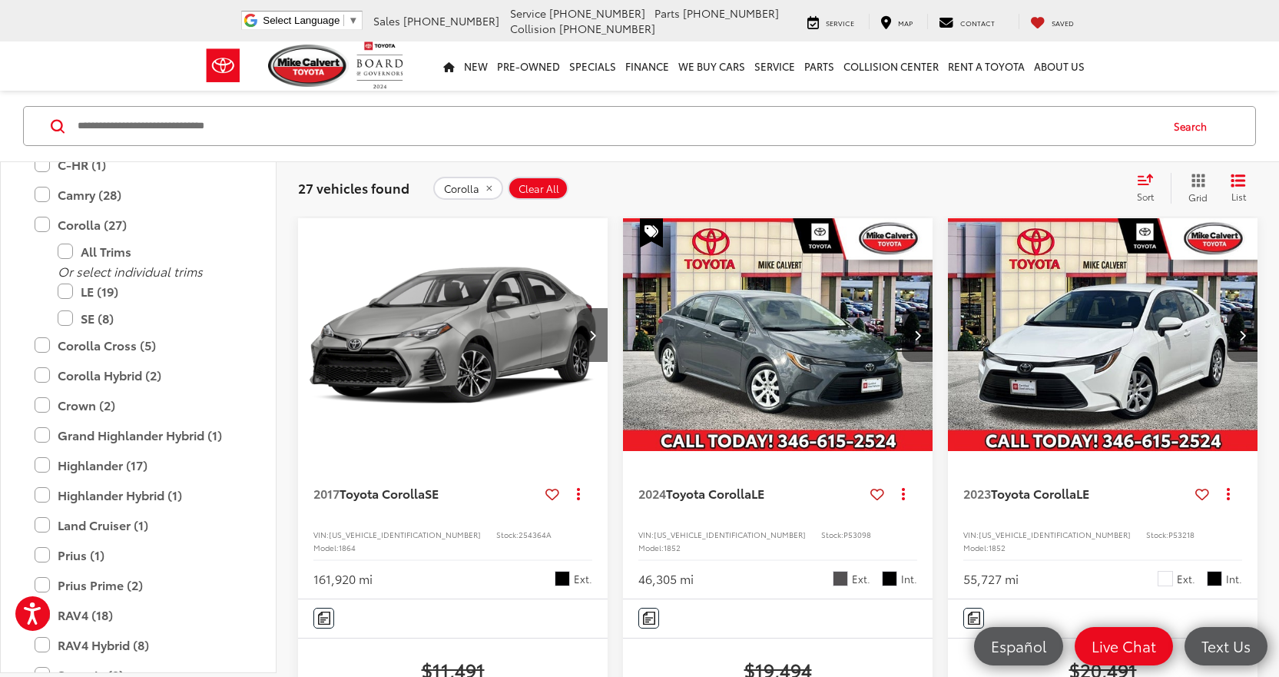
scroll to position [176, 0]
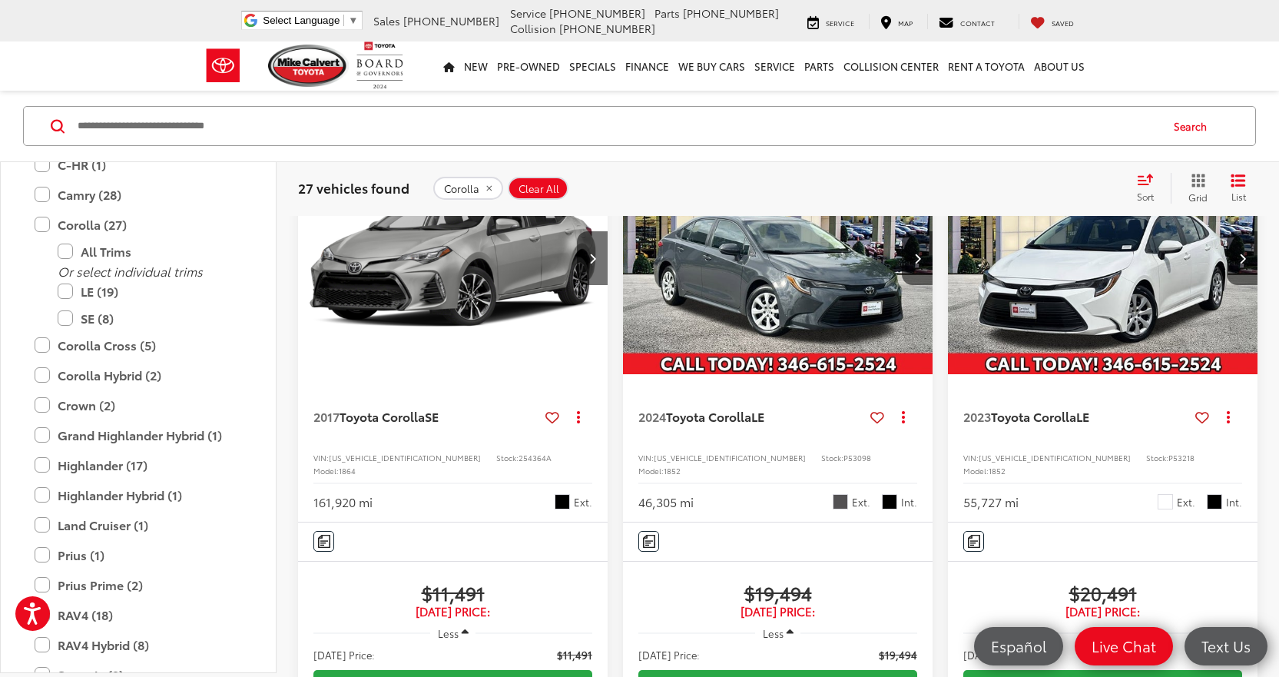
click at [1152, 190] on span "Sort" at bounding box center [1145, 196] width 17 height 13
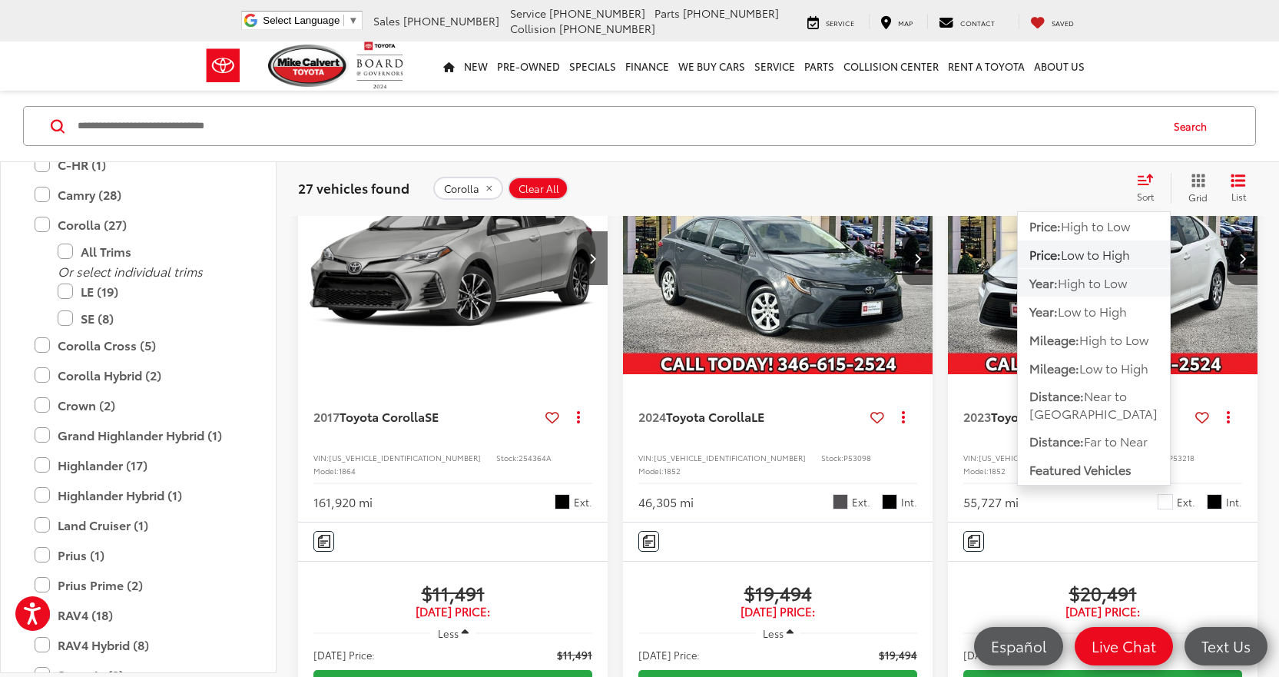
click at [1075, 280] on span "High to Low" at bounding box center [1092, 283] width 69 height 18
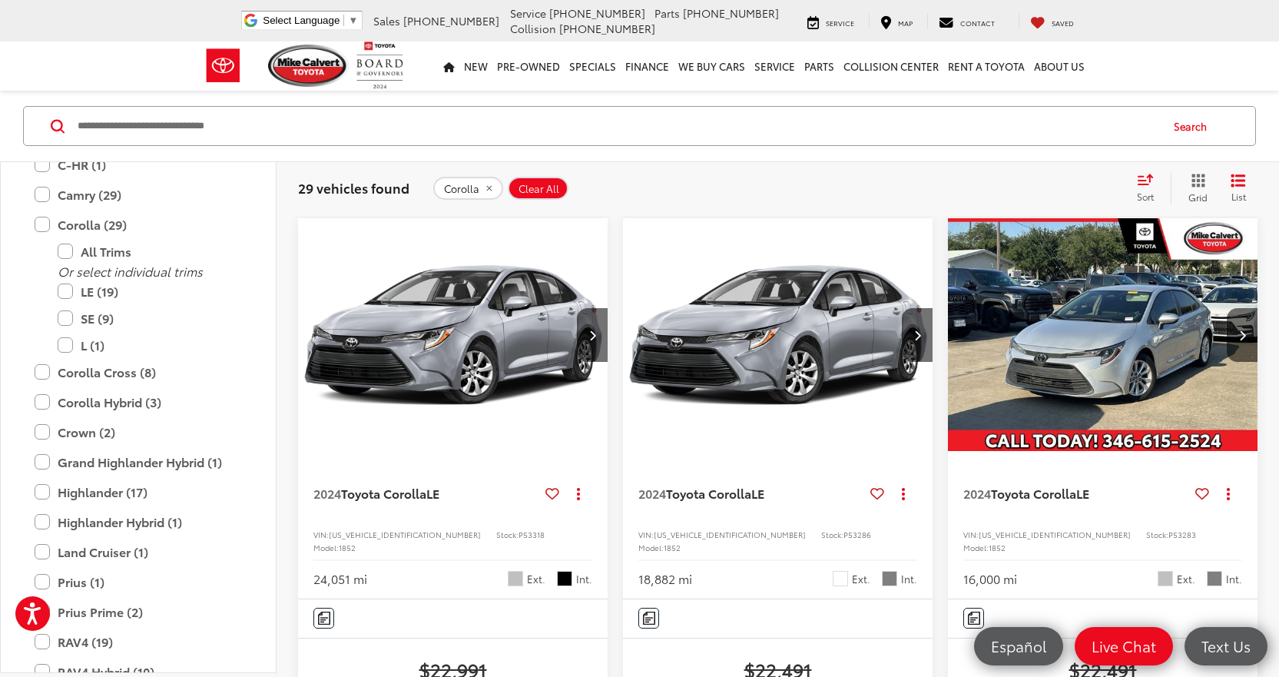
scroll to position [2711, 0]
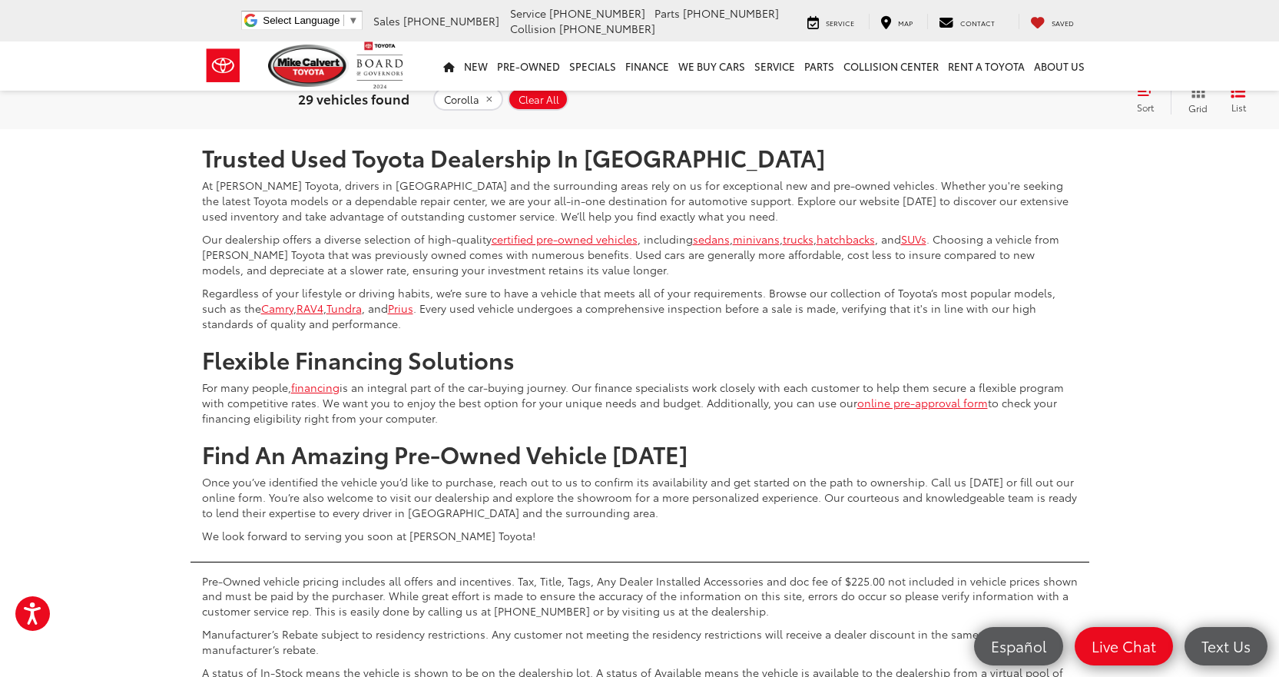
click at [1066, 98] on link "2" at bounding box center [1078, 84] width 24 height 28
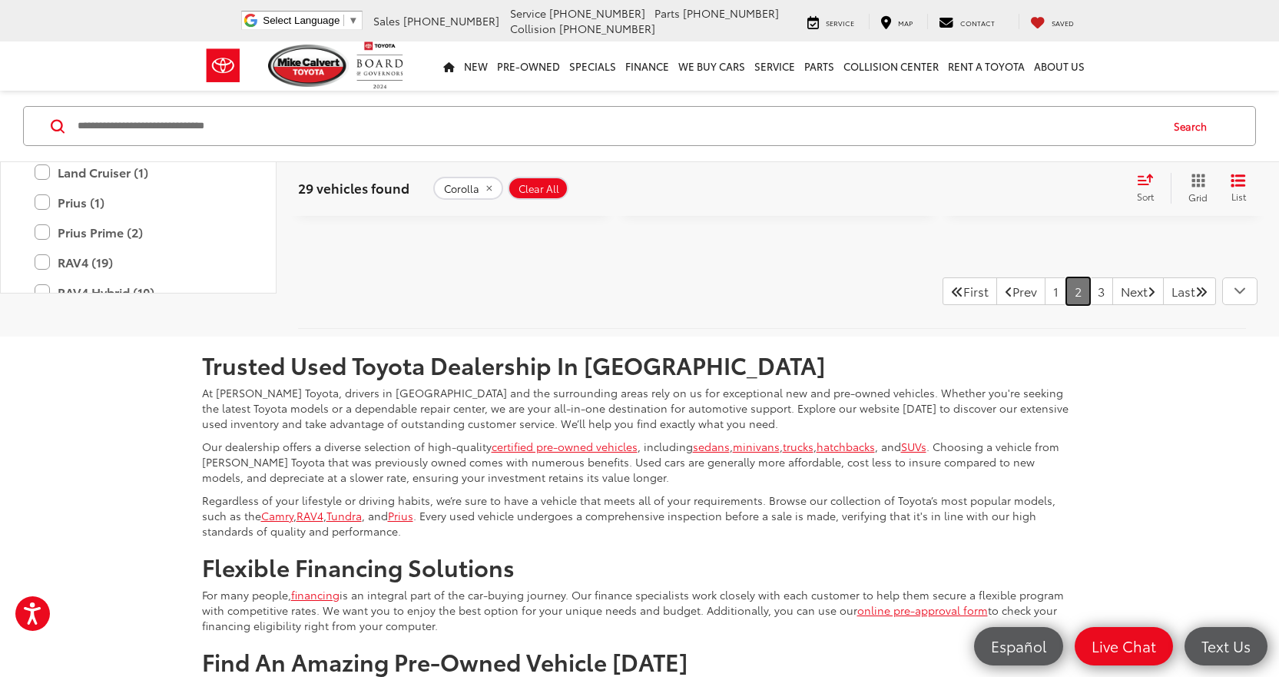
scroll to position [3480, 0]
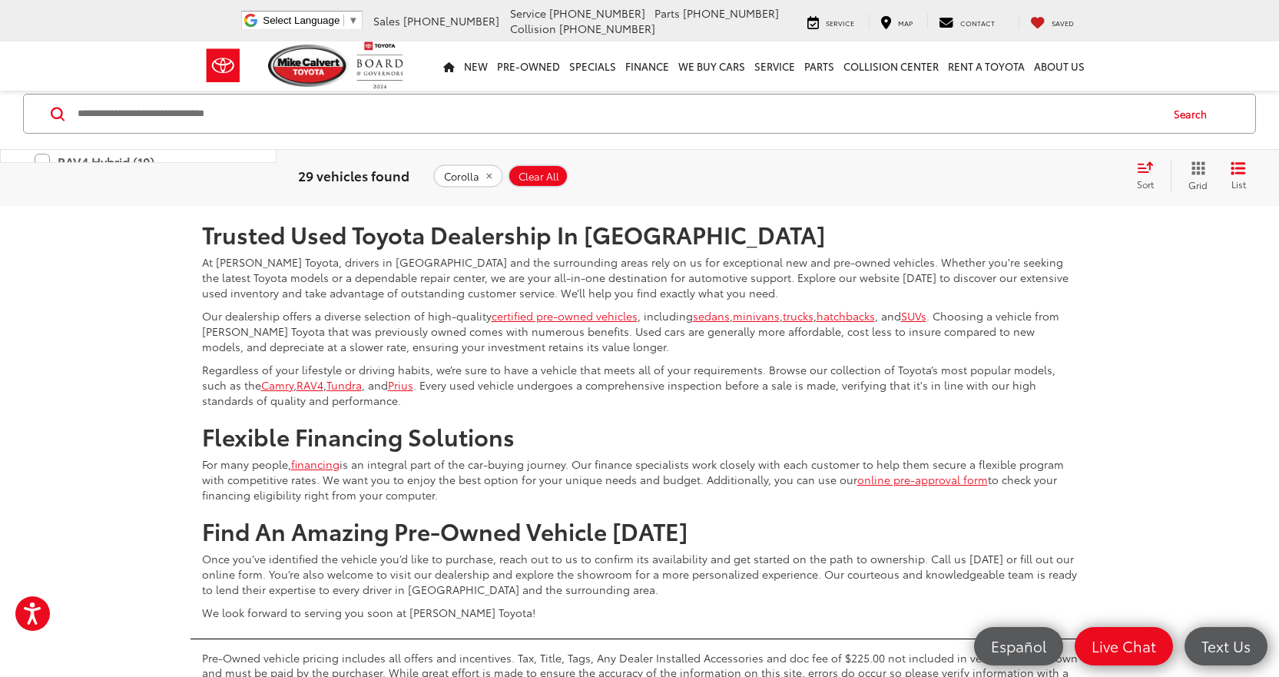
click at [1089, 174] on link "3" at bounding box center [1101, 161] width 24 height 28
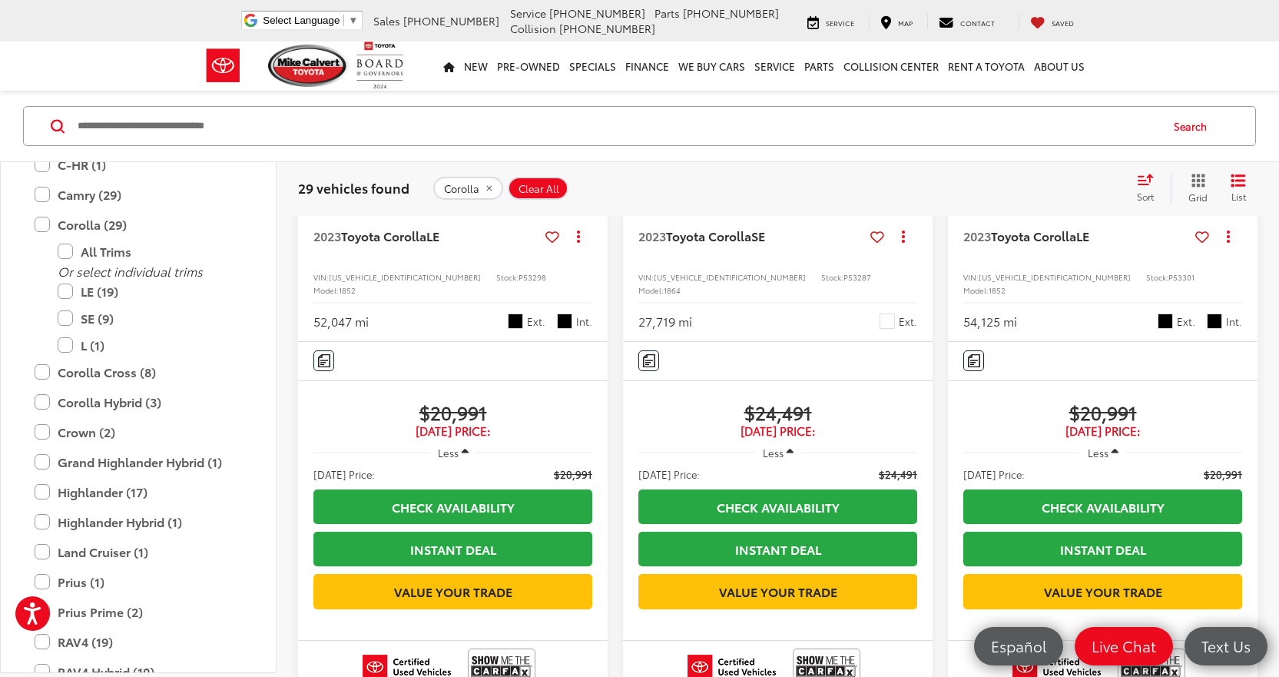
scroll to position [330, 0]
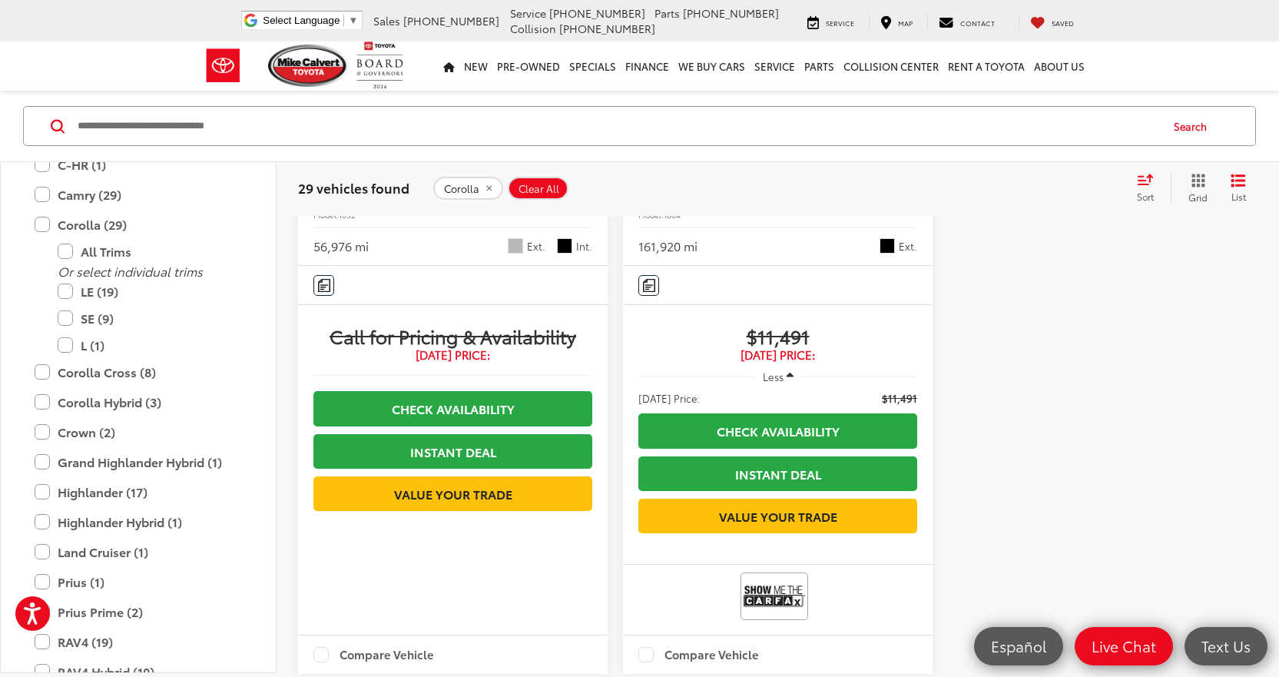
click at [436, 347] on span "Call for Pricing & Availability" at bounding box center [452, 335] width 279 height 23
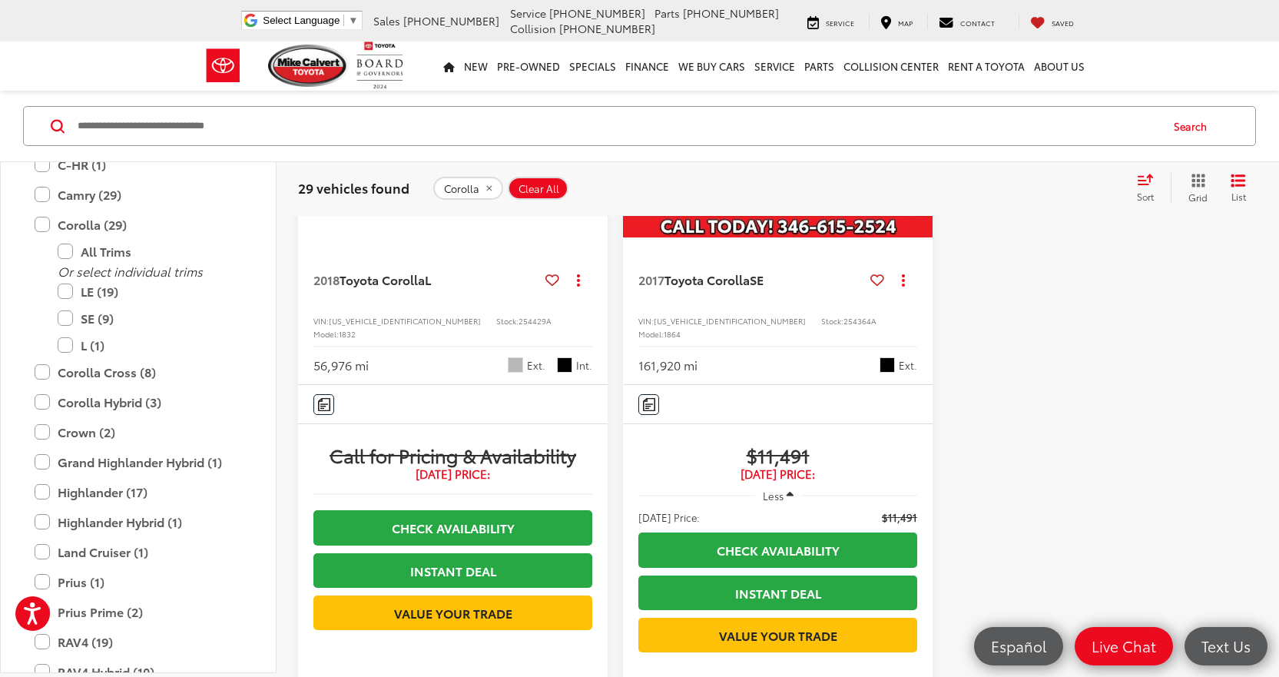
scroll to position [1021, 0]
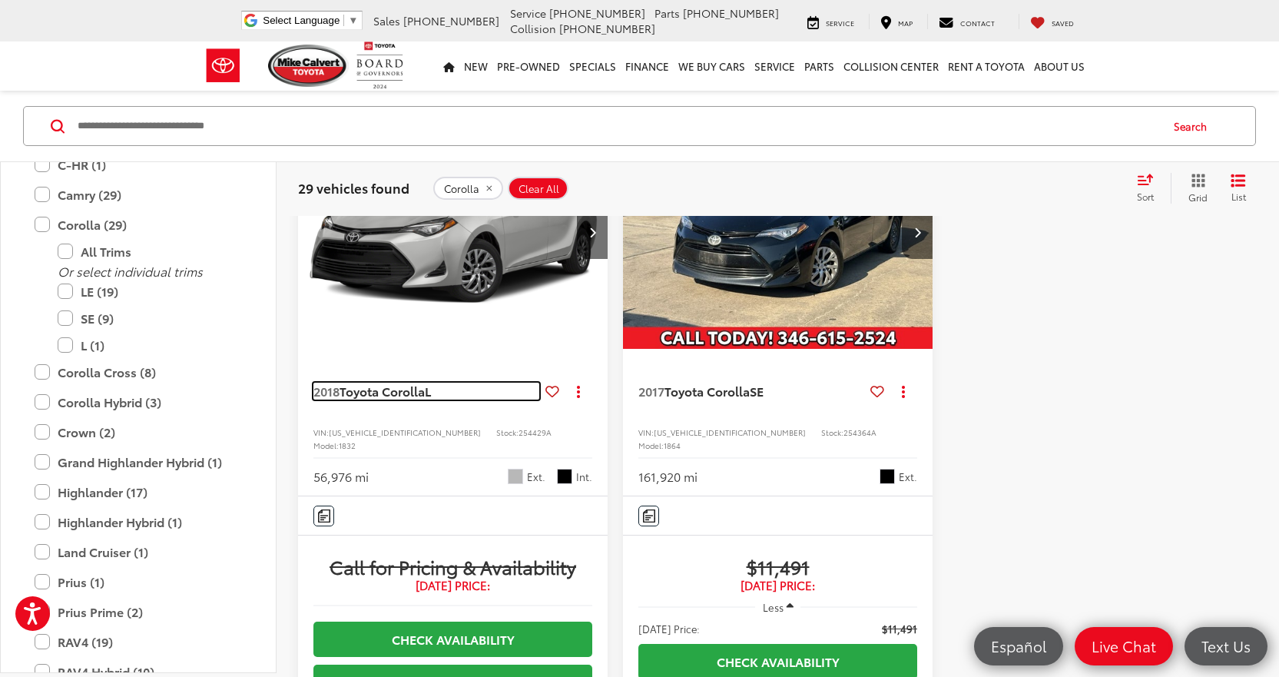
click at [387, 400] on span "Toyota Corolla" at bounding box center [382, 391] width 85 height 18
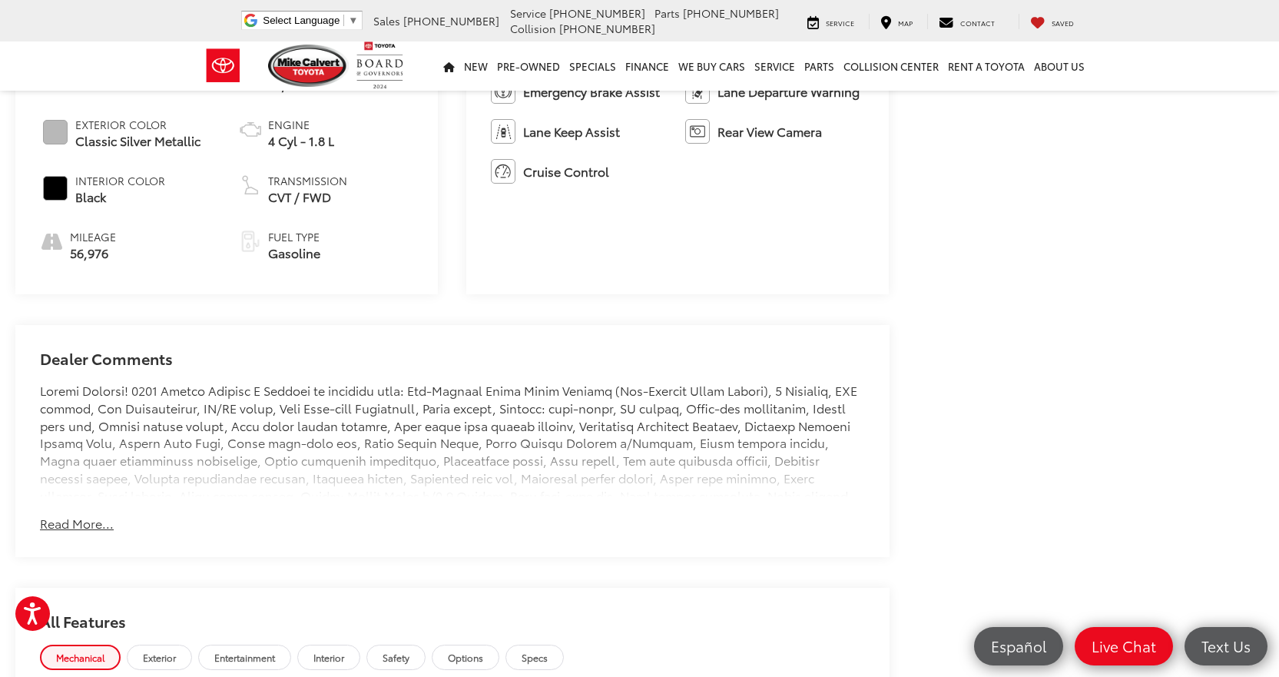
scroll to position [794, 0]
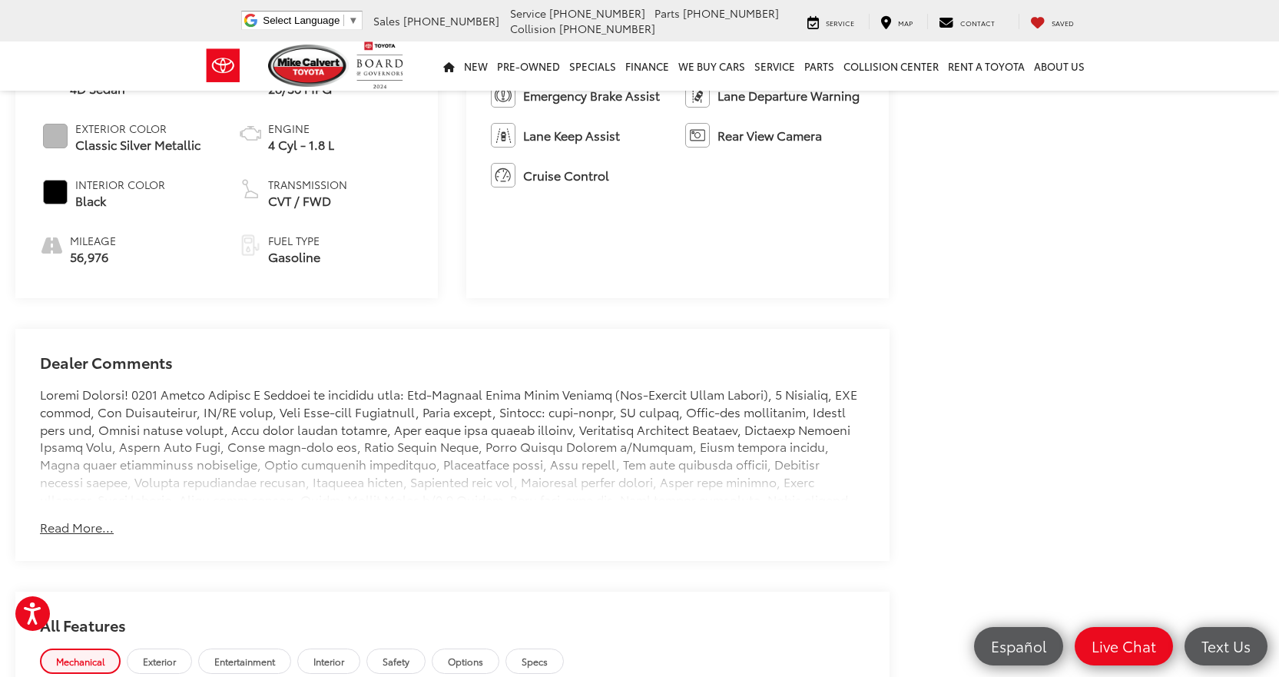
click at [92, 519] on button "Read More..." at bounding box center [77, 528] width 74 height 18
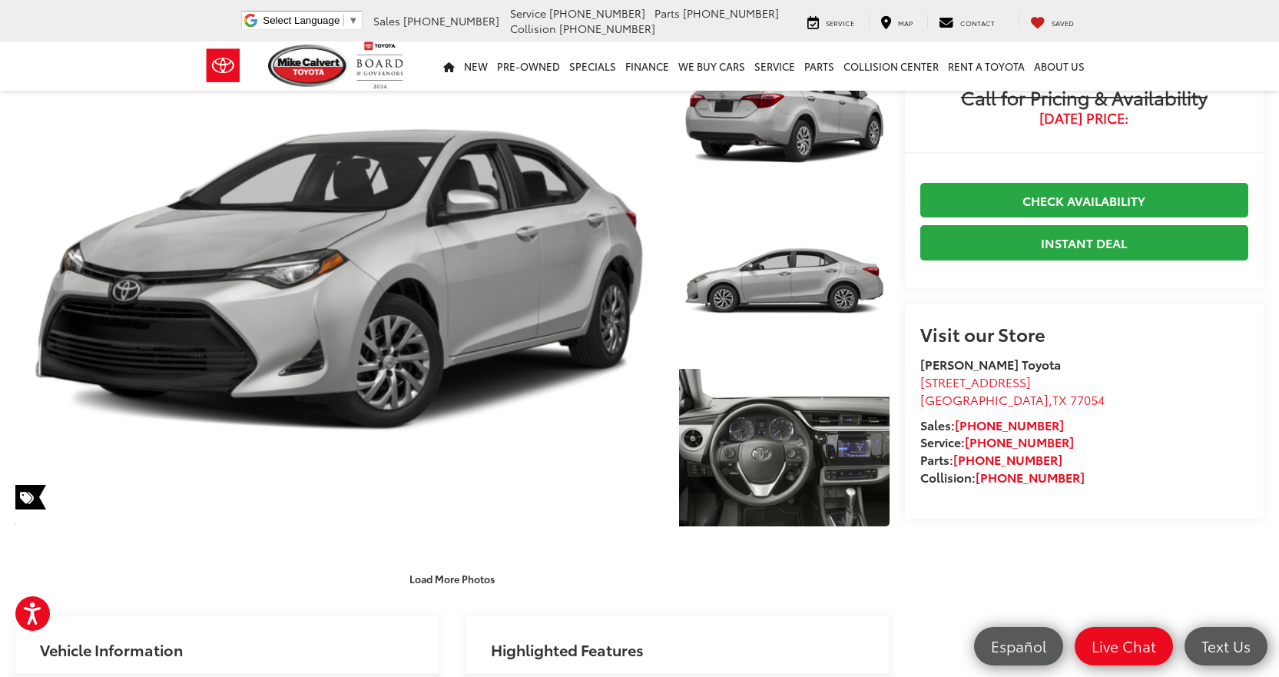
scroll to position [0, 0]
